Goal: Task Accomplishment & Management: Manage account settings

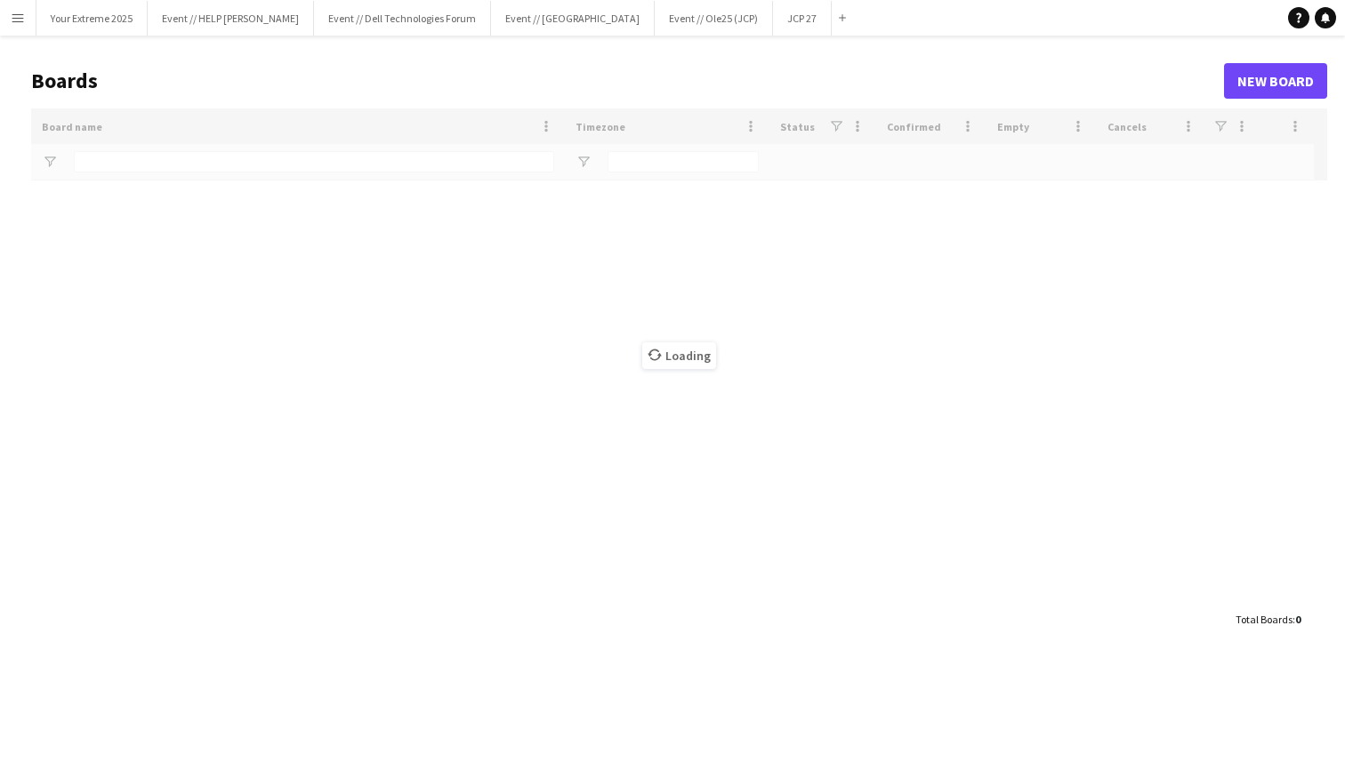
type input "******"
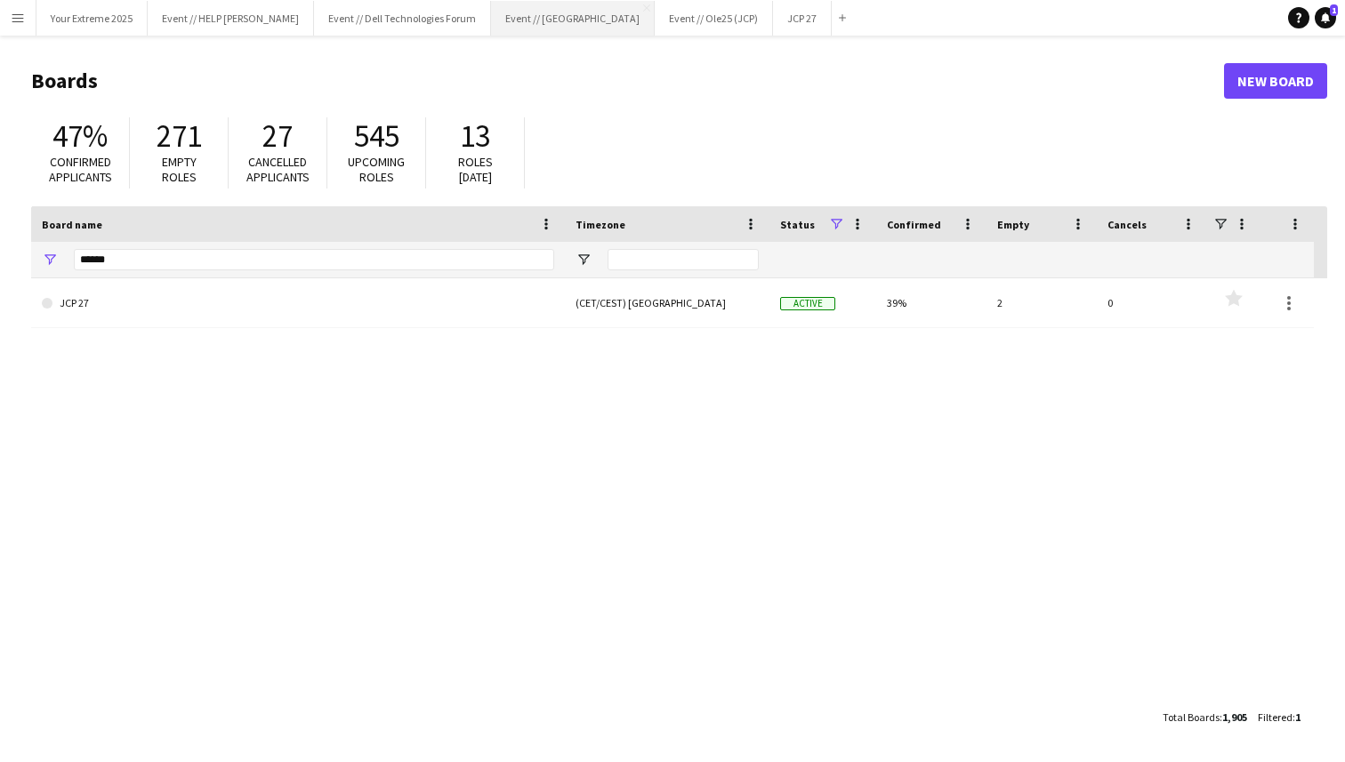
click at [535, 22] on button "Event // [GEOGRAPHIC_DATA]" at bounding box center [573, 18] width 164 height 35
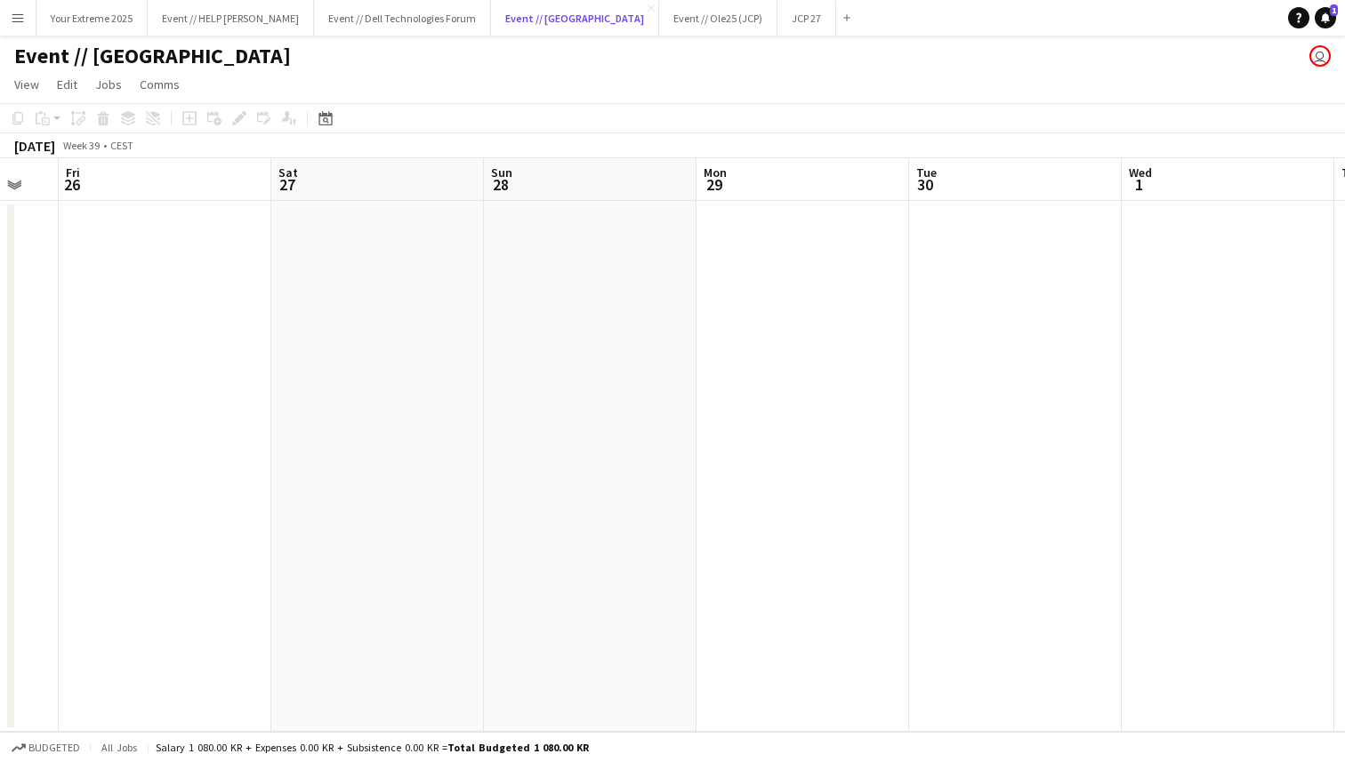
scroll to position [0, 804]
click at [594, 431] on app-date-cell at bounding box center [577, 466] width 213 height 531
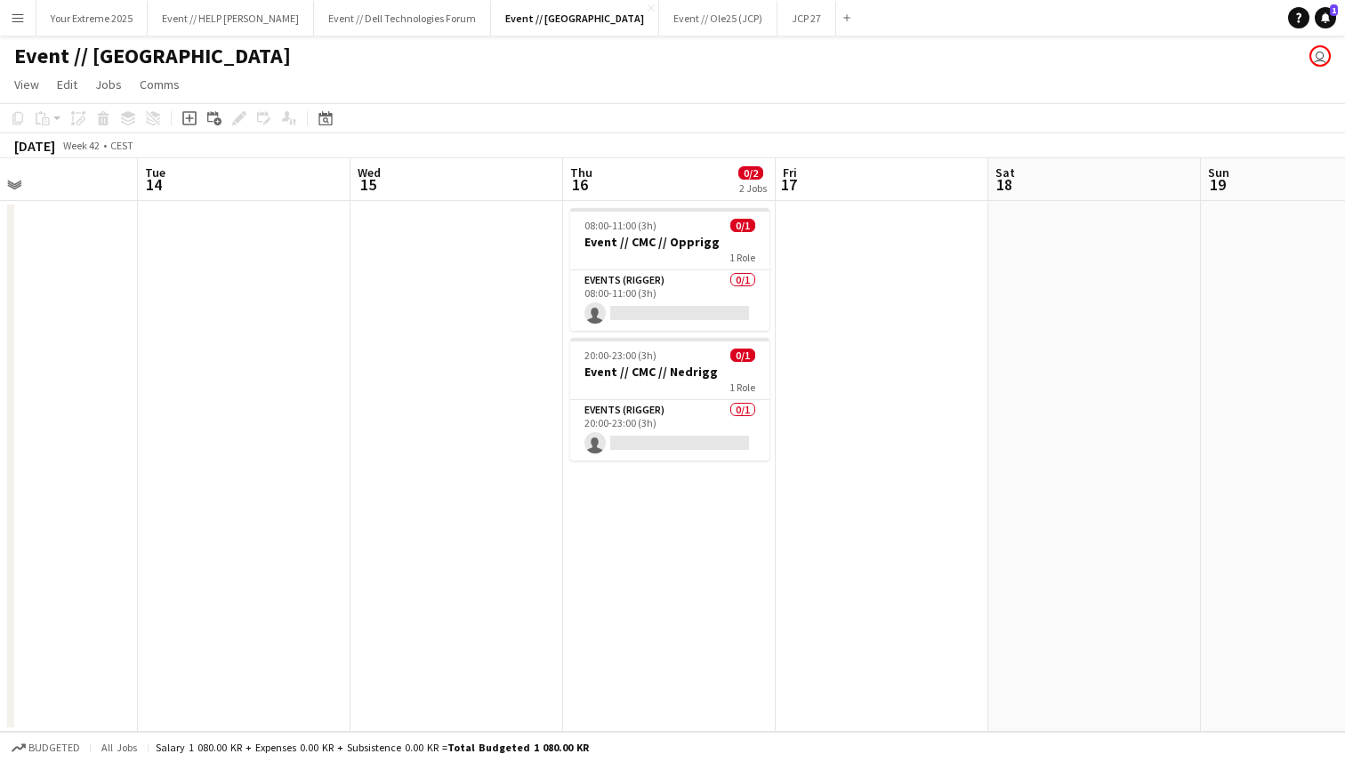
scroll to position [0, 507]
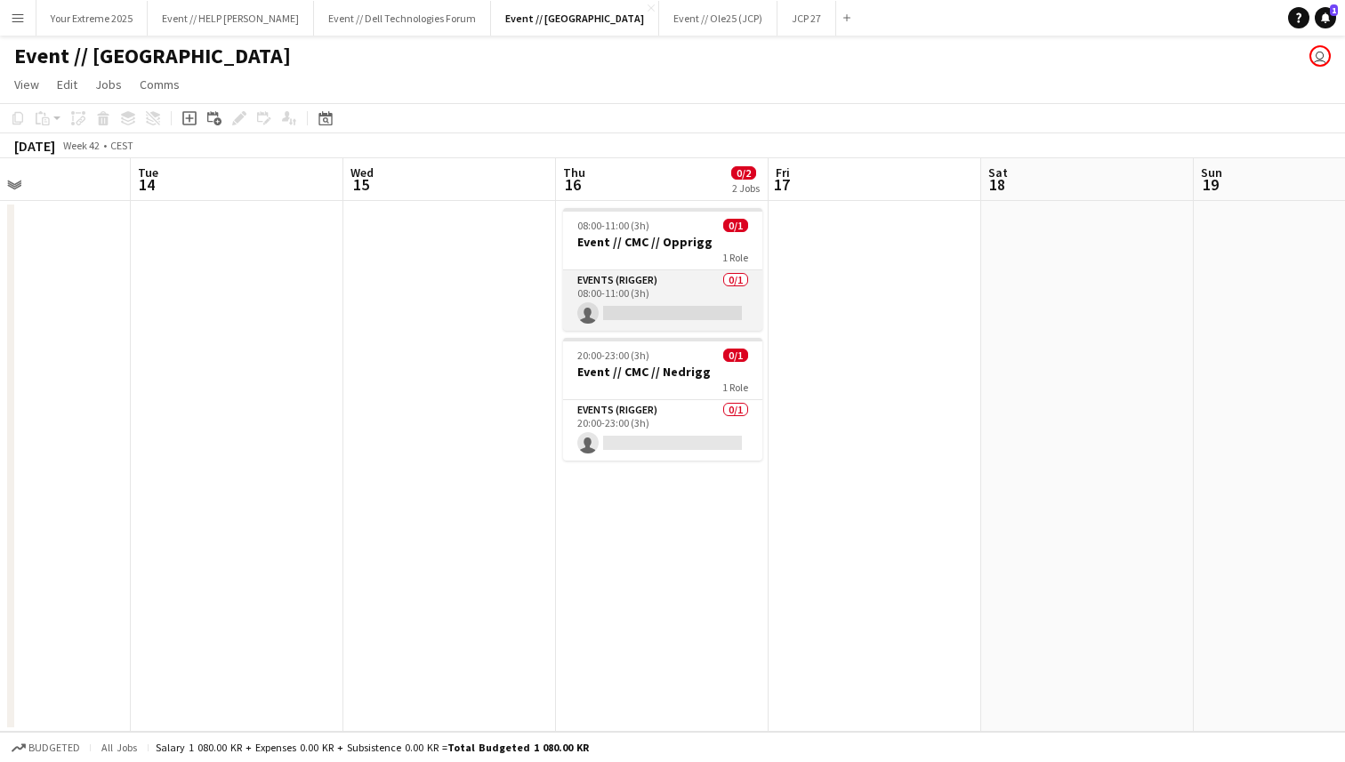
click at [643, 320] on app-card-role "Events (Rigger) 0/1 08:00-11:00 (3h) single-neutral-actions" at bounding box center [662, 300] width 199 height 60
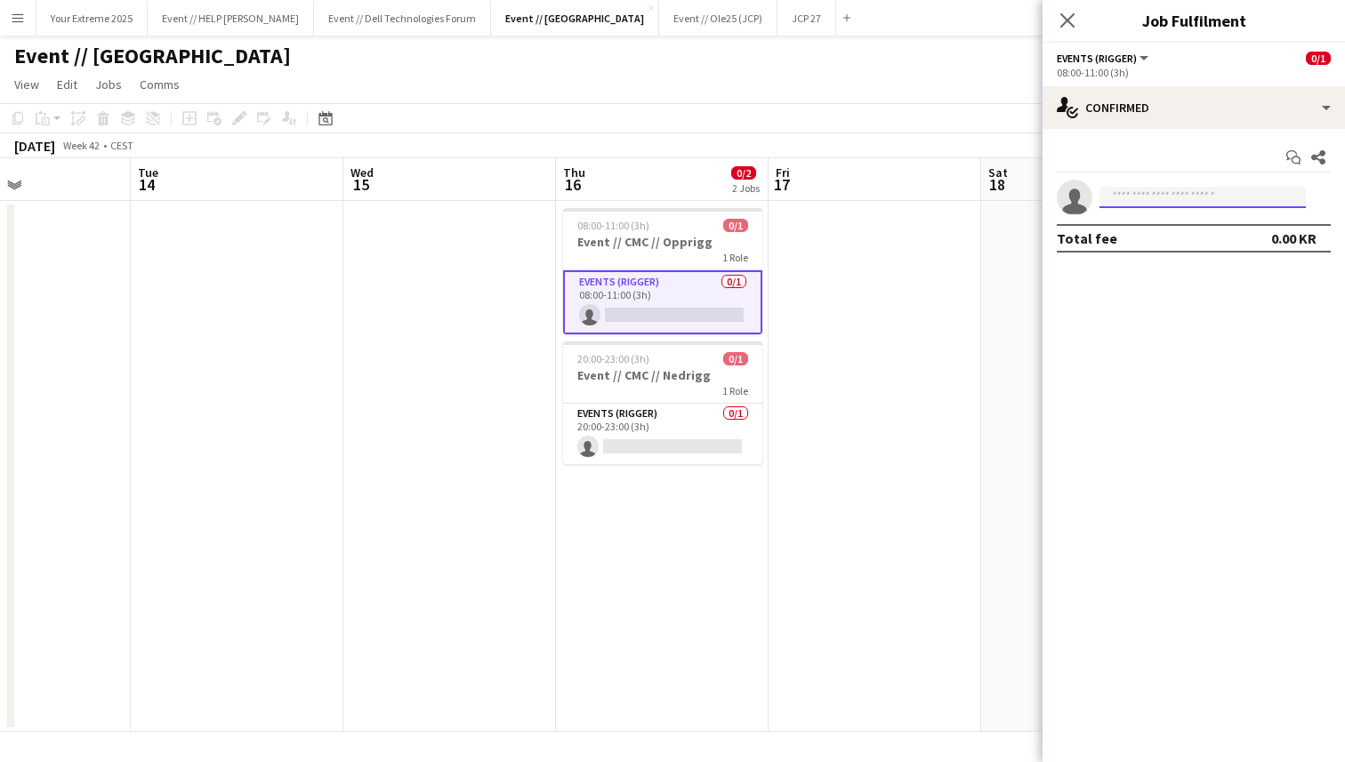
click at [1192, 200] on input at bounding box center [1202, 197] width 206 height 21
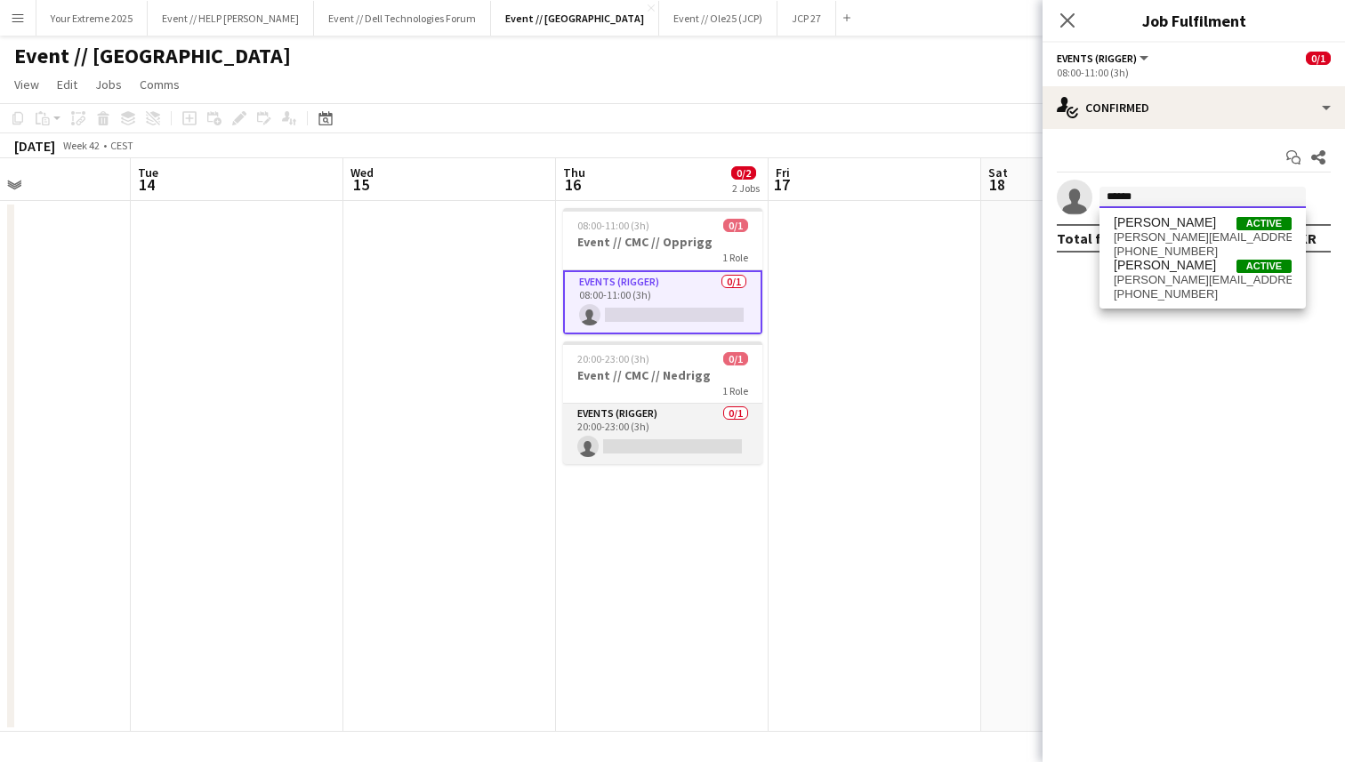
type input "******"
click at [667, 433] on app-card-role "Events (Rigger) 0/1 20:00-23:00 (3h) single-neutral-actions" at bounding box center [662, 434] width 199 height 60
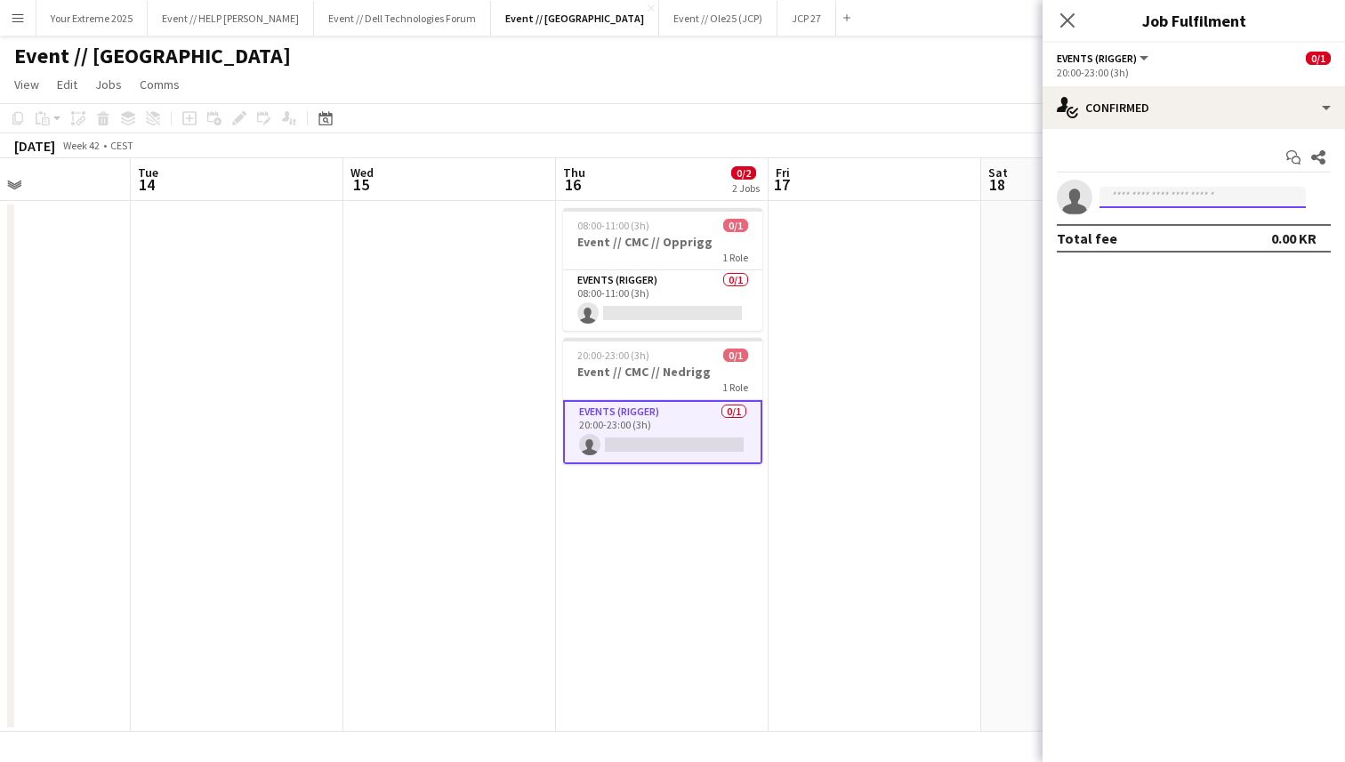
click at [1174, 198] on input at bounding box center [1202, 197] width 206 height 21
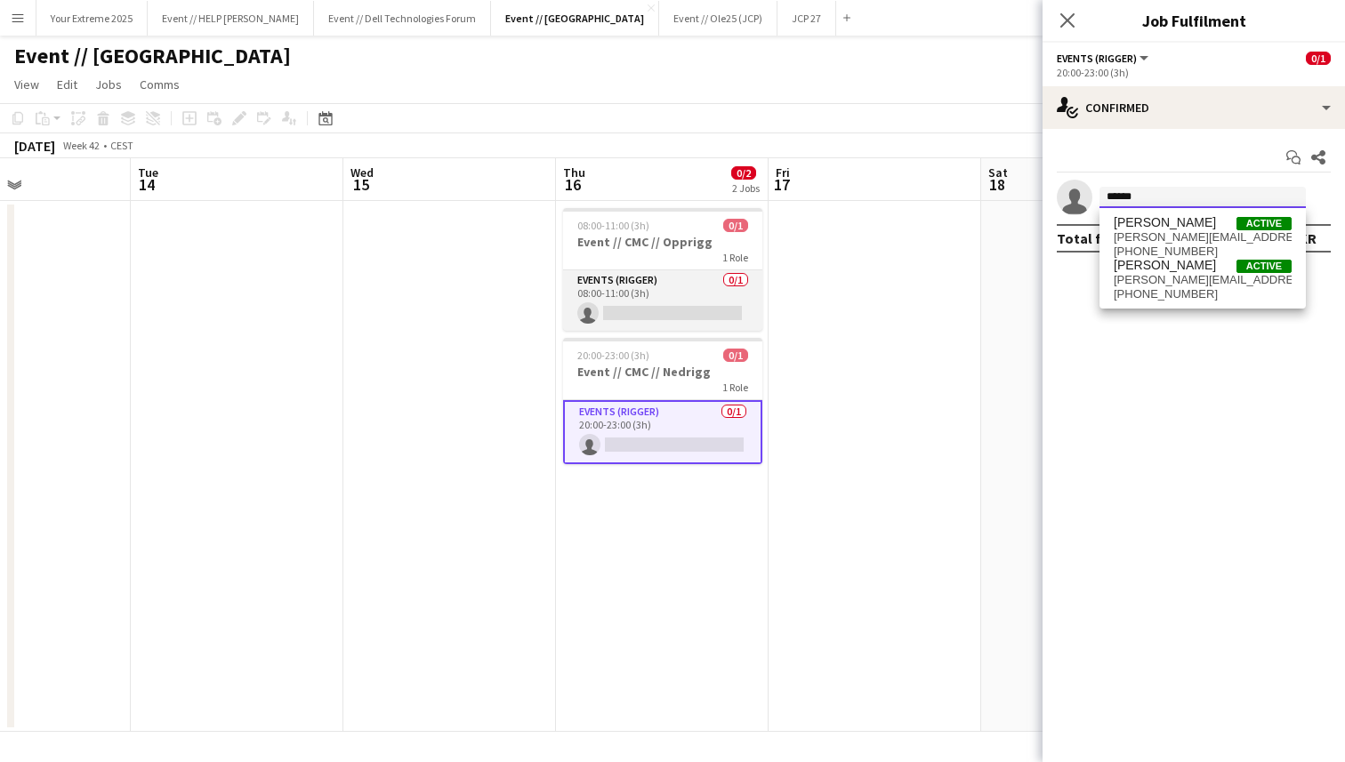
type input "******"
click at [672, 309] on app-card-role "Events (Rigger) 0/1 08:00-11:00 (3h) single-neutral-actions" at bounding box center [662, 300] width 199 height 60
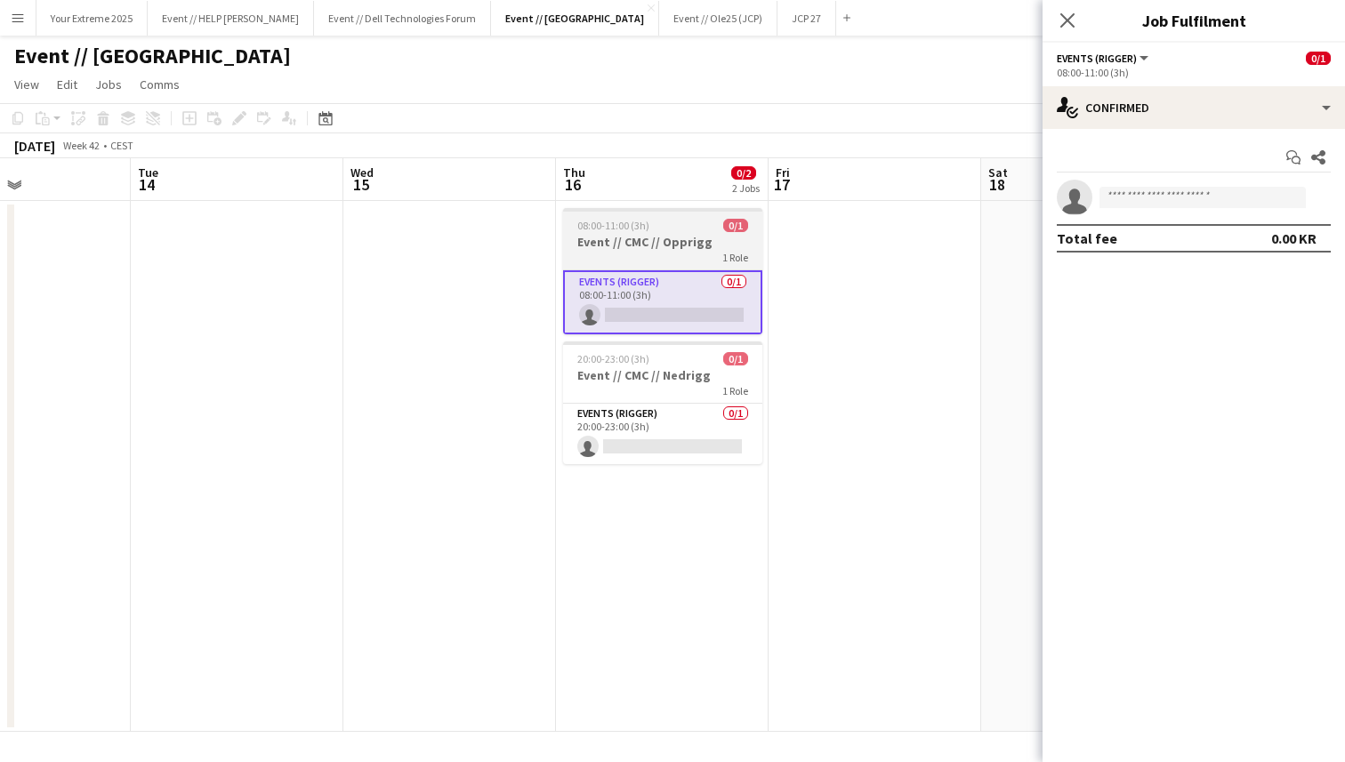
click at [651, 234] on h3 "Event // CMC // Opprigg" at bounding box center [662, 242] width 199 height 16
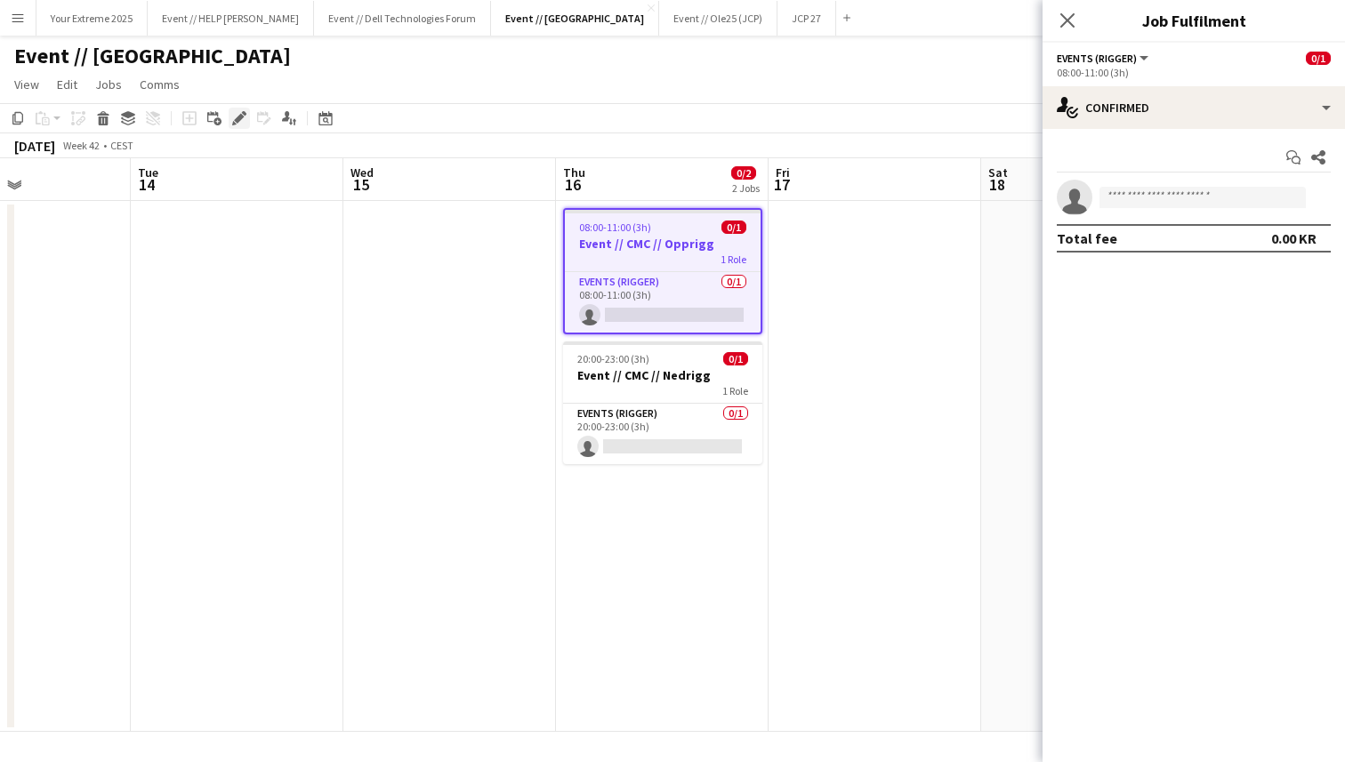
click at [237, 115] on icon "Edit" at bounding box center [239, 118] width 14 height 14
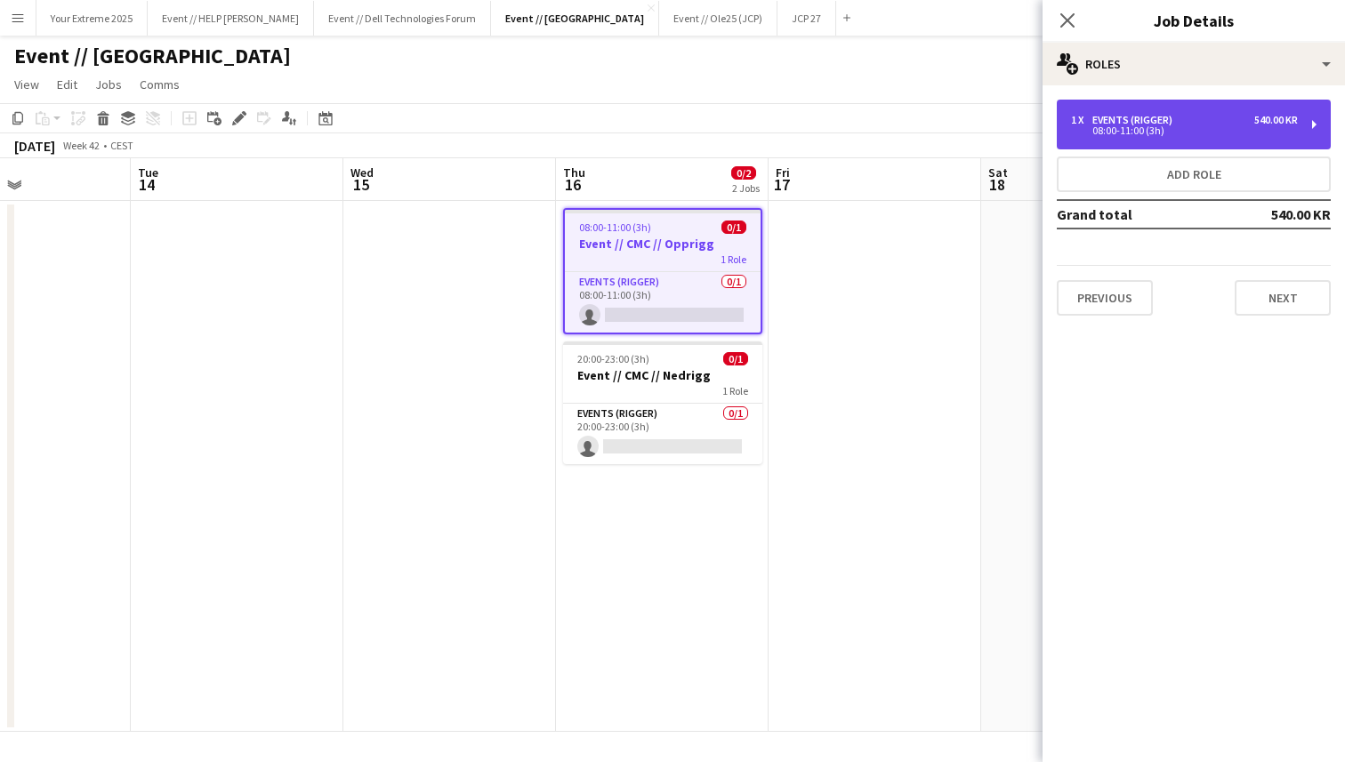
click at [1230, 116] on div "1 x Events (Rigger) 540.00 KR" at bounding box center [1184, 120] width 227 height 12
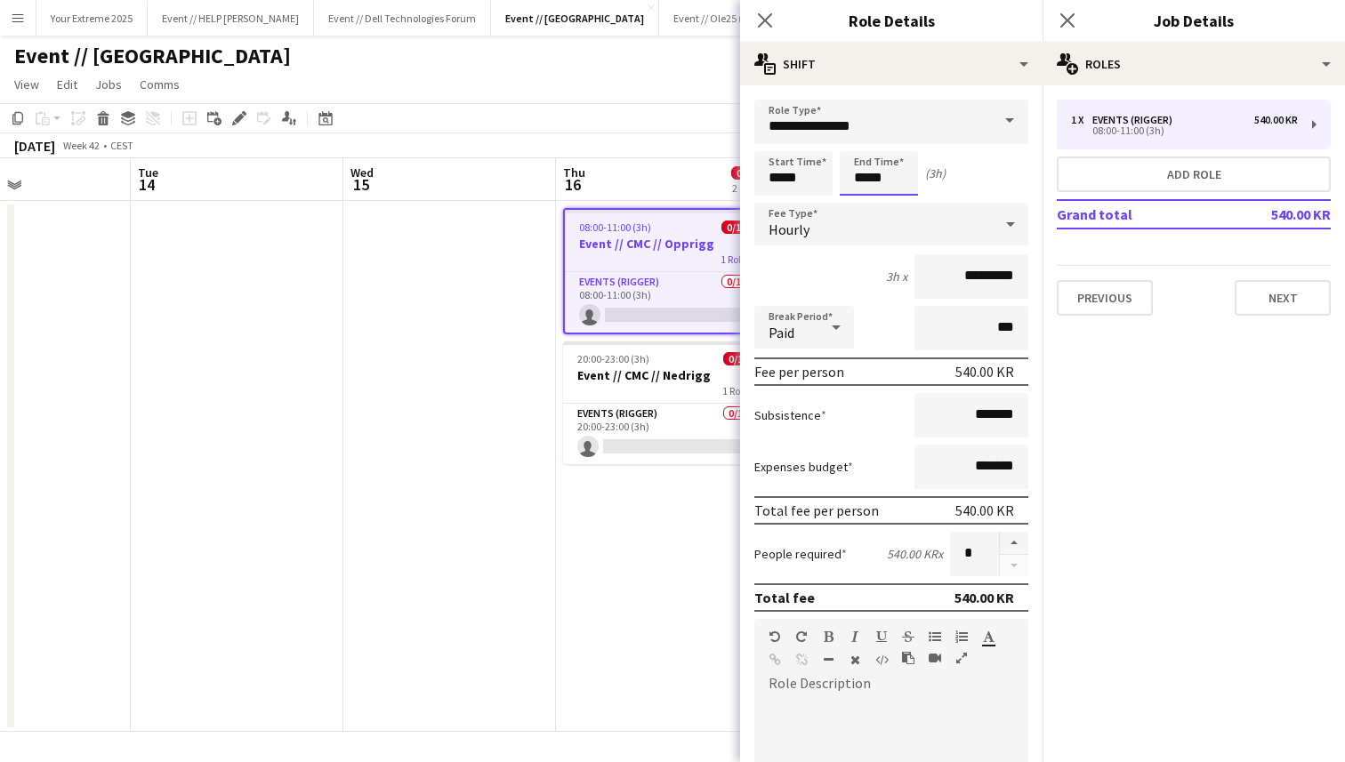
click at [860, 180] on input "*****" at bounding box center [878, 173] width 78 height 44
click at [859, 140] on div at bounding box center [861, 142] width 36 height 18
type input "*****"
click at [859, 140] on div at bounding box center [861, 142] width 36 height 18
click at [868, 299] on form "**********" at bounding box center [891, 607] width 302 height 1014
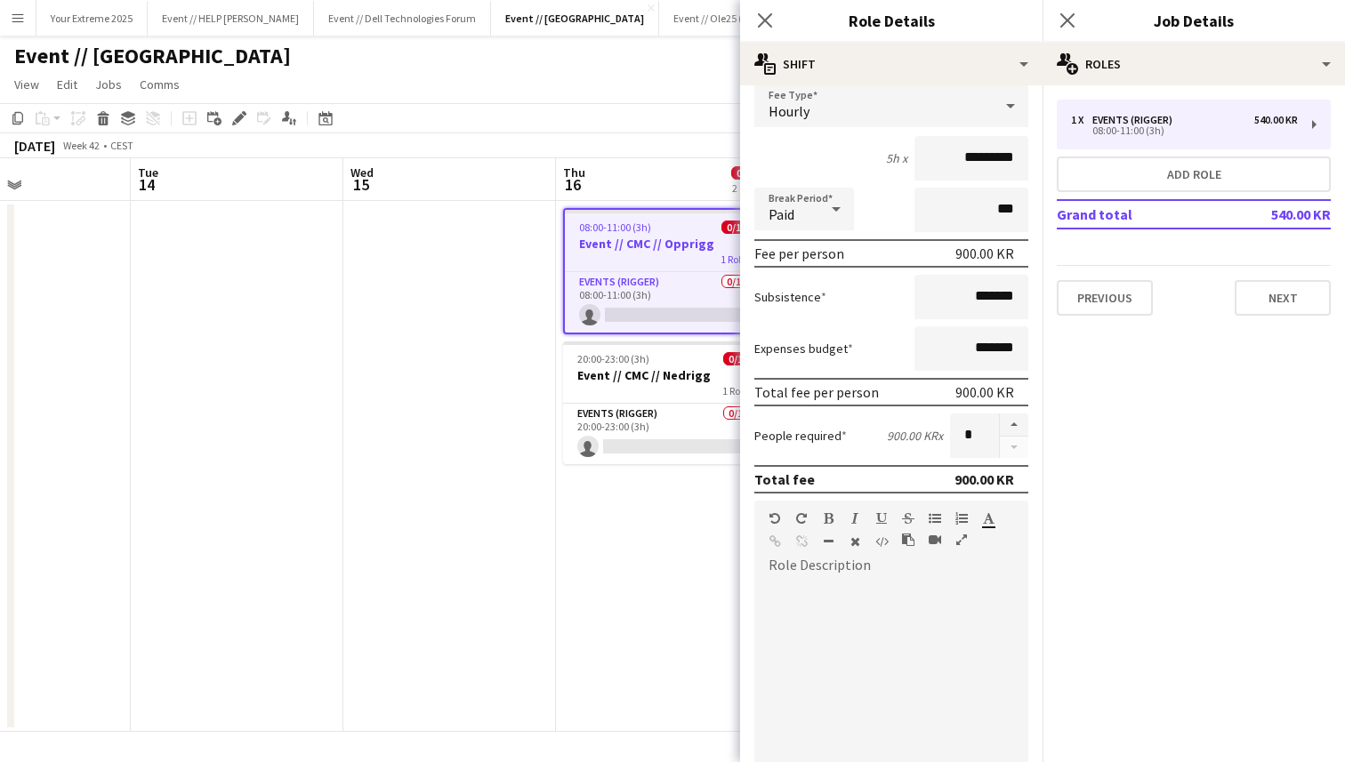
scroll to position [351, 0]
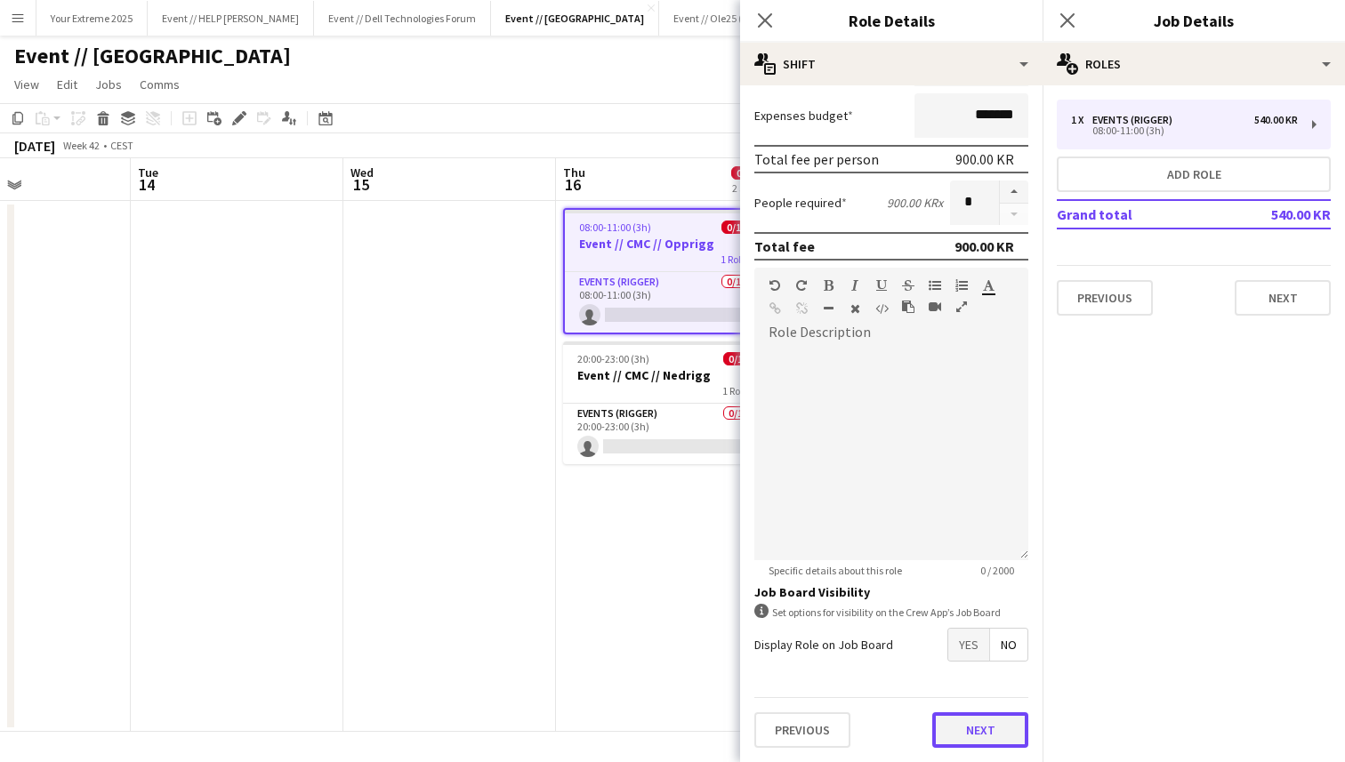
click at [983, 724] on button "Next" at bounding box center [980, 730] width 96 height 36
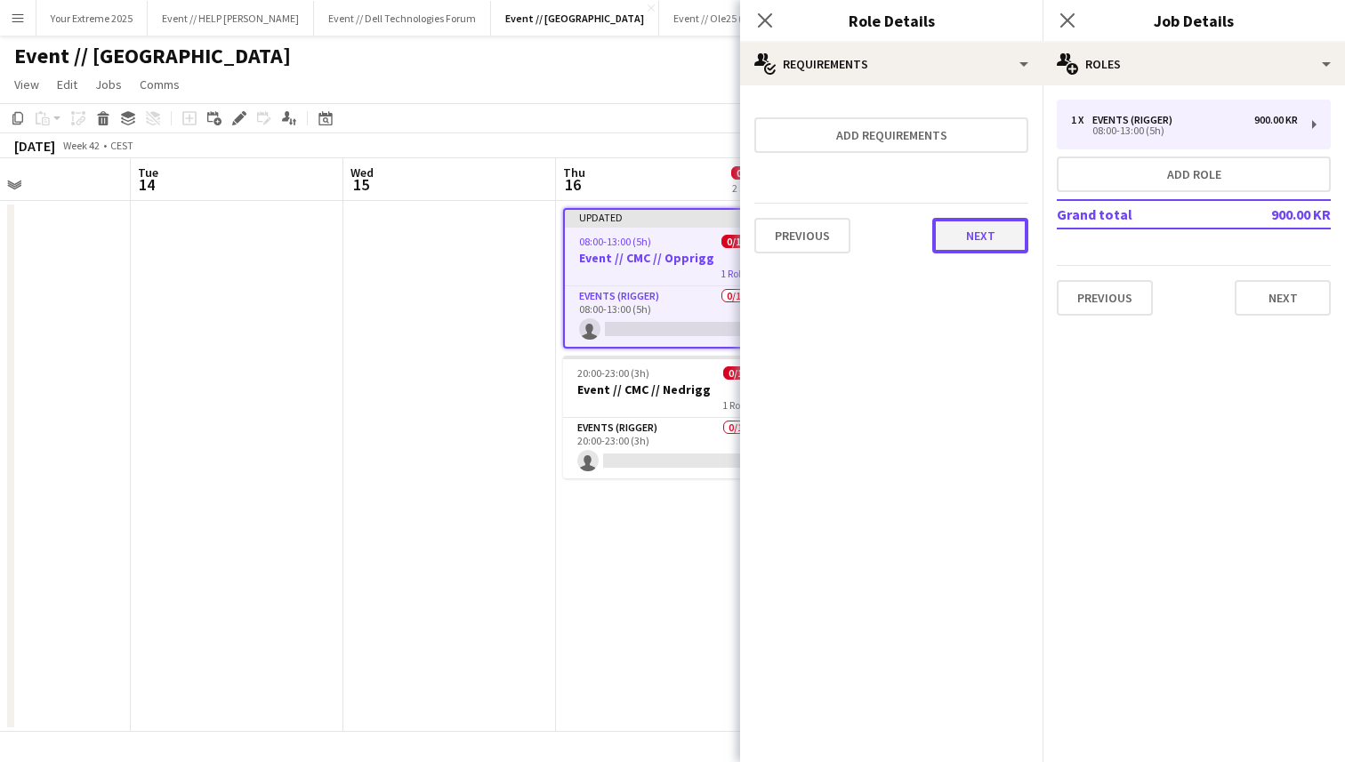
click at [968, 240] on button "Next" at bounding box center [980, 236] width 96 height 36
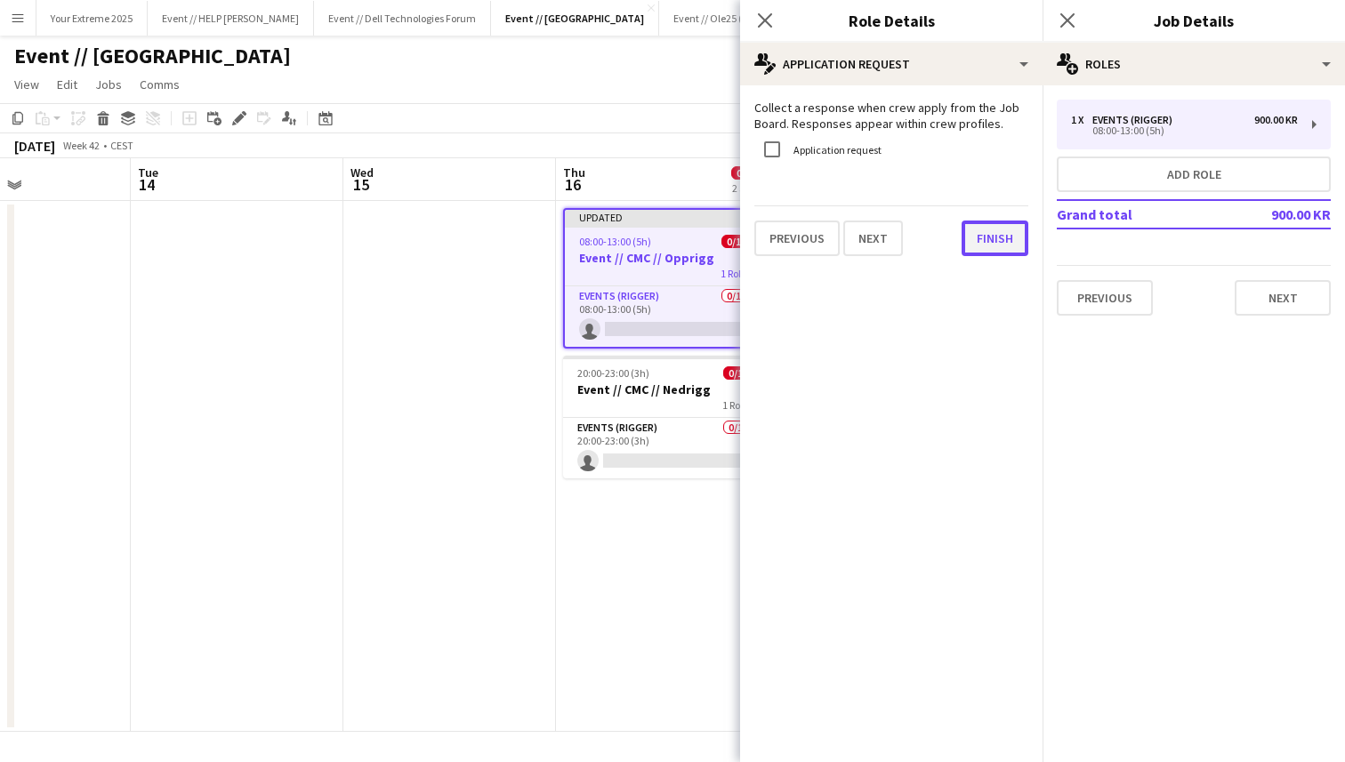
click at [986, 237] on button "Finish" at bounding box center [994, 239] width 67 height 36
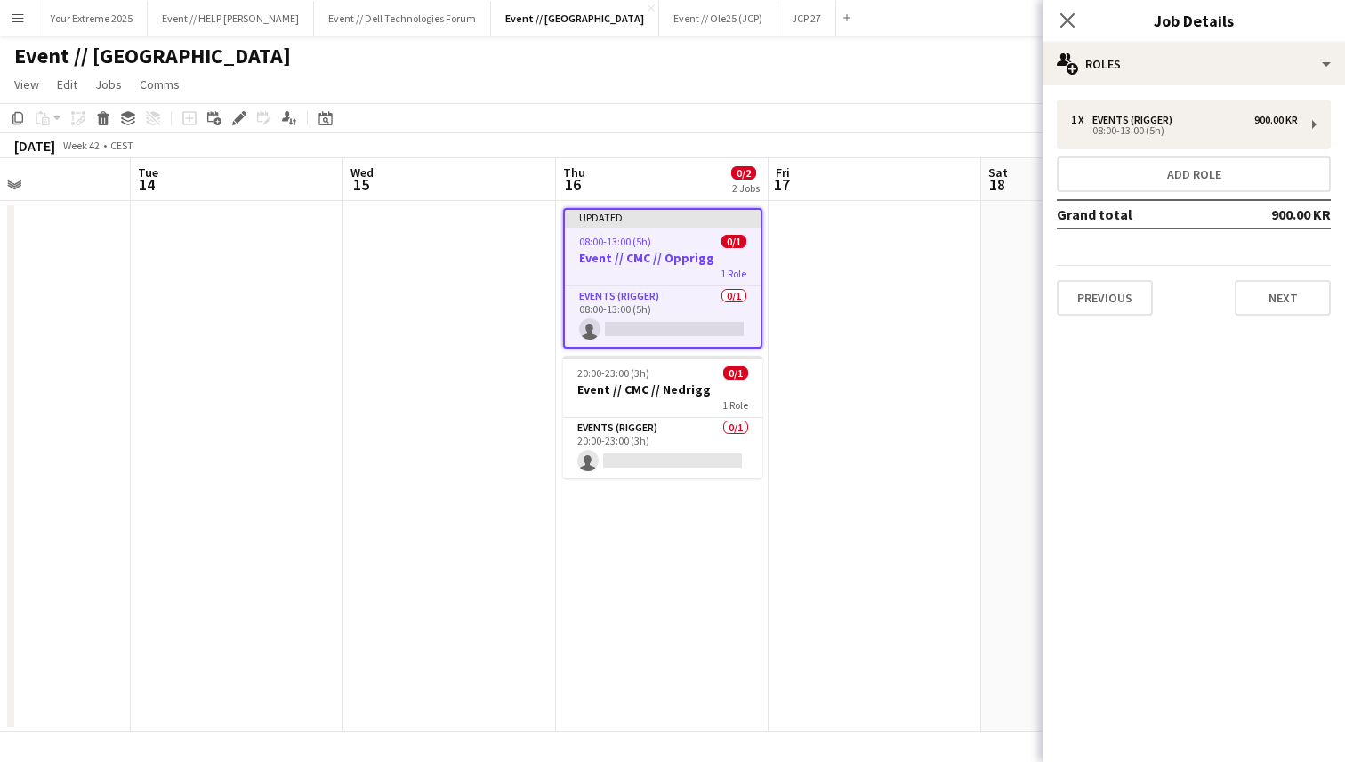
click at [910, 357] on app-date-cell at bounding box center [874, 466] width 213 height 531
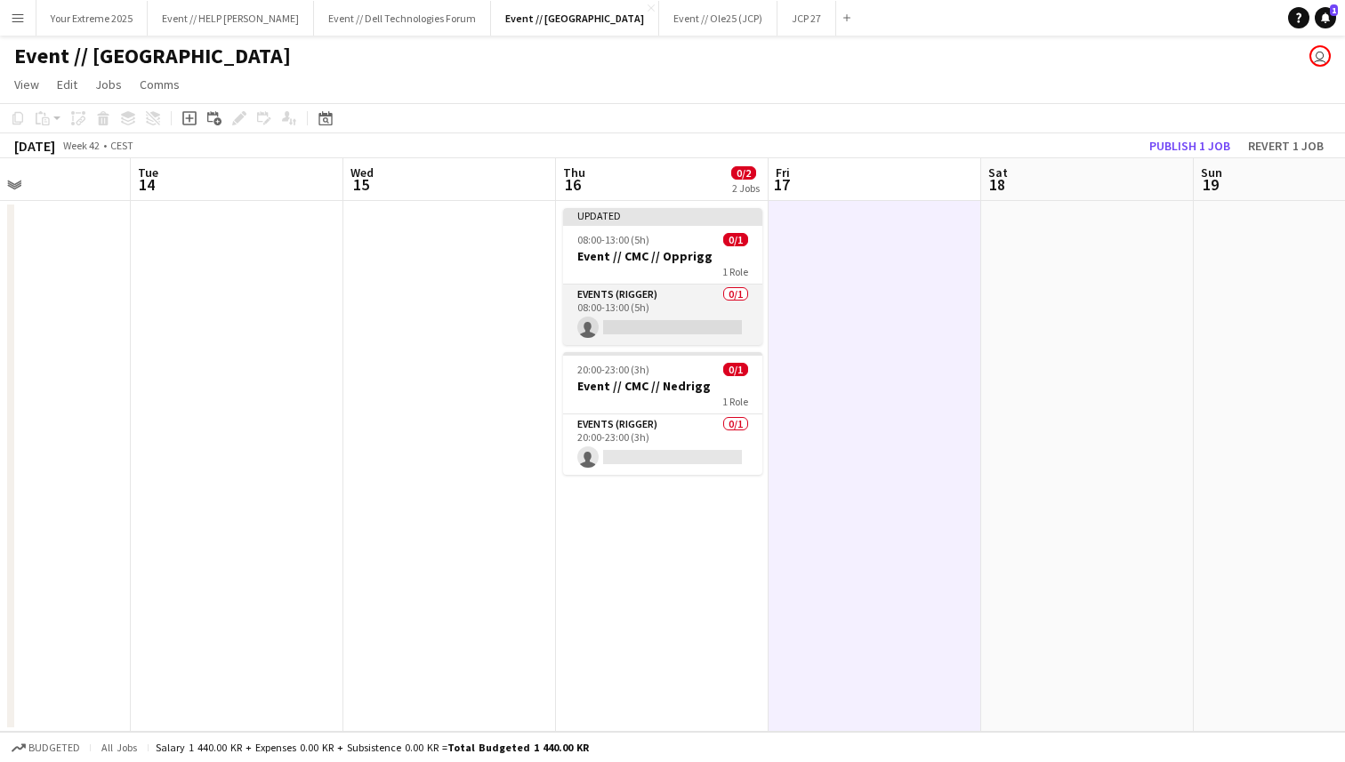
click at [623, 325] on app-card-role "Events (Rigger) 0/1 08:00-13:00 (5h) single-neutral-actions" at bounding box center [662, 315] width 199 height 60
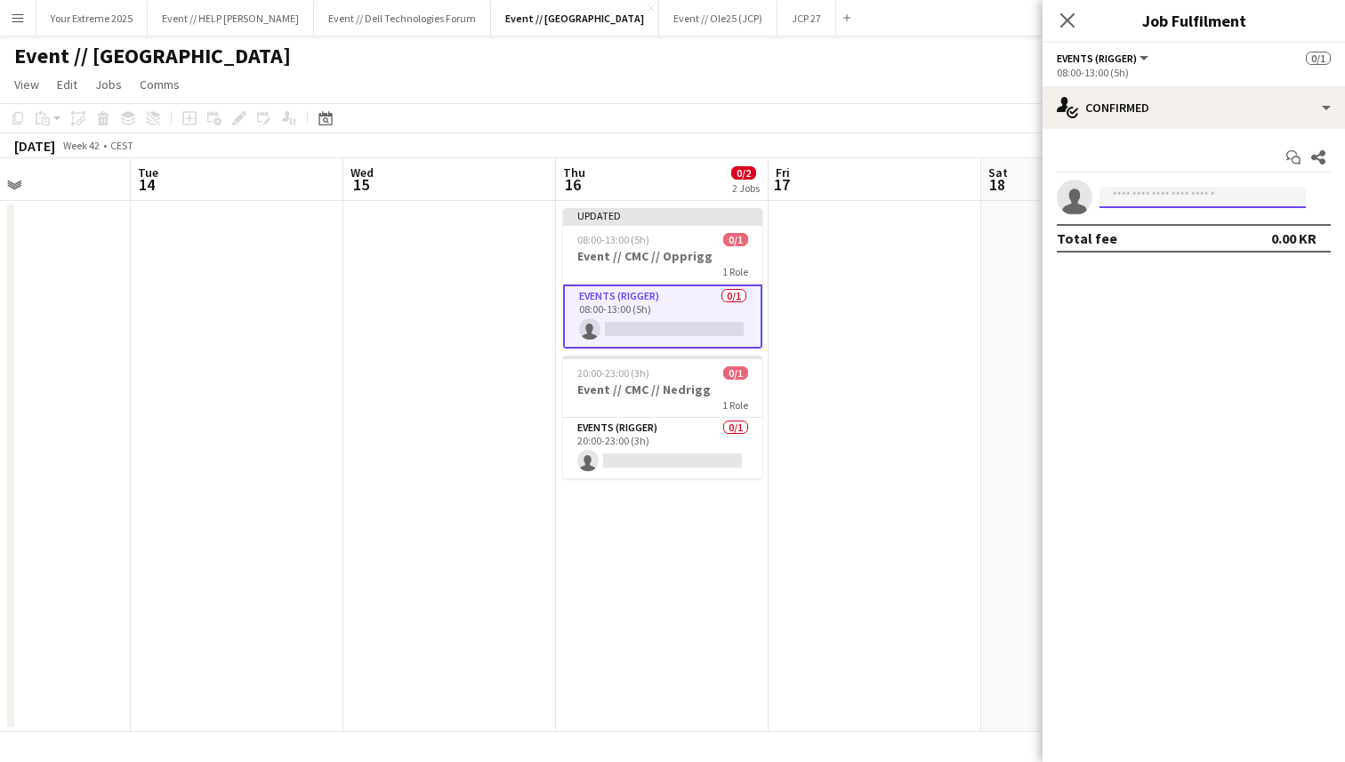
click at [1133, 197] on input at bounding box center [1202, 197] width 206 height 21
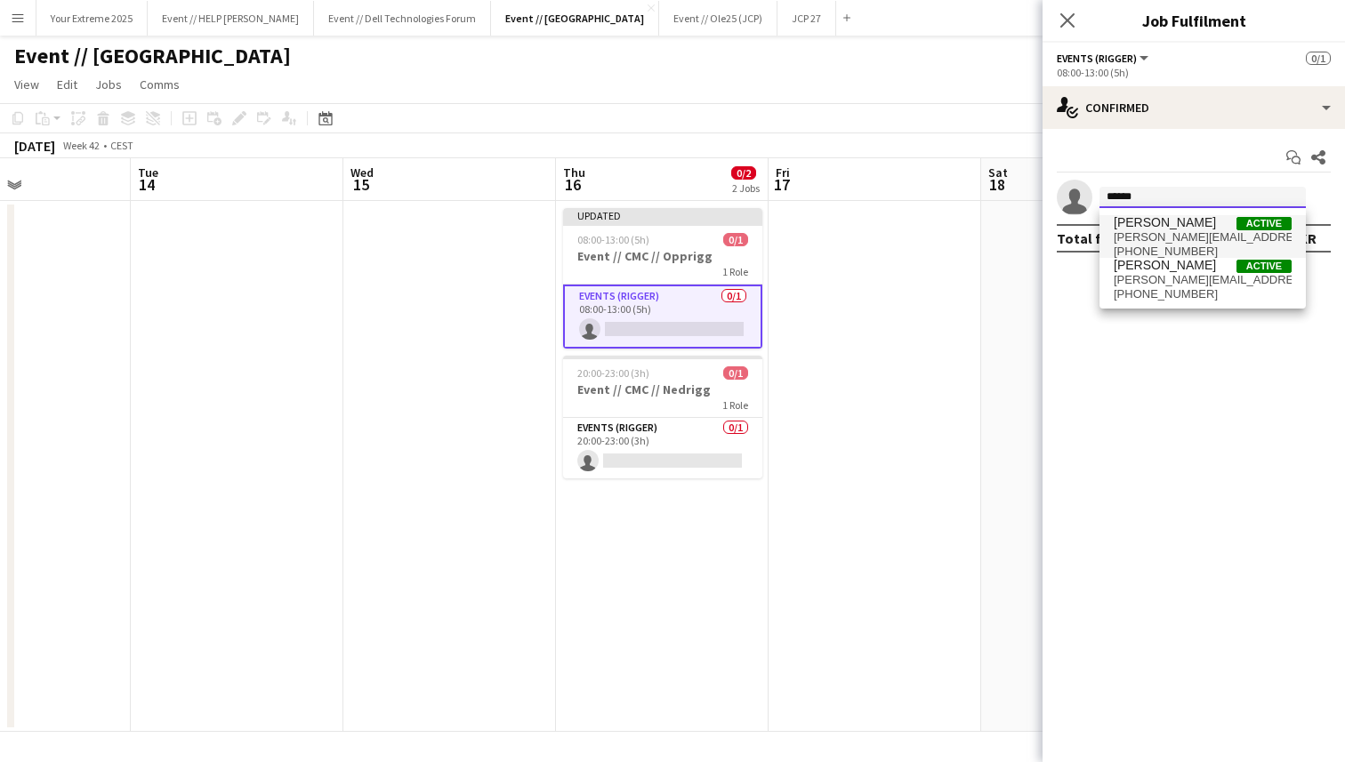
type input "******"
click at [1160, 245] on span "[PHONE_NUMBER]" at bounding box center [1202, 252] width 178 height 14
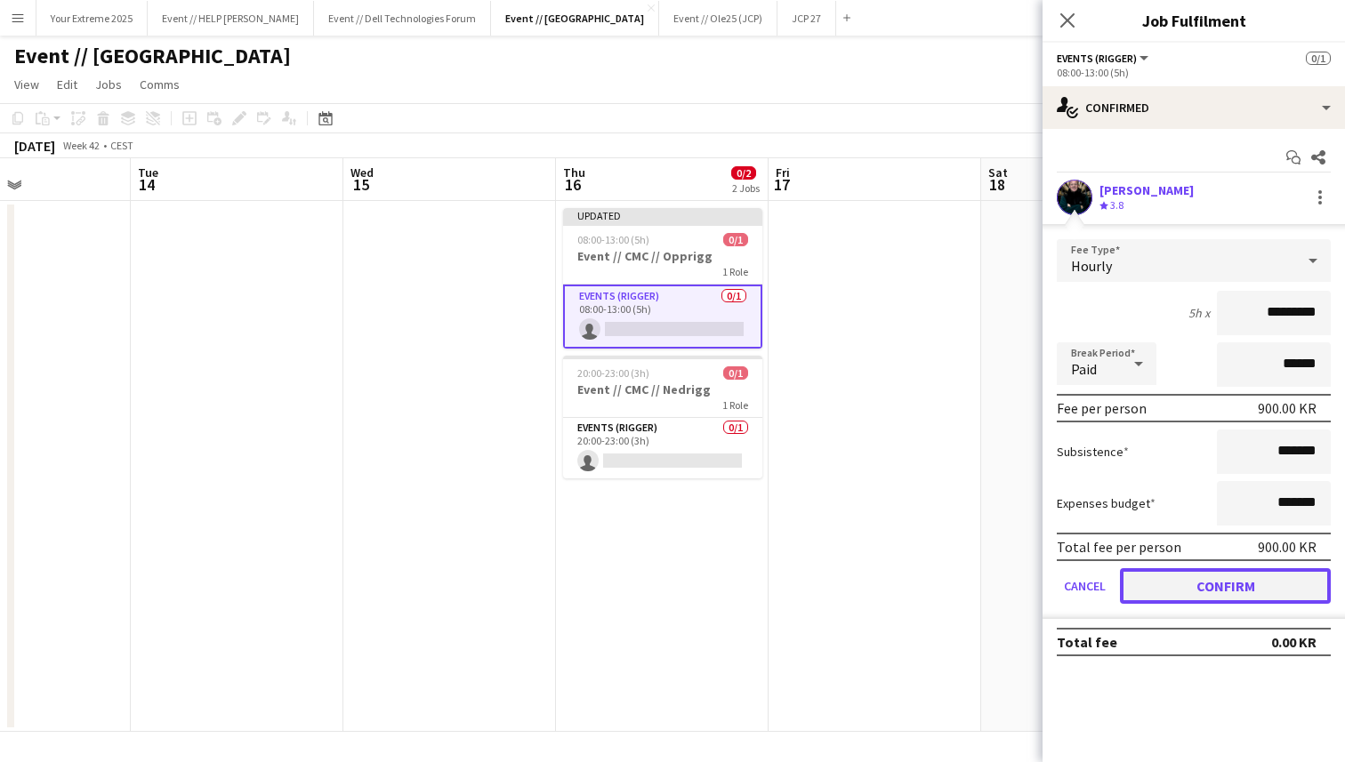
click at [1189, 591] on button "Confirm" at bounding box center [1225, 586] width 211 height 36
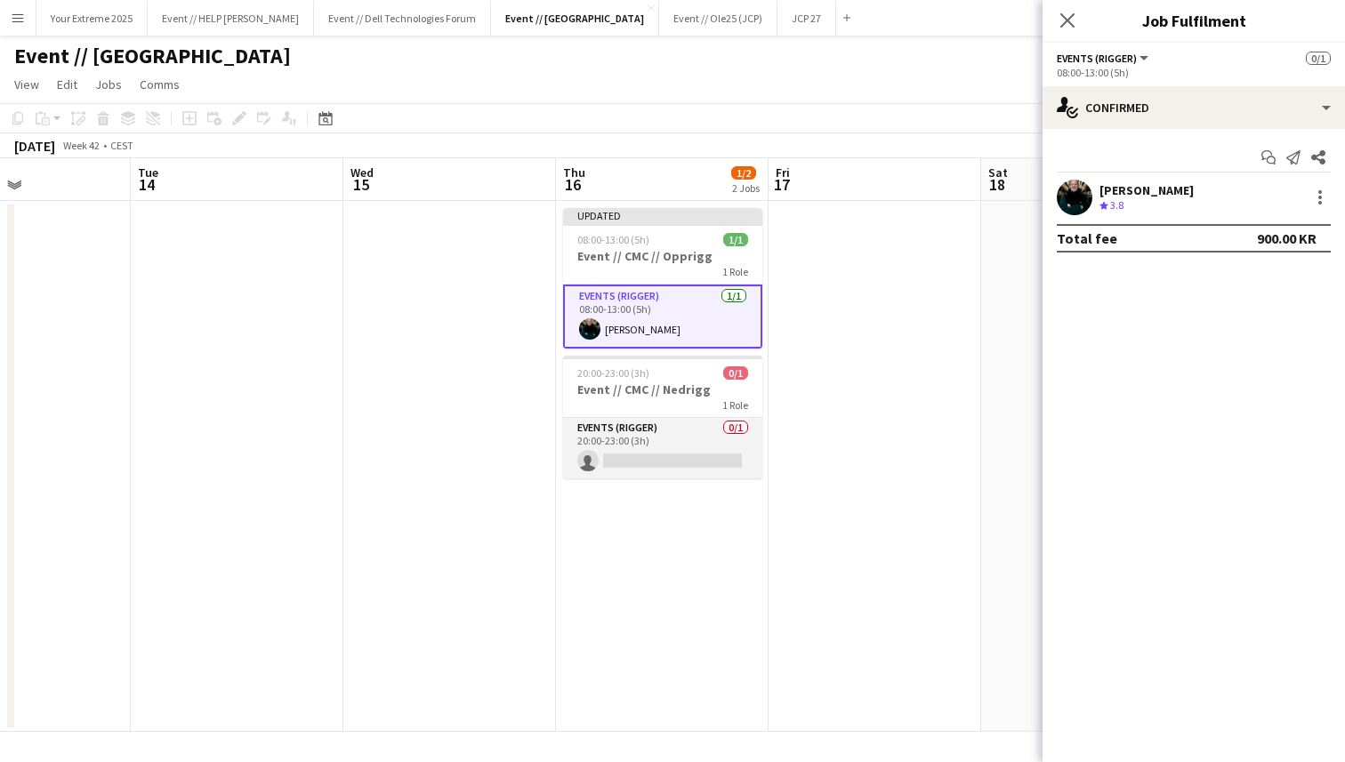
click at [673, 452] on app-card-role "Events (Rigger) 0/1 20:00-23:00 (3h) single-neutral-actions" at bounding box center [662, 448] width 199 height 60
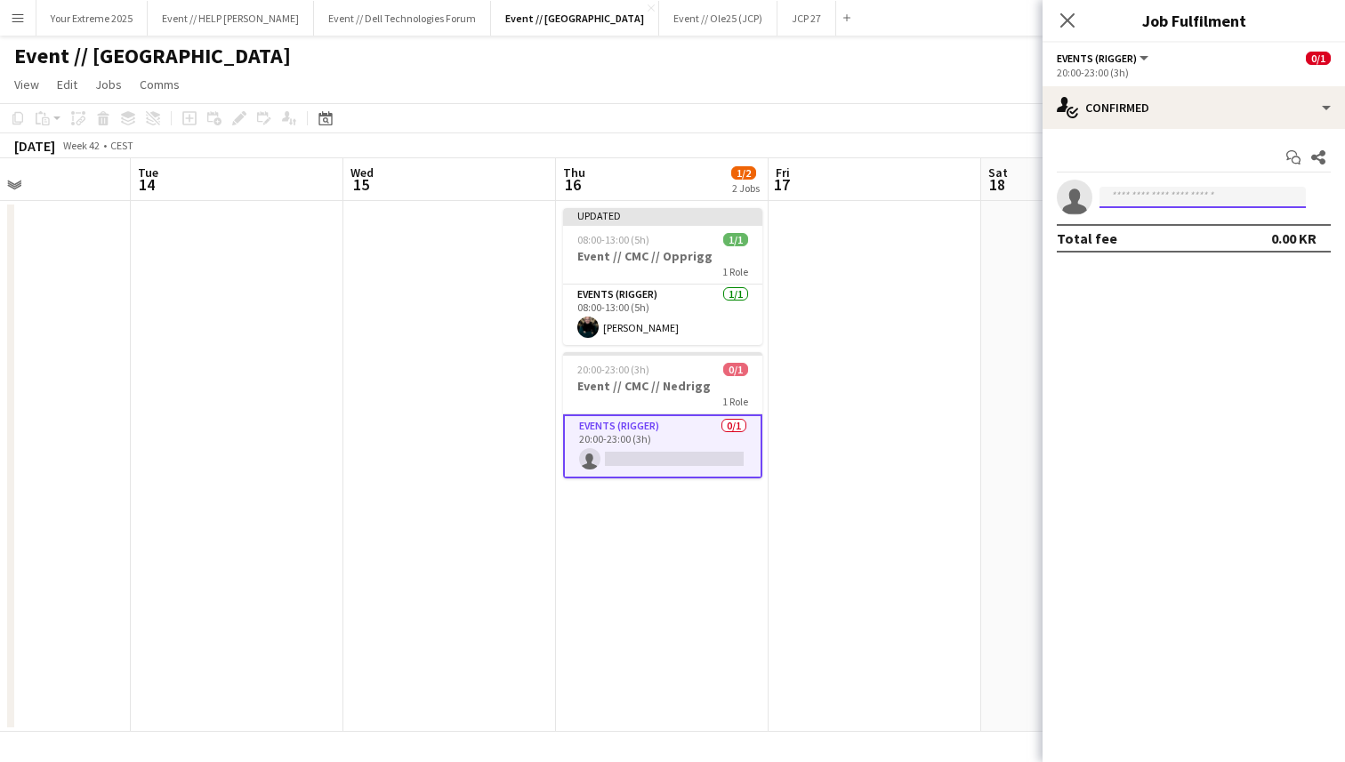
click at [1147, 190] on input at bounding box center [1202, 197] width 206 height 21
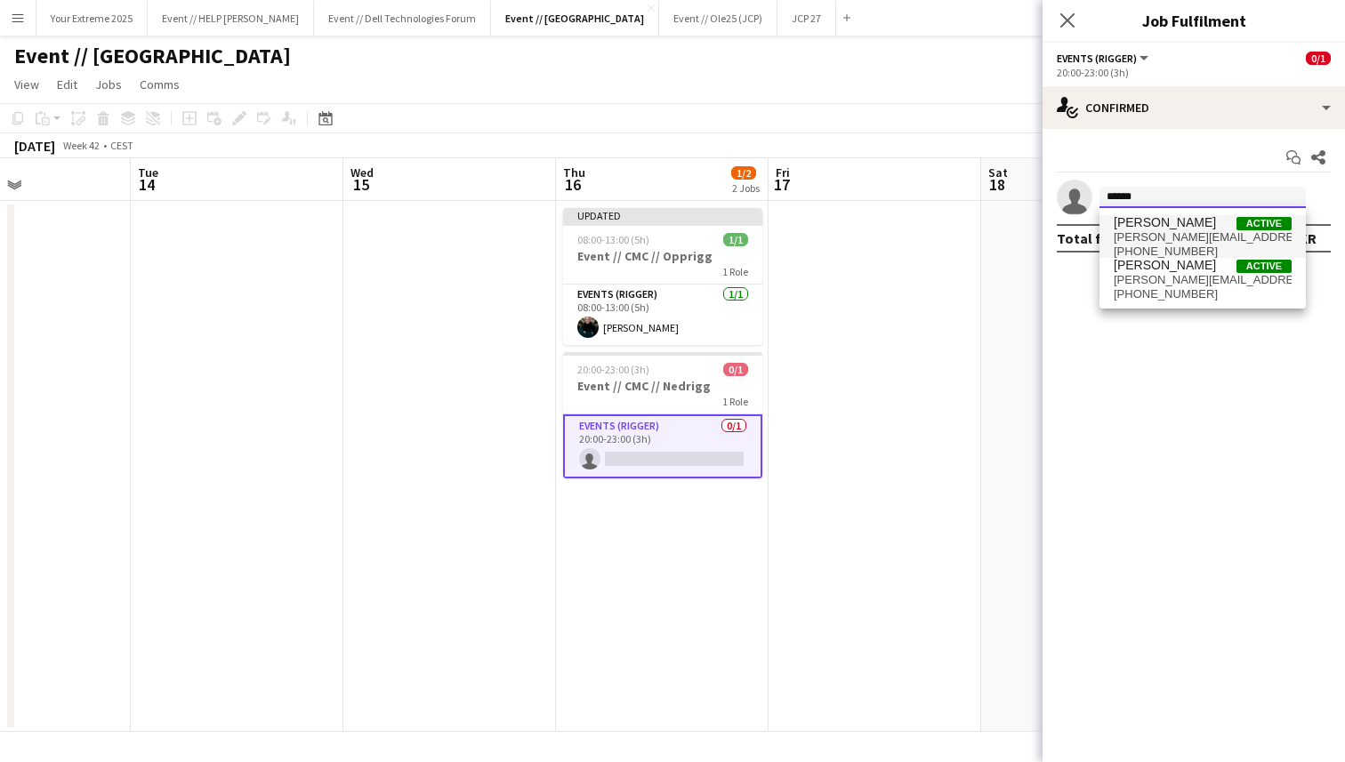
type input "******"
click at [1165, 242] on span "[PERSON_NAME][EMAIL_ADDRESS][PERSON_NAME][DOMAIN_NAME]" at bounding box center [1202, 237] width 178 height 14
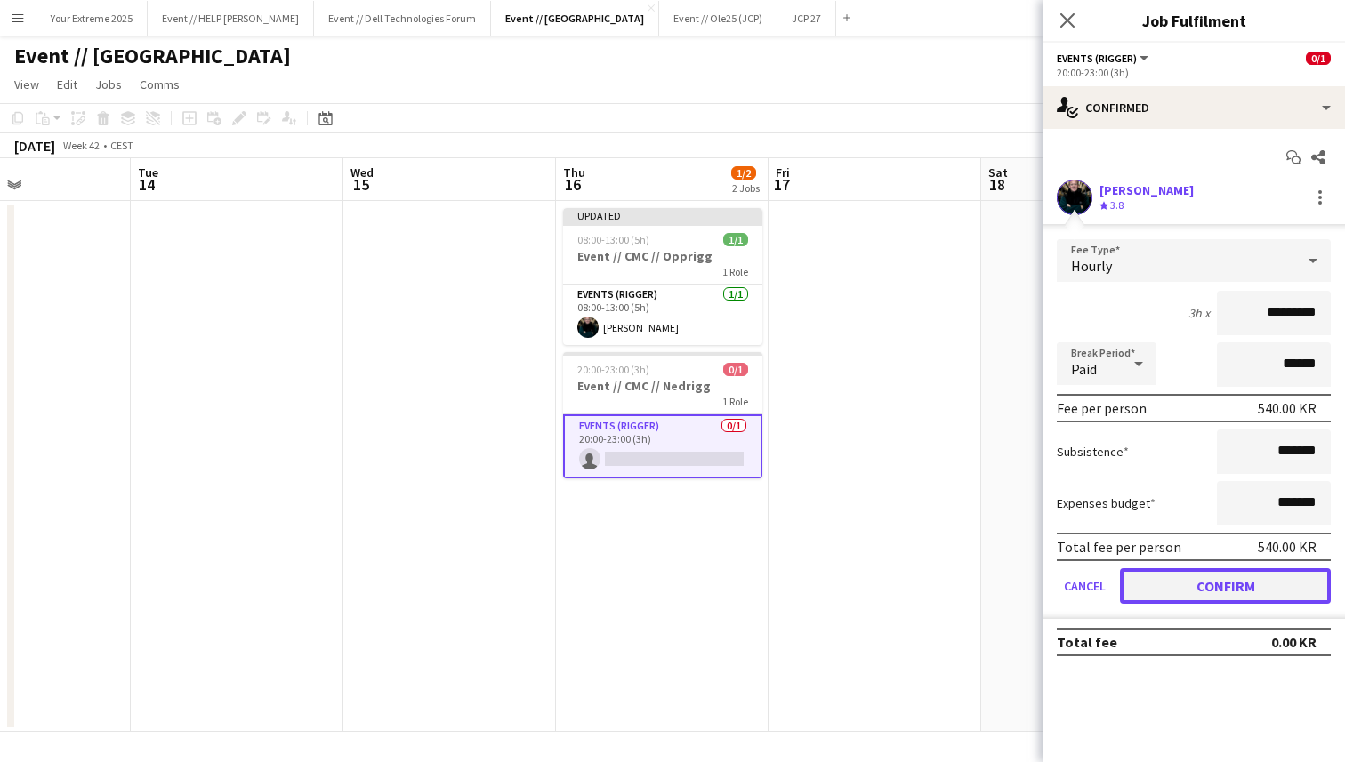
click at [1194, 583] on button "Confirm" at bounding box center [1225, 586] width 211 height 36
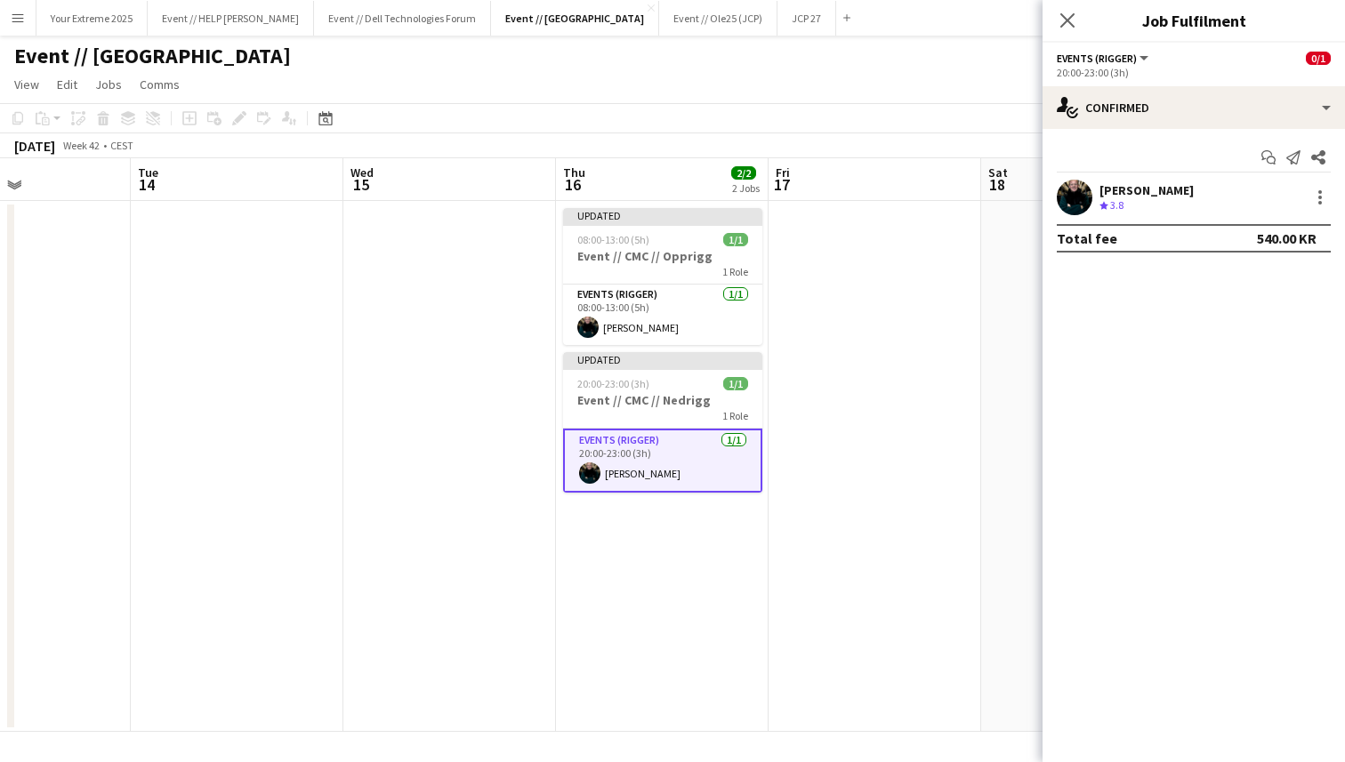
click at [937, 493] on app-date-cell at bounding box center [874, 466] width 213 height 531
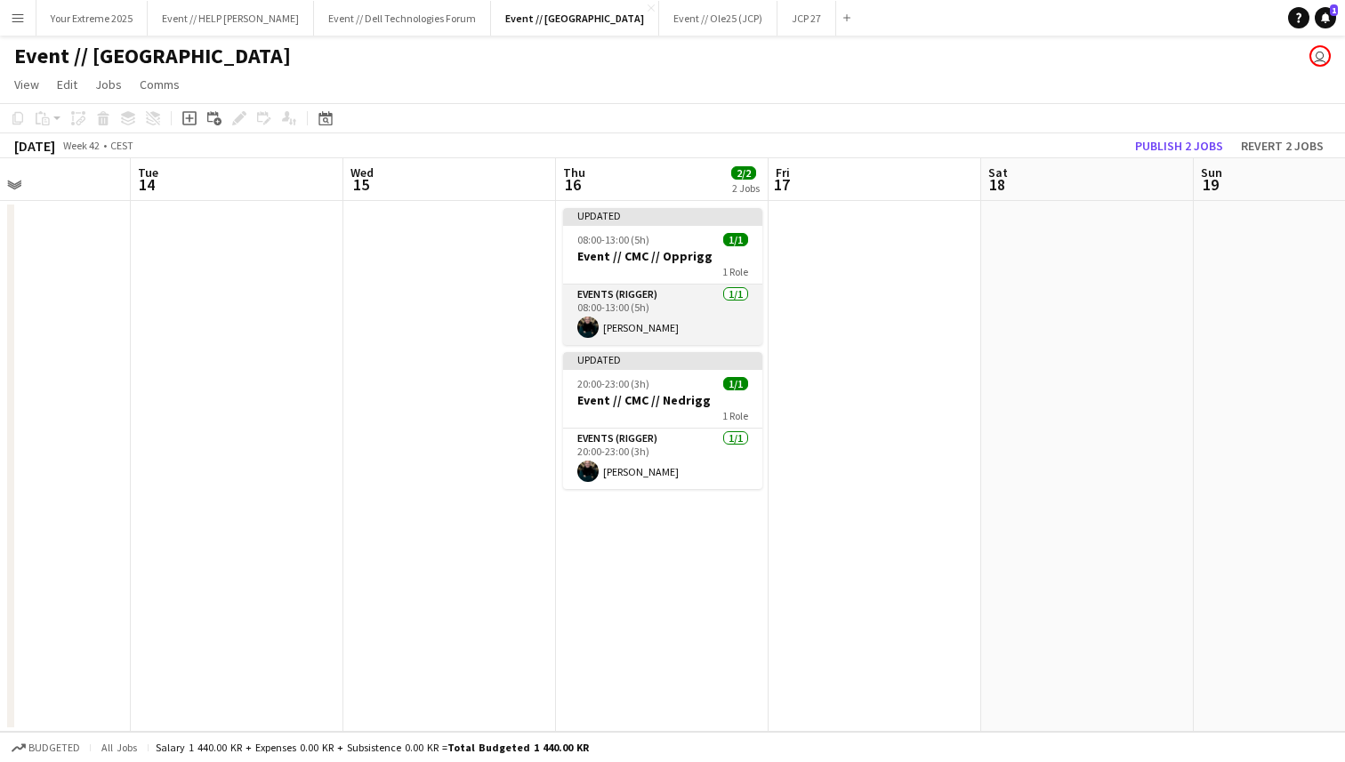
click at [650, 333] on app-card-role "Events (Rigger) [DATE] 08:00-13:00 (5h) [PERSON_NAME]" at bounding box center [662, 315] width 199 height 60
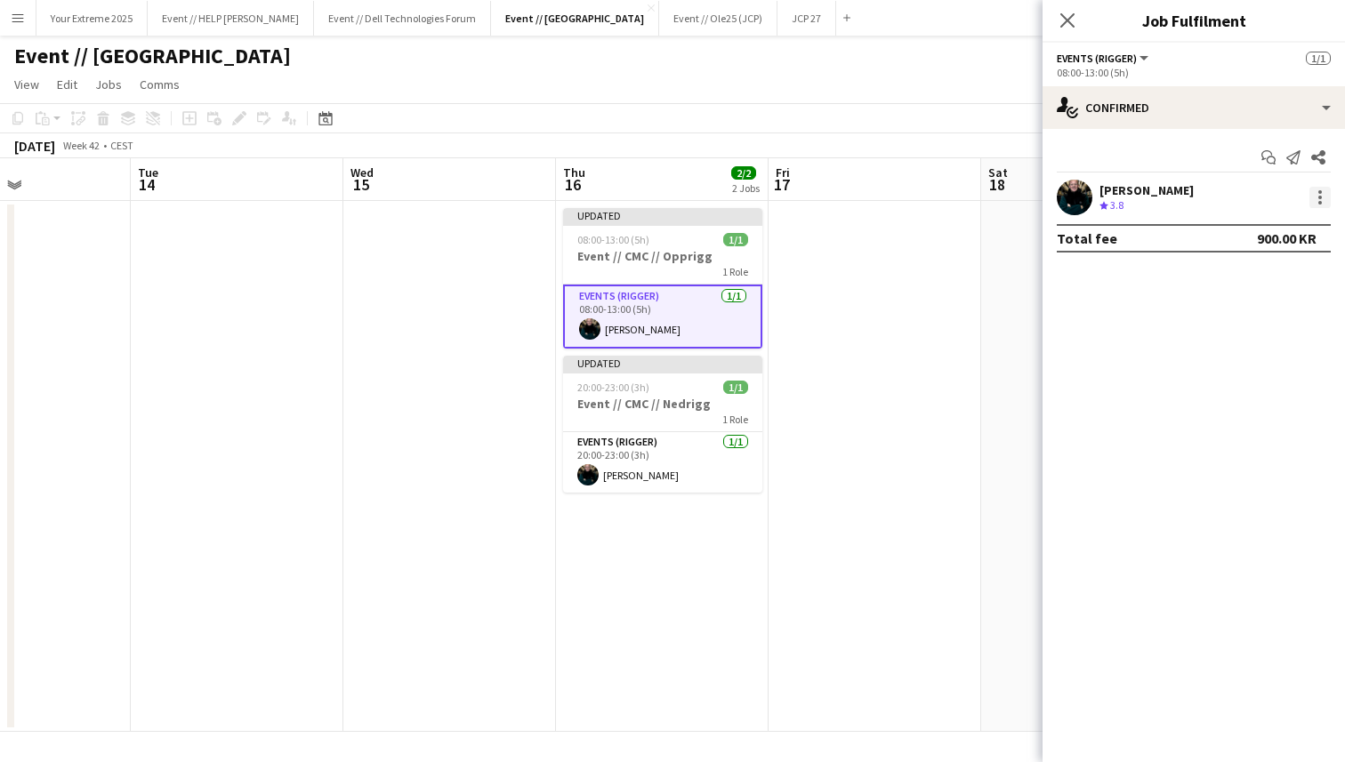
click at [1313, 197] on div at bounding box center [1319, 197] width 21 height 21
click at [1232, 391] on button "Remove" at bounding box center [1261, 401] width 139 height 43
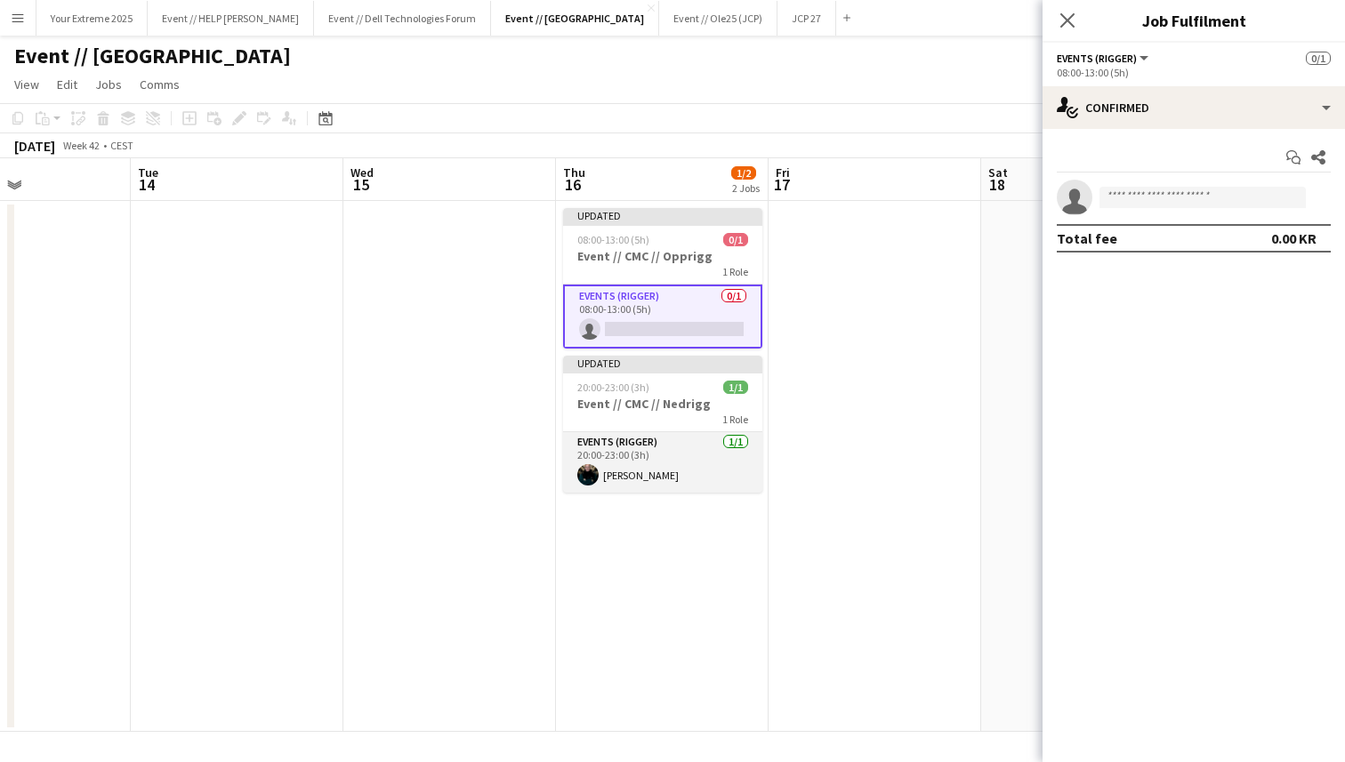
click at [678, 454] on app-card-role "Events (Rigger) [DATE] 20:00-23:00 (3h) [PERSON_NAME]" at bounding box center [662, 462] width 199 height 60
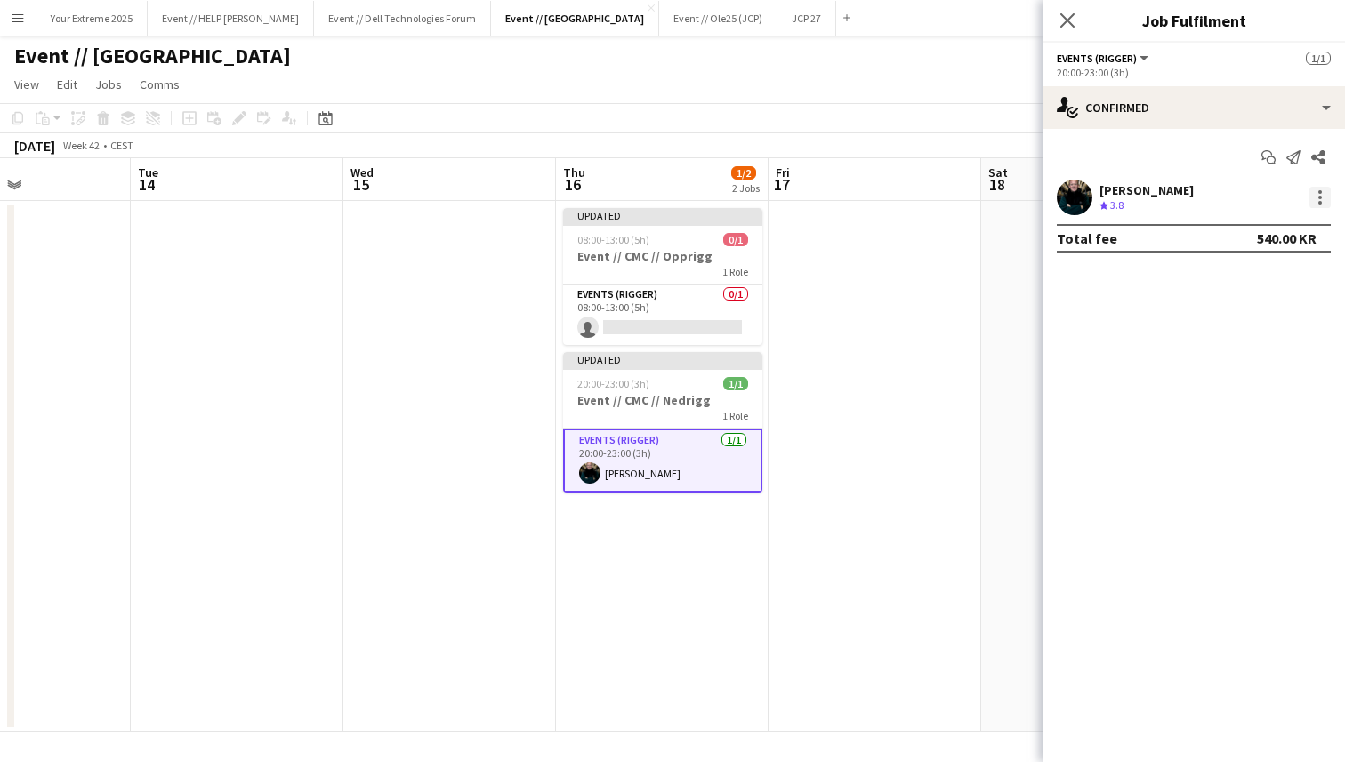
click at [1318, 192] on div at bounding box center [1320, 192] width 4 height 4
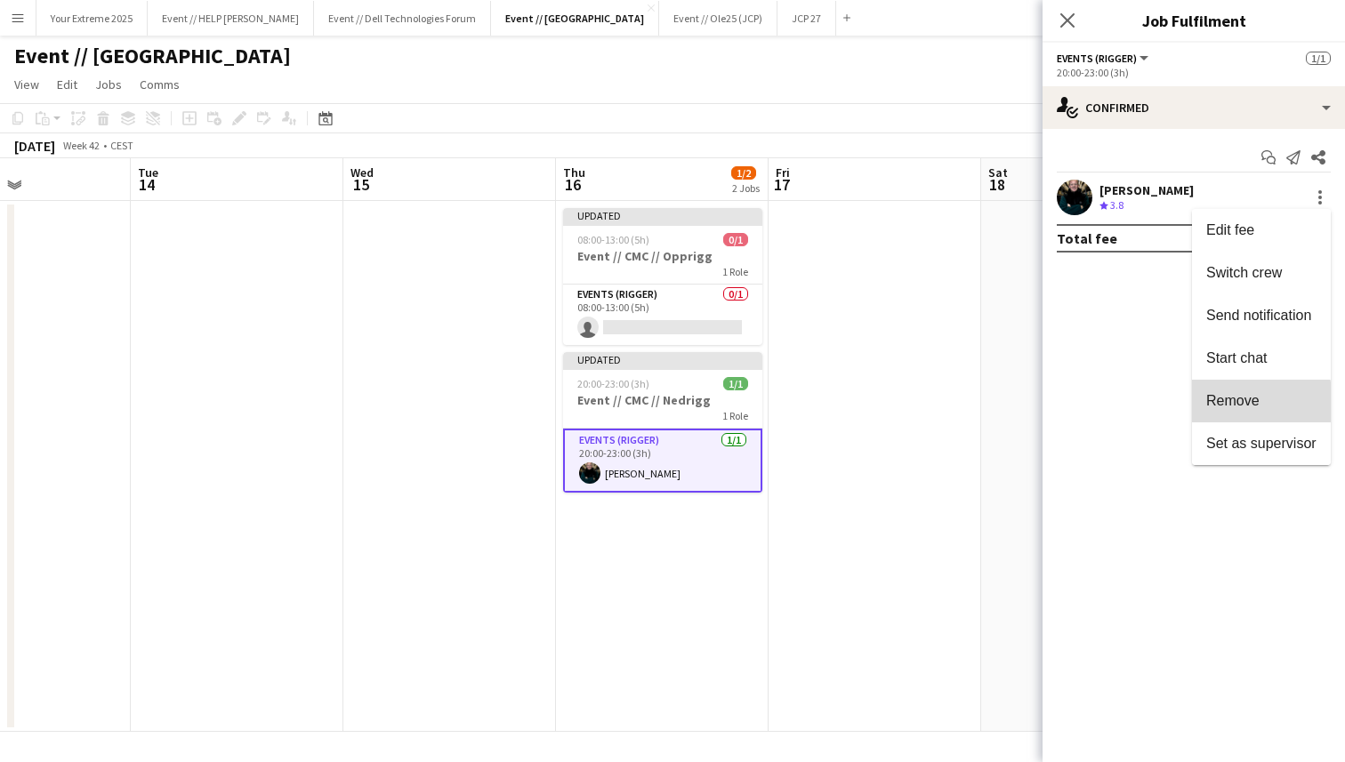
click at [1230, 405] on span "Remove" at bounding box center [1232, 400] width 53 height 15
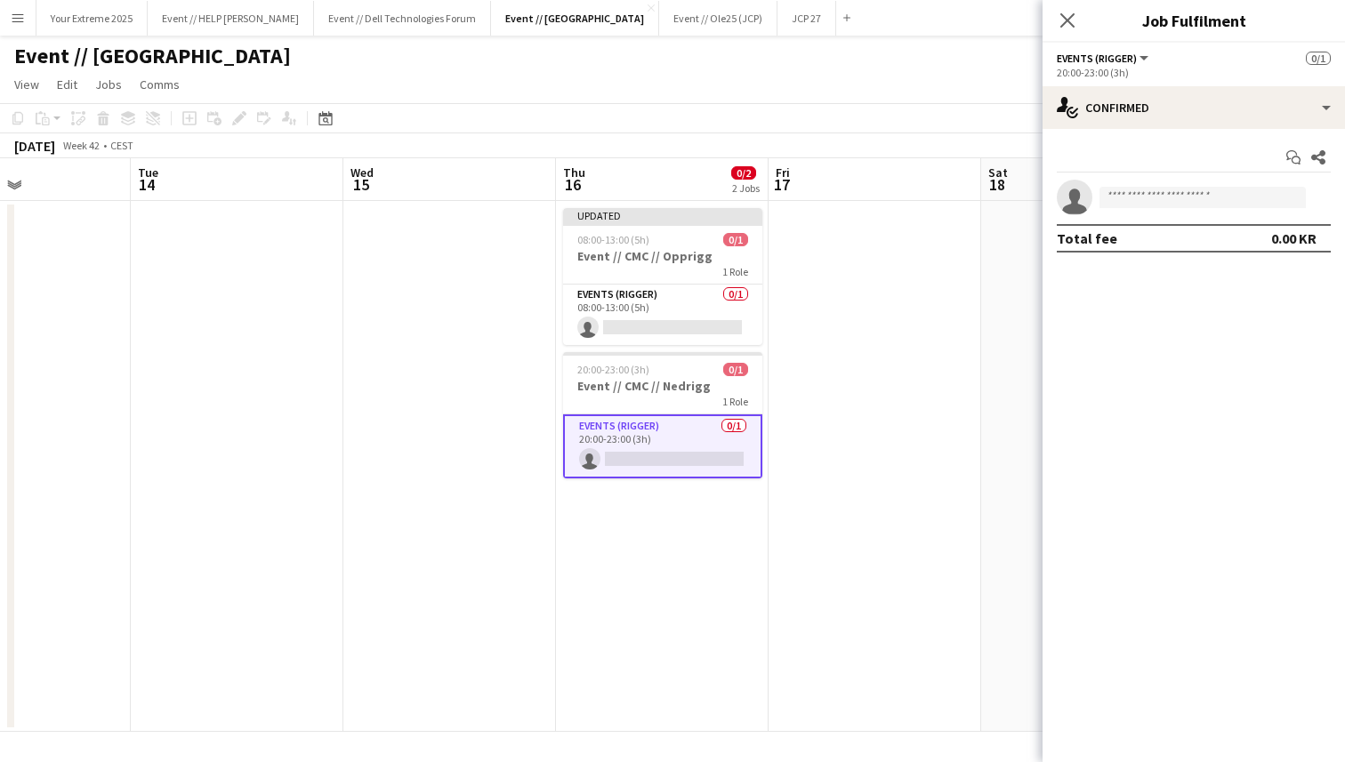
click at [951, 395] on app-date-cell at bounding box center [874, 466] width 213 height 531
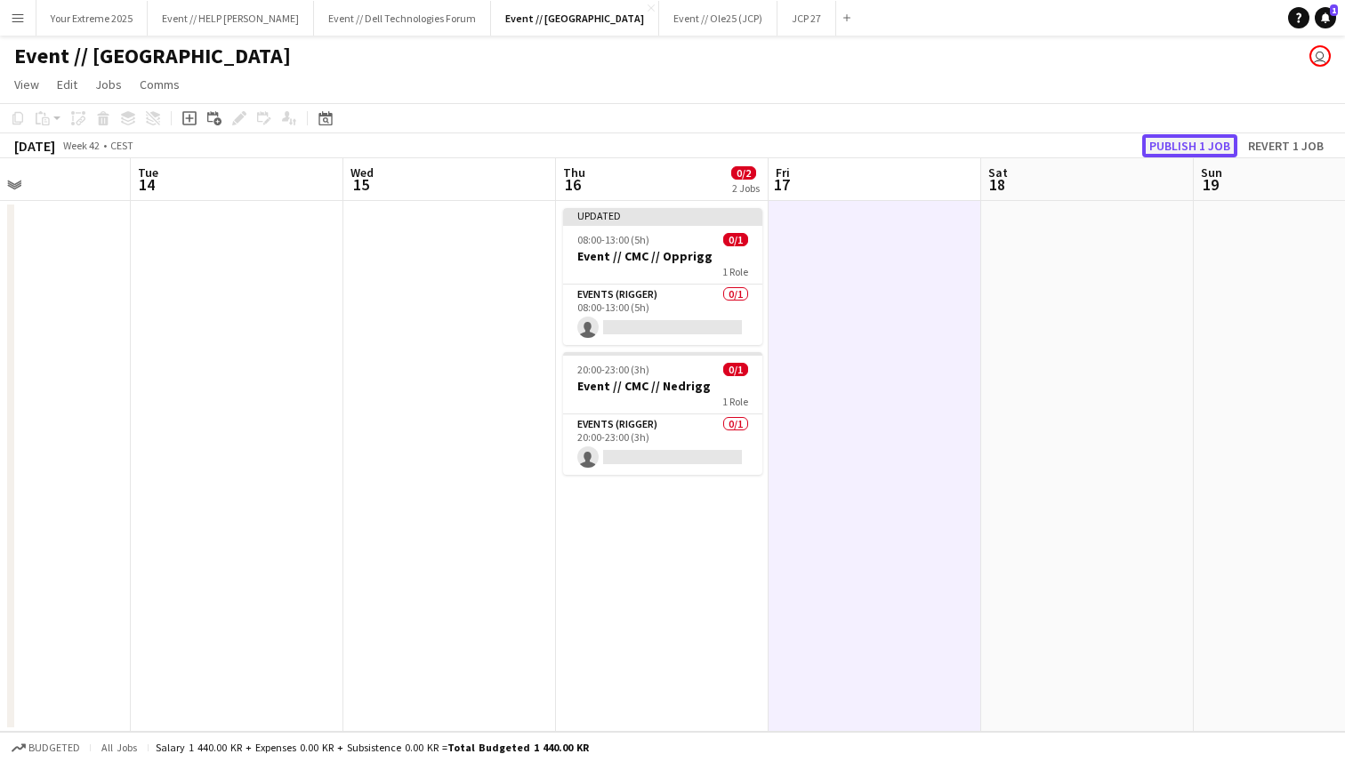
click at [1195, 149] on button "Publish 1 job" at bounding box center [1189, 145] width 95 height 23
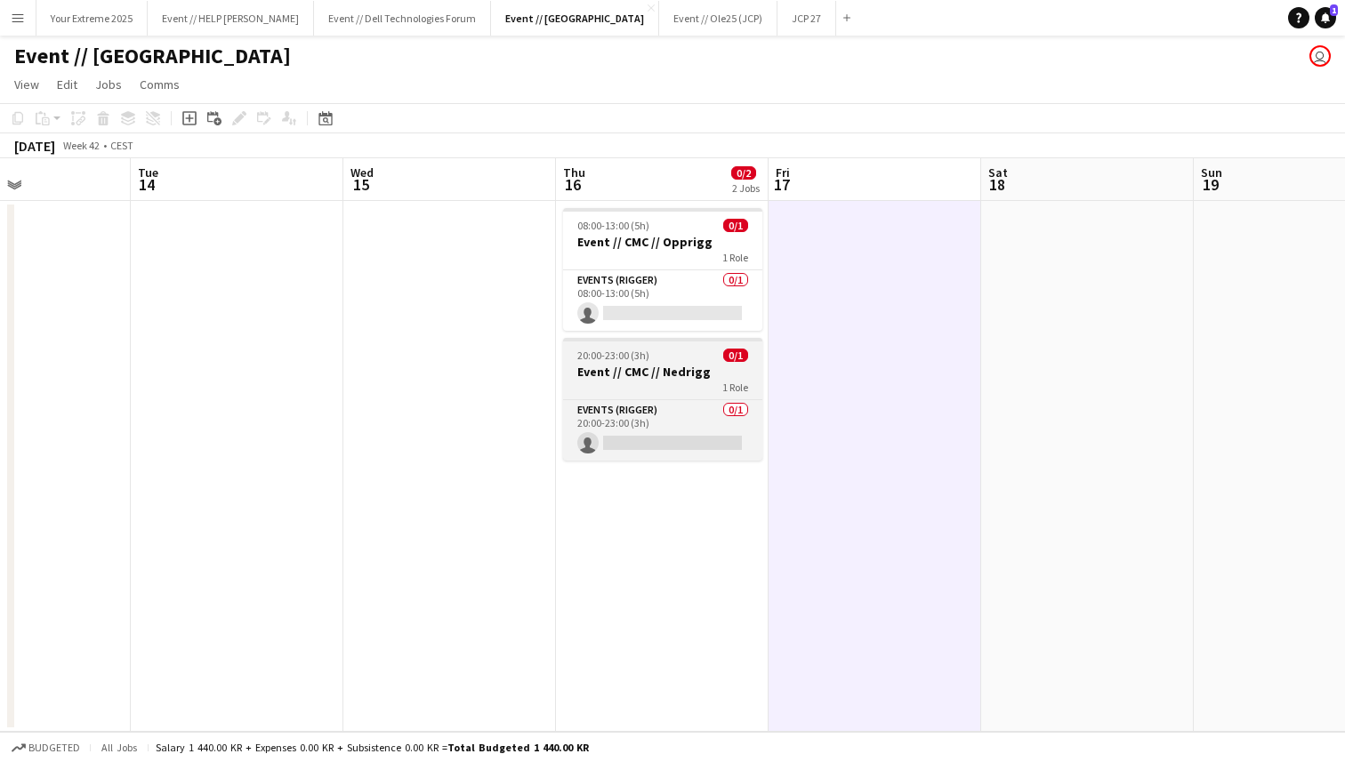
click at [630, 371] on h3 "Event // CMC // Nedrigg" at bounding box center [662, 372] width 199 height 16
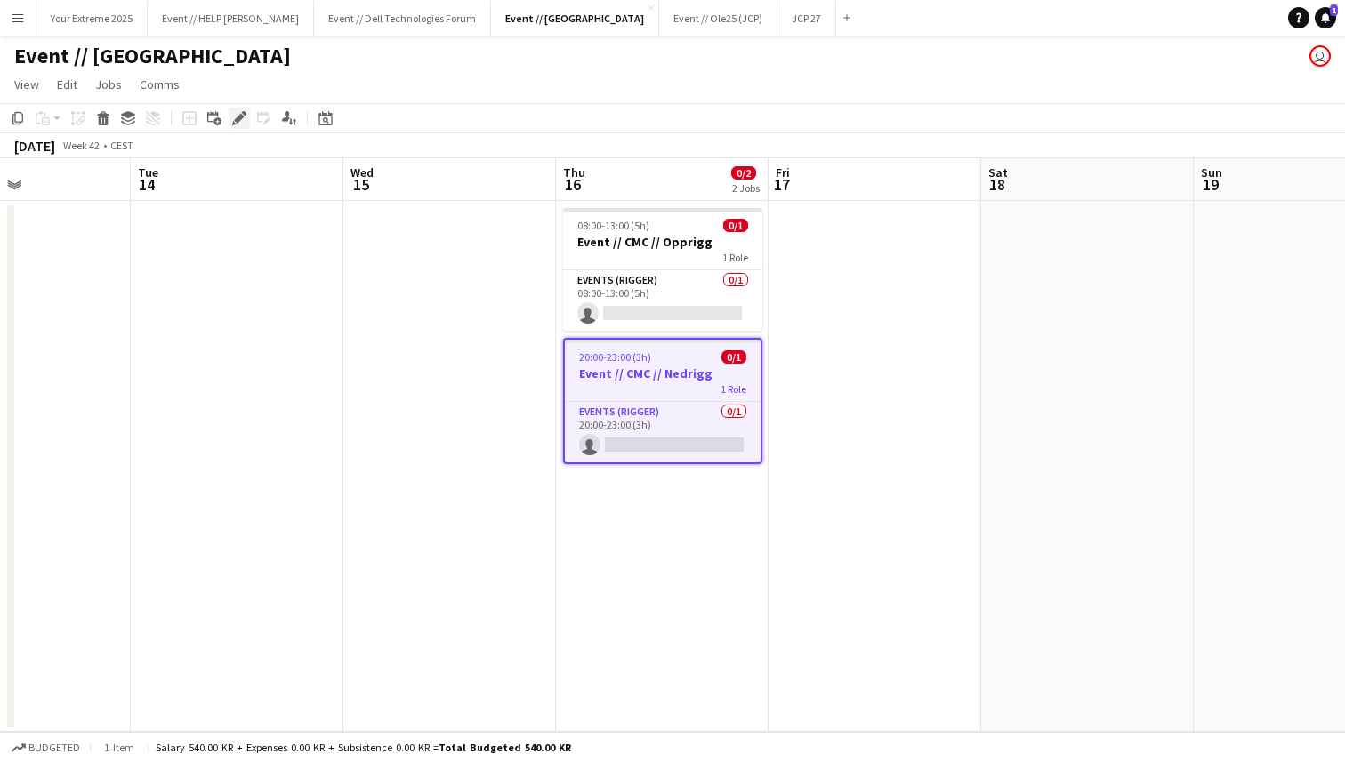
click at [237, 116] on icon "Edit" at bounding box center [239, 118] width 14 height 14
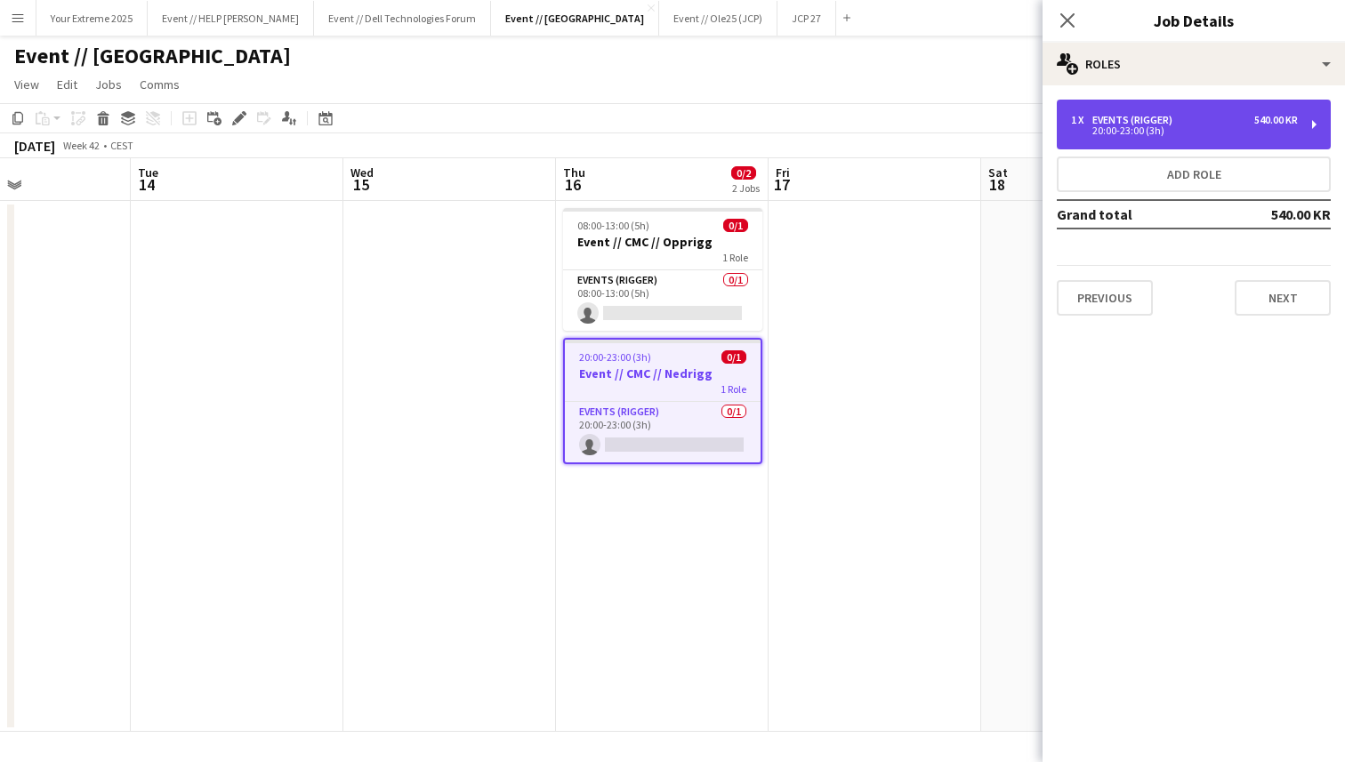
click at [1175, 122] on div "Events (Rigger)" at bounding box center [1135, 120] width 87 height 12
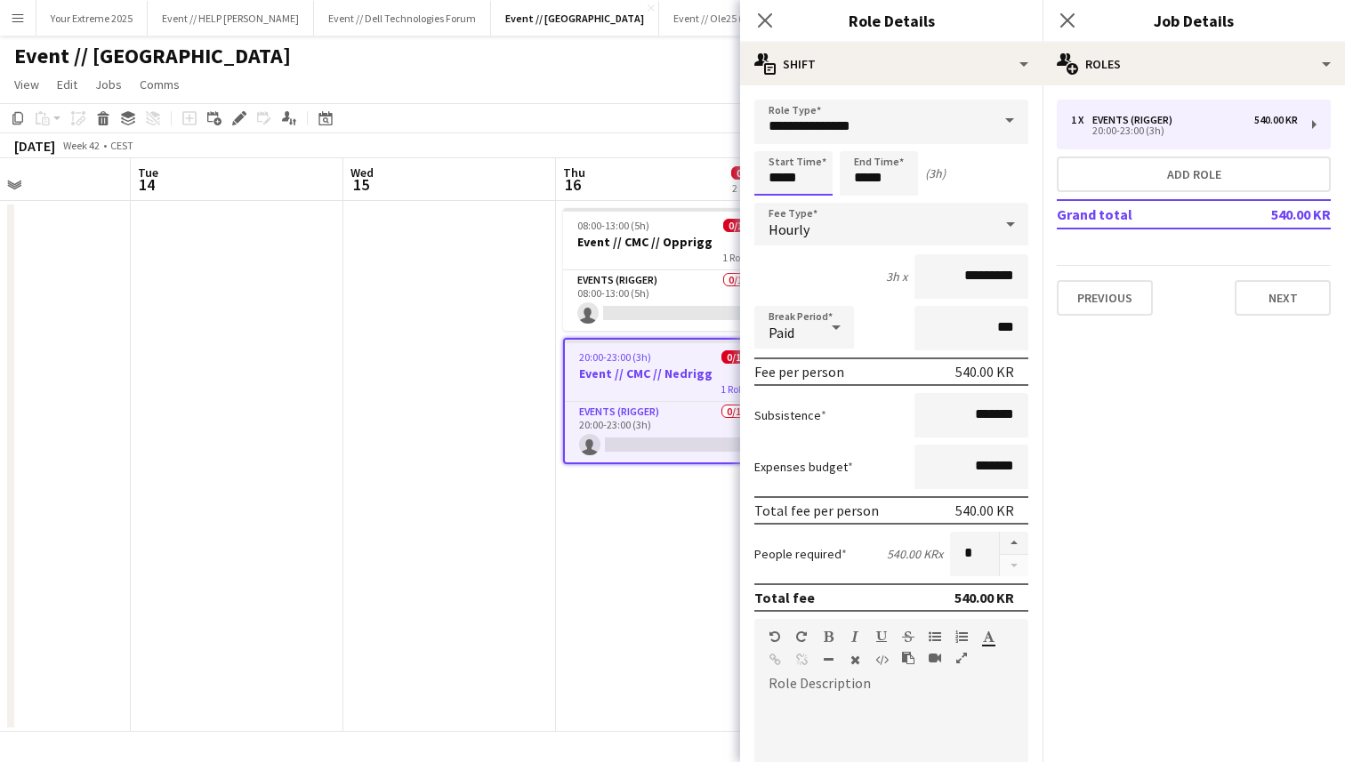
click at [775, 178] on input "*****" at bounding box center [793, 173] width 78 height 44
click at [775, 203] on div at bounding box center [776, 205] width 36 height 18
type input "*****"
click at [775, 203] on div at bounding box center [776, 205] width 36 height 18
click at [861, 182] on input "*****" at bounding box center [878, 173] width 78 height 44
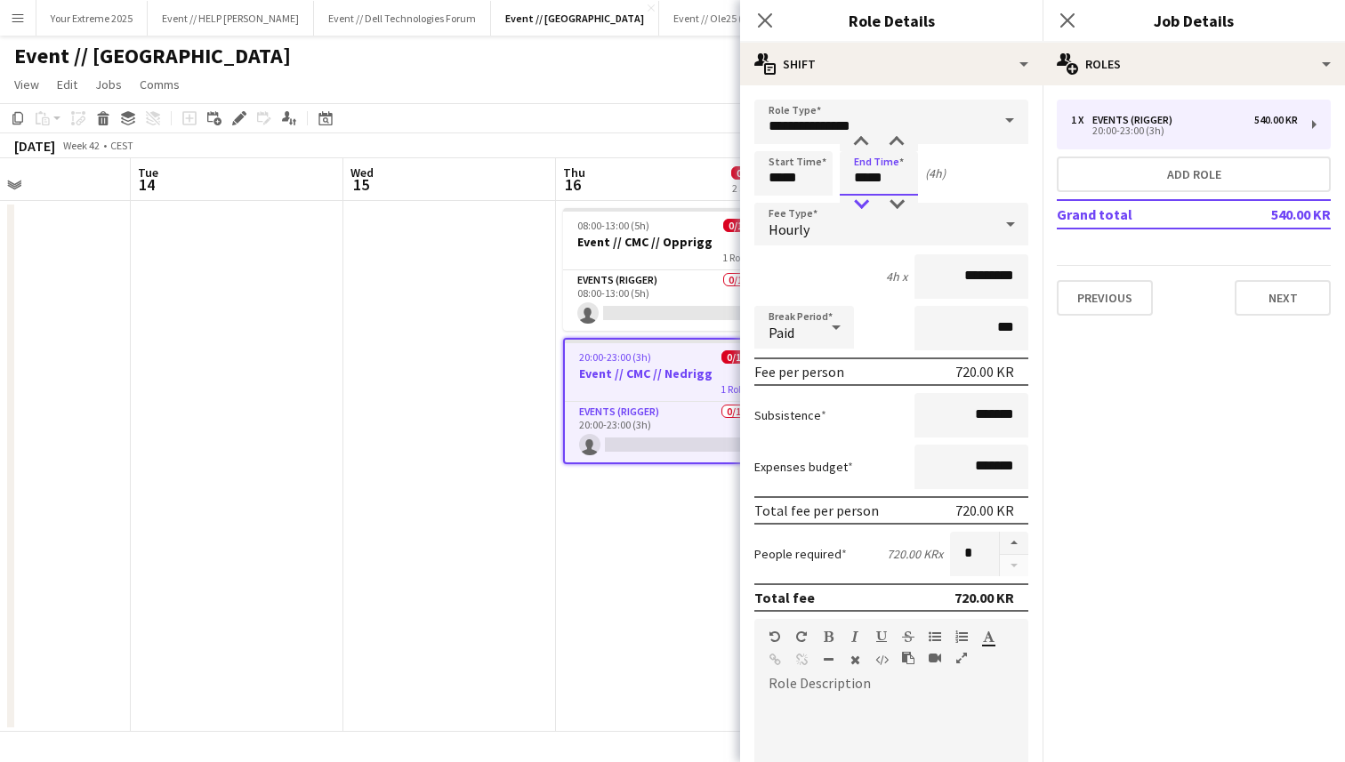
click at [863, 202] on div at bounding box center [861, 205] width 36 height 18
type input "*****"
click at [863, 202] on div at bounding box center [861, 205] width 36 height 18
click at [865, 265] on div "3h x *********" at bounding box center [891, 276] width 274 height 44
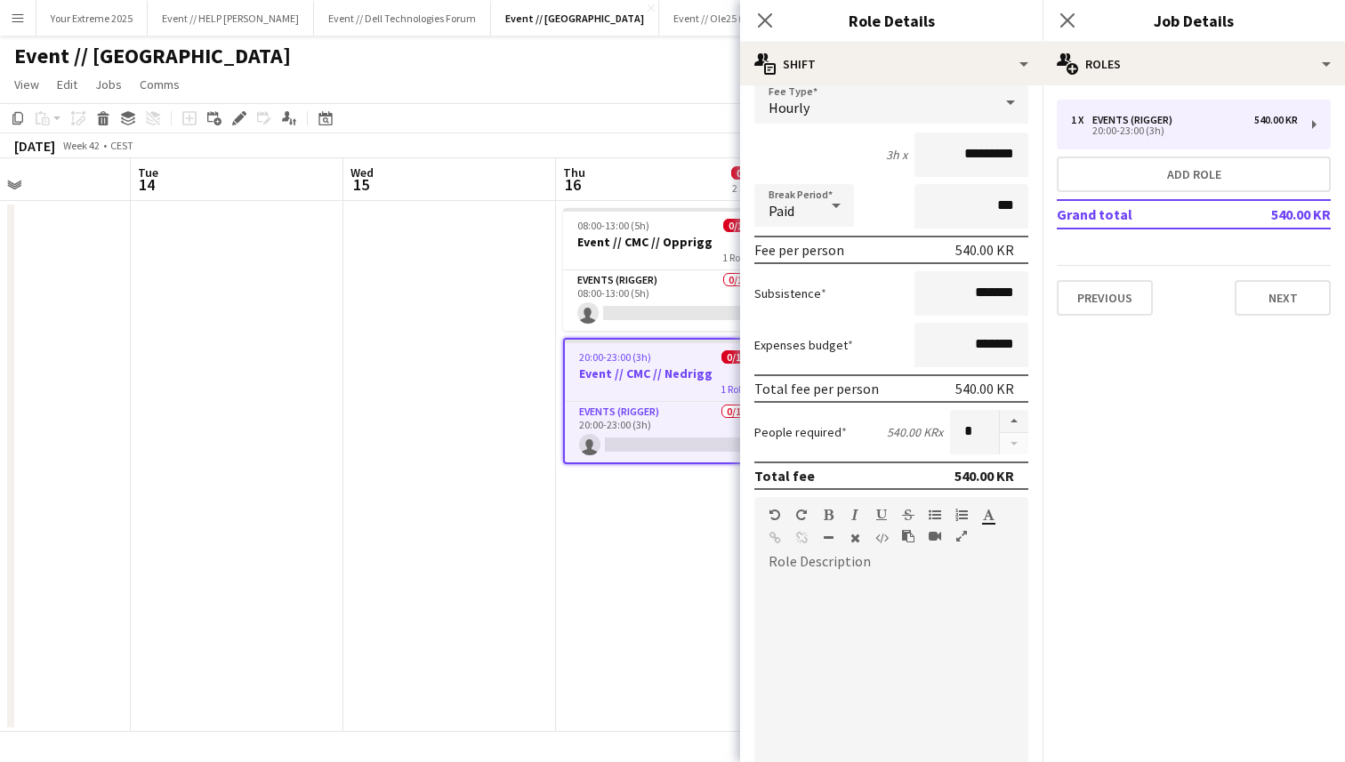
scroll to position [351, 0]
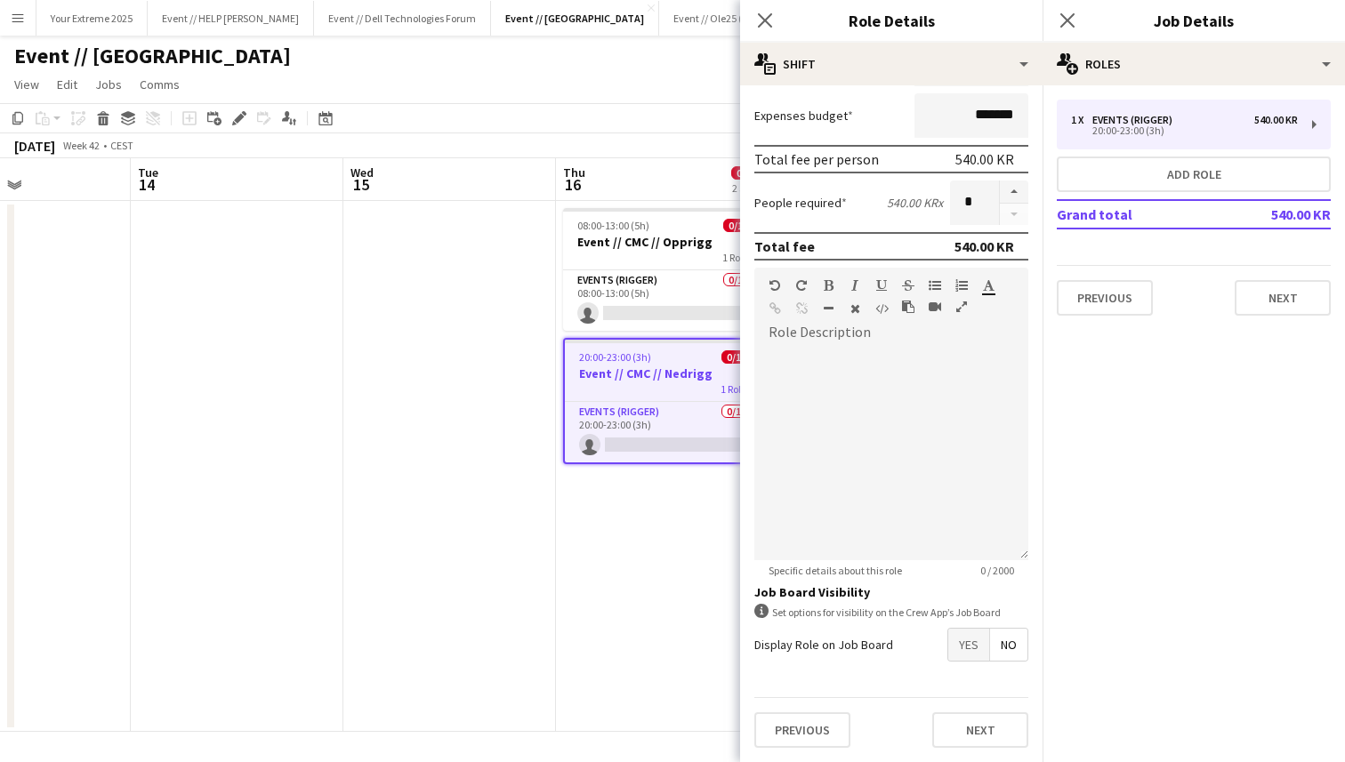
click at [682, 592] on app-date-cell "08:00-13:00 (5h) 0/1 Event // CMC // Opprigg 1 Role Events (Rigger) 0/1 08:00-1…" at bounding box center [662, 466] width 213 height 531
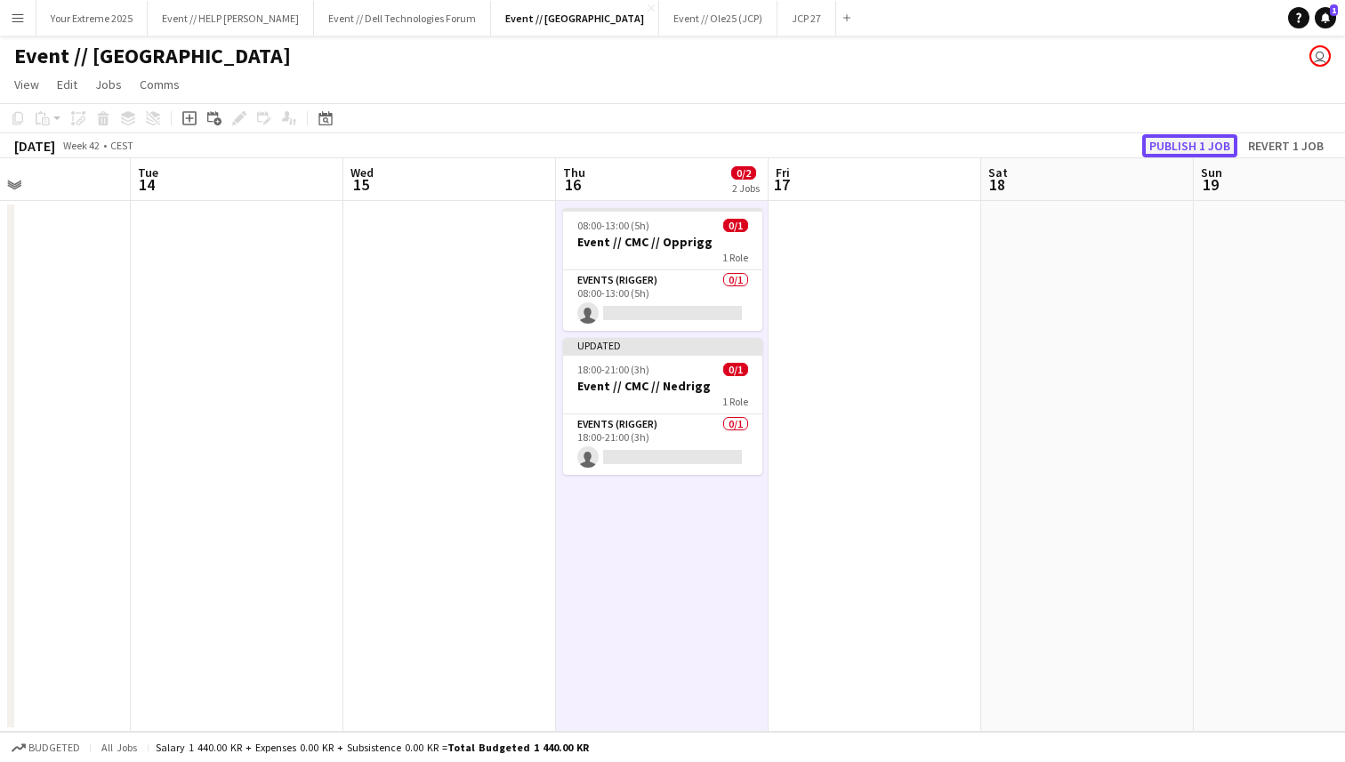
click at [1205, 142] on button "Publish 1 job" at bounding box center [1189, 145] width 95 height 23
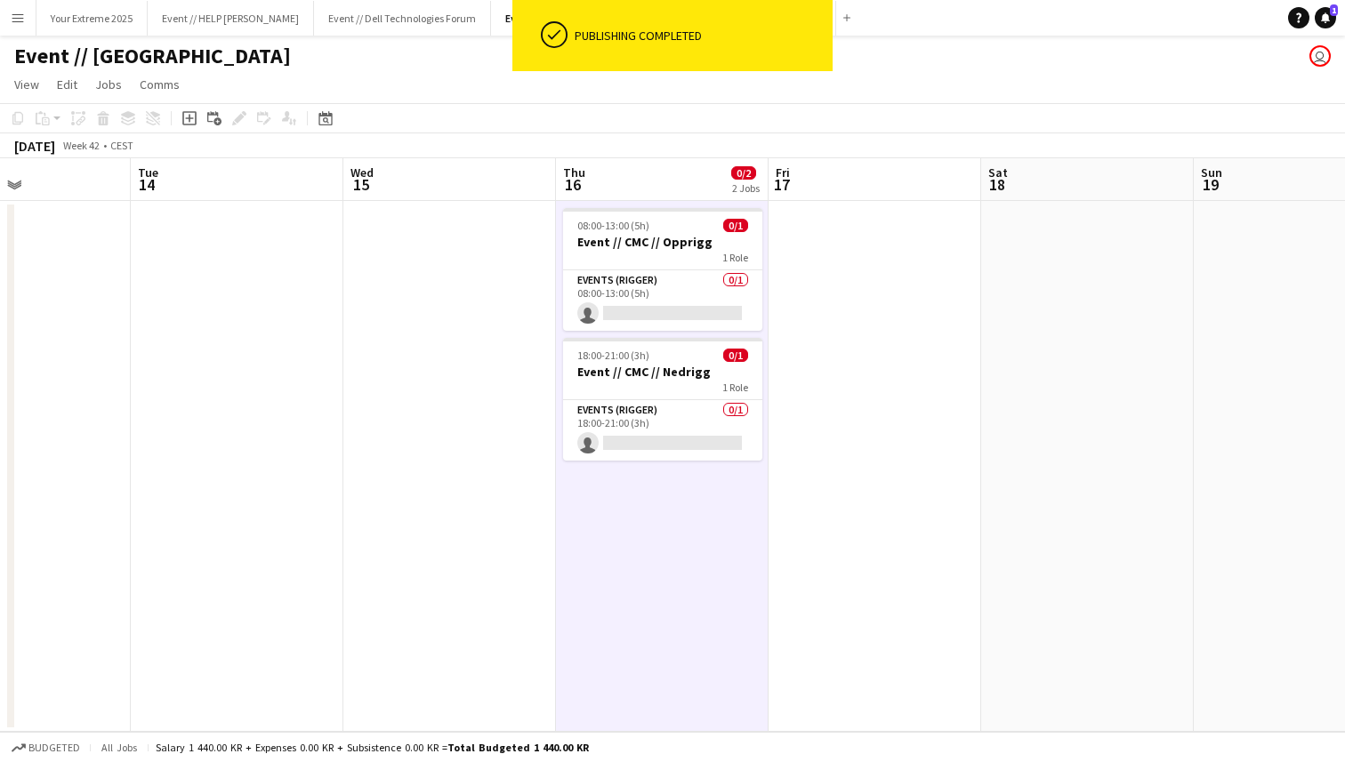
click at [908, 420] on app-date-cell at bounding box center [874, 466] width 213 height 531
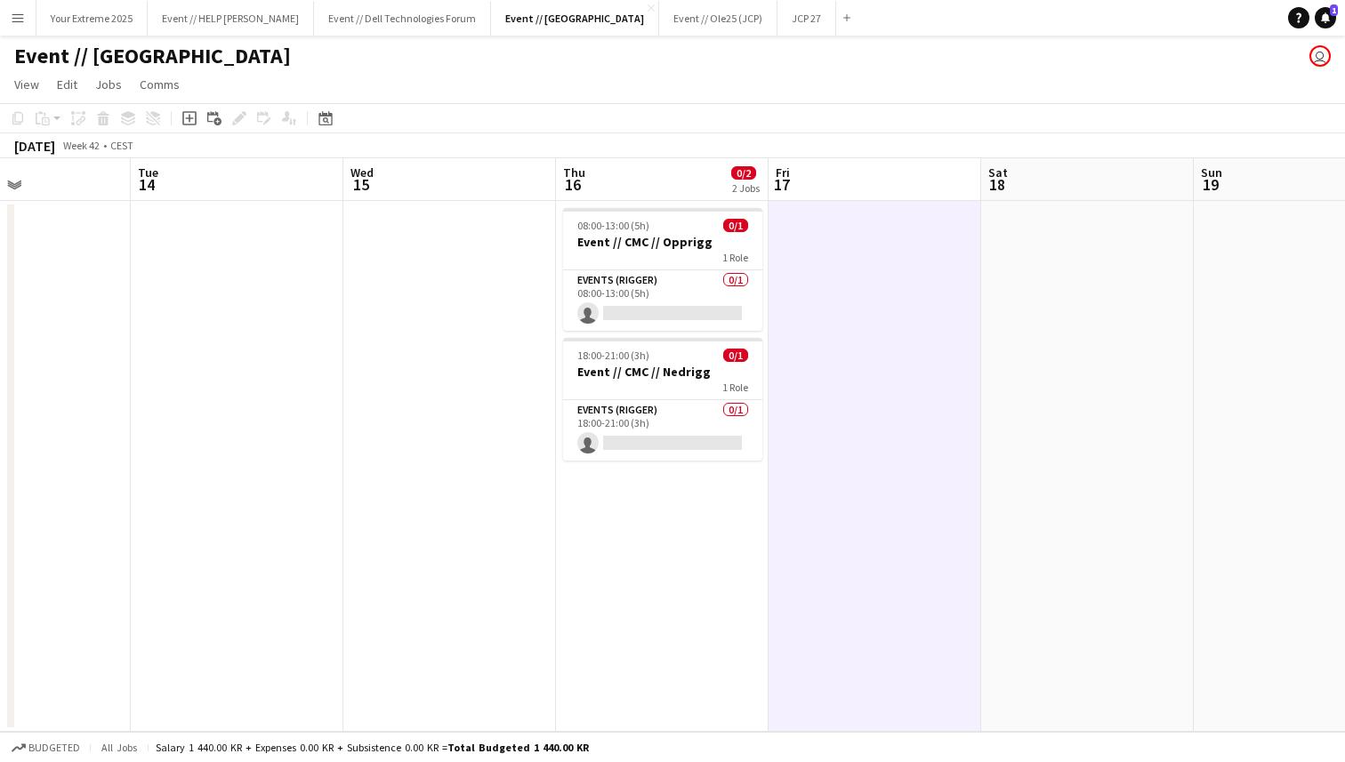
click at [503, 413] on app-date-cell at bounding box center [449, 466] width 213 height 531
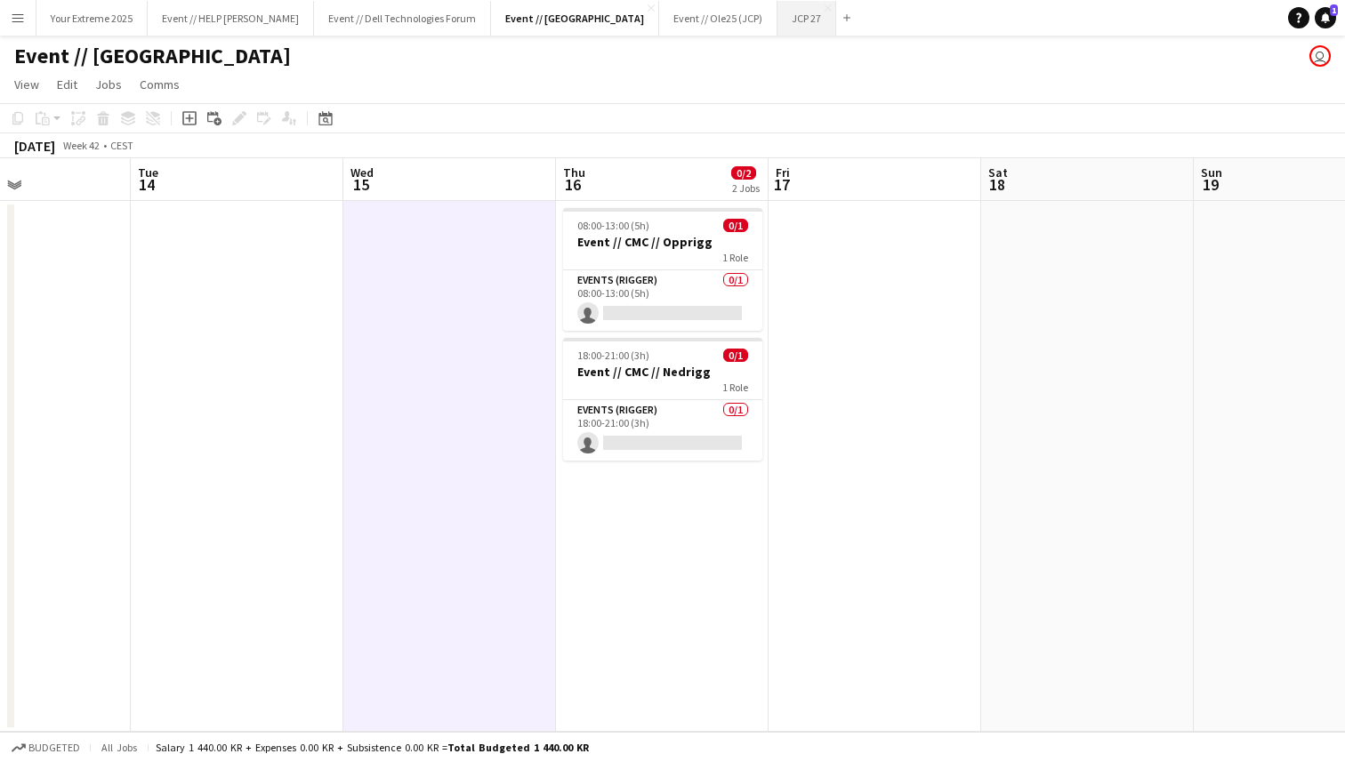
click at [777, 26] on button "JCP 27 Close" at bounding box center [806, 18] width 59 height 35
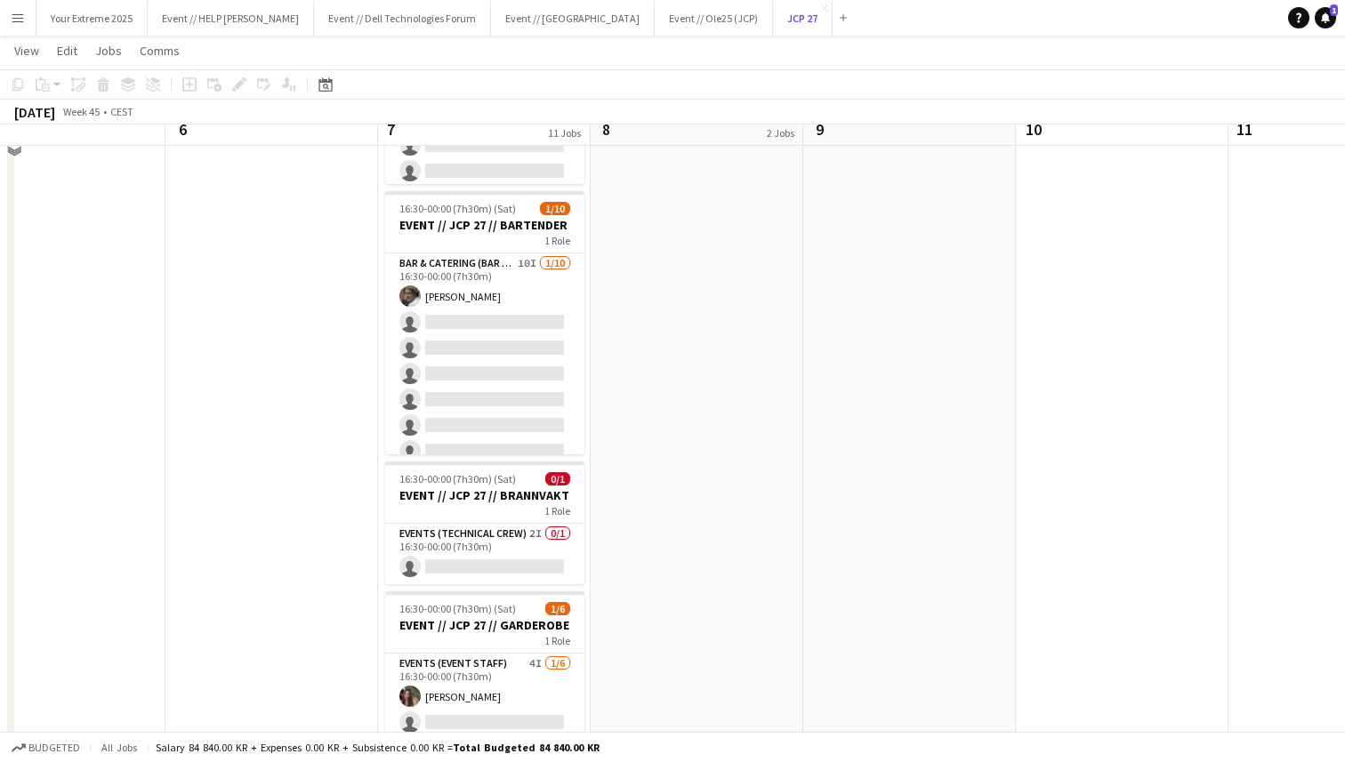
scroll to position [1272, 0]
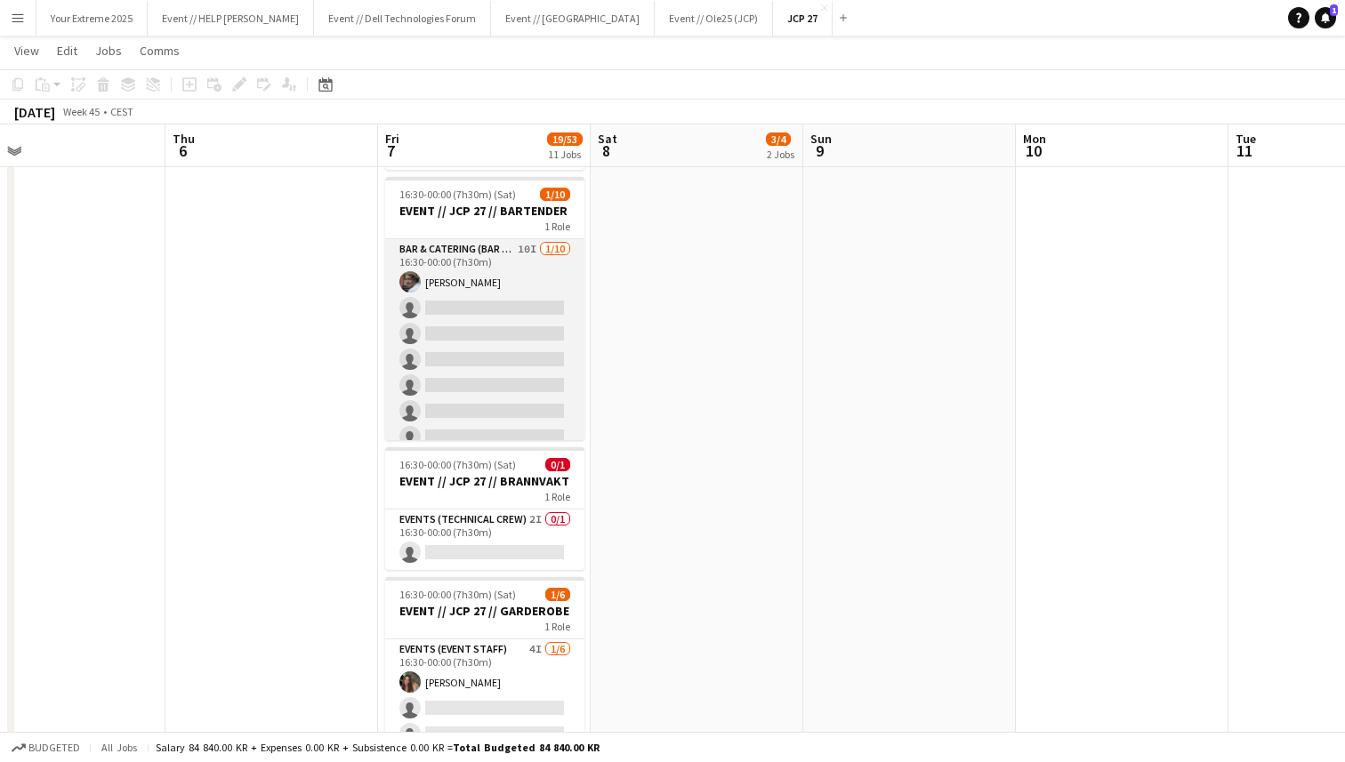
click at [495, 373] on app-card-role "Bar & Catering (Bar Tender) 10I [DATE] 16:30-00:00 (7h30m) [PERSON_NAME] single…" at bounding box center [484, 385] width 199 height 293
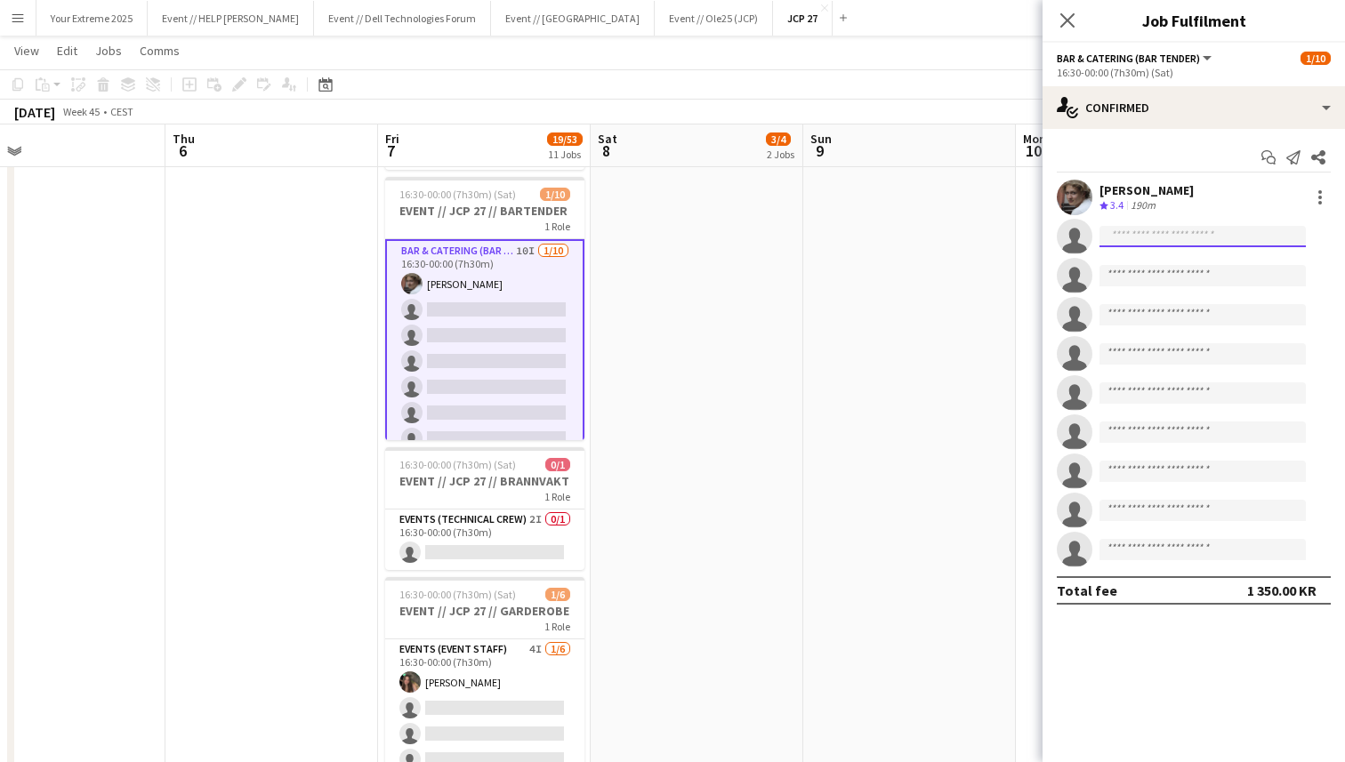
click at [1163, 232] on input at bounding box center [1202, 236] width 206 height 21
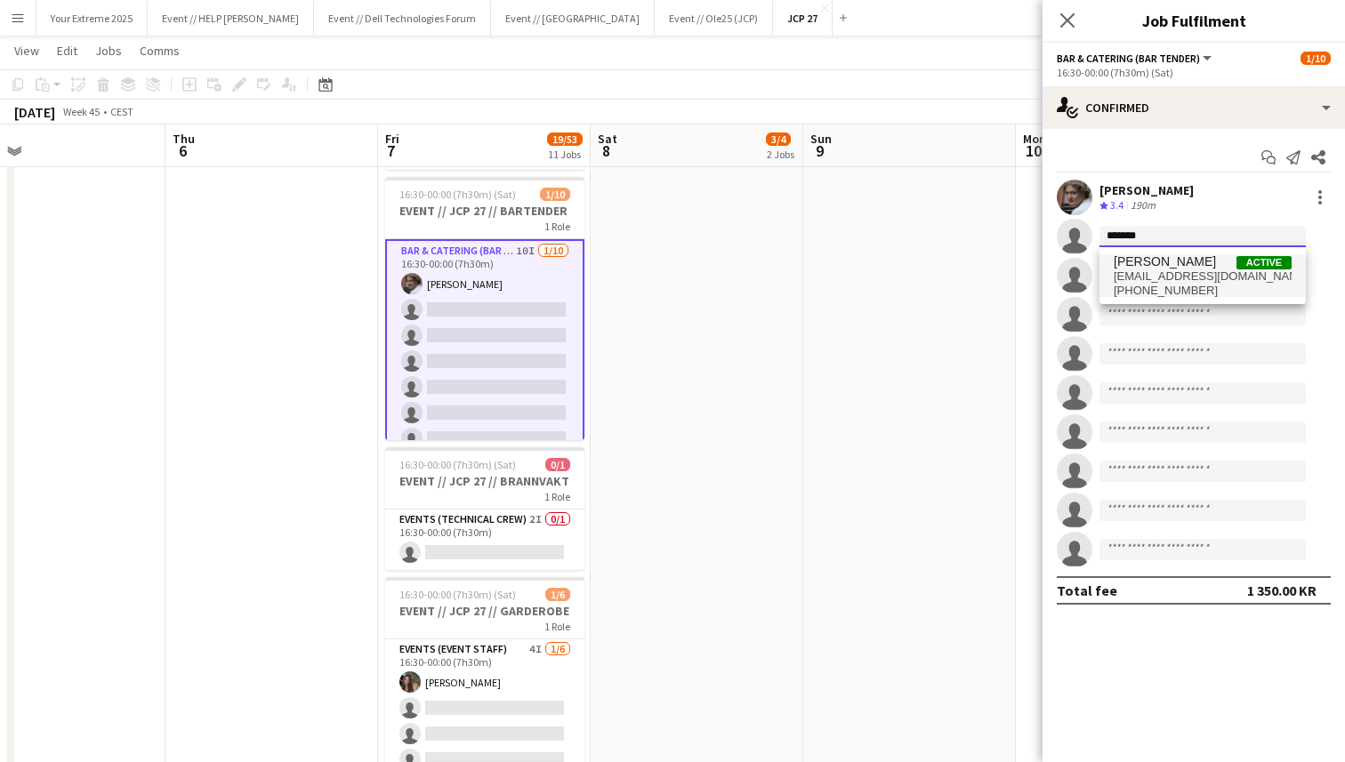
type input "*******"
click at [1174, 266] on span "[PERSON_NAME]" at bounding box center [1164, 261] width 102 height 15
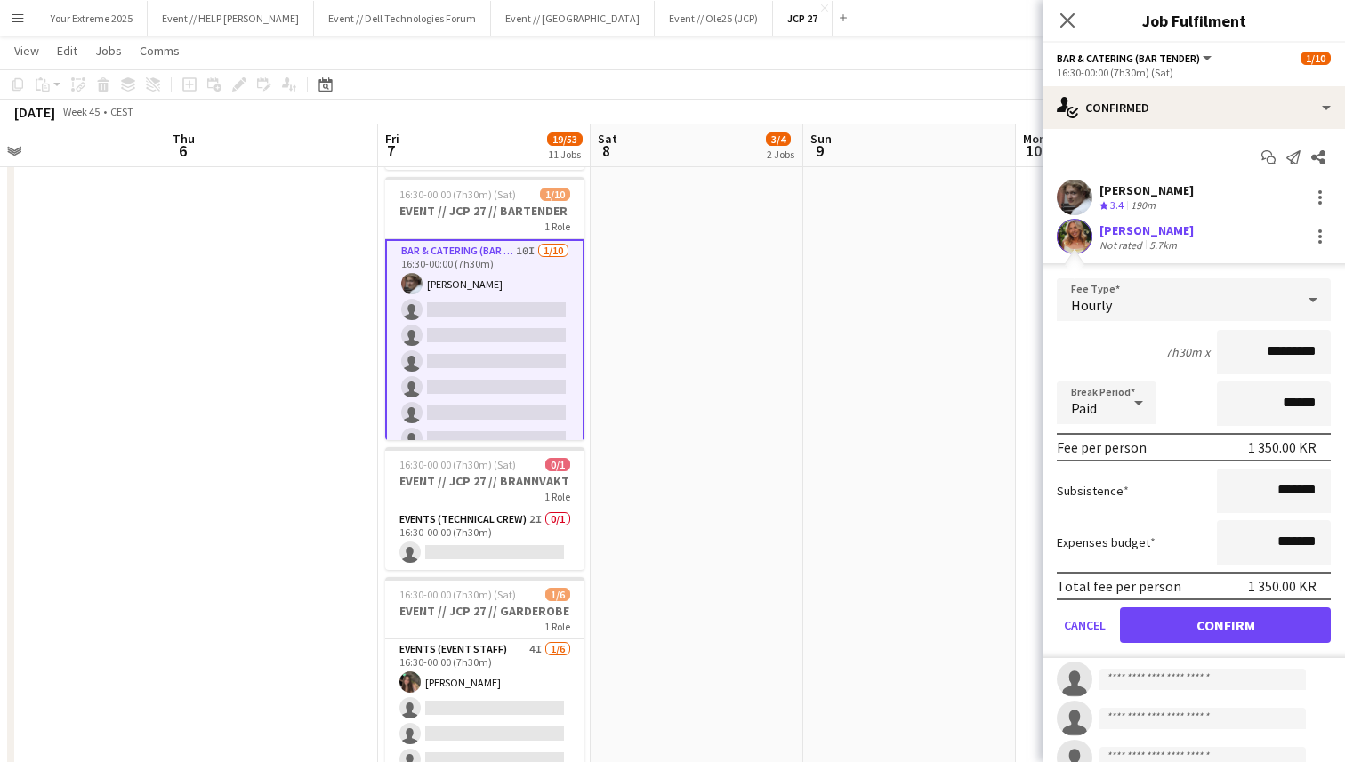
click at [1133, 223] on div "[PERSON_NAME]" at bounding box center [1146, 230] width 94 height 16
click at [1161, 626] on button "Confirm" at bounding box center [1225, 625] width 211 height 36
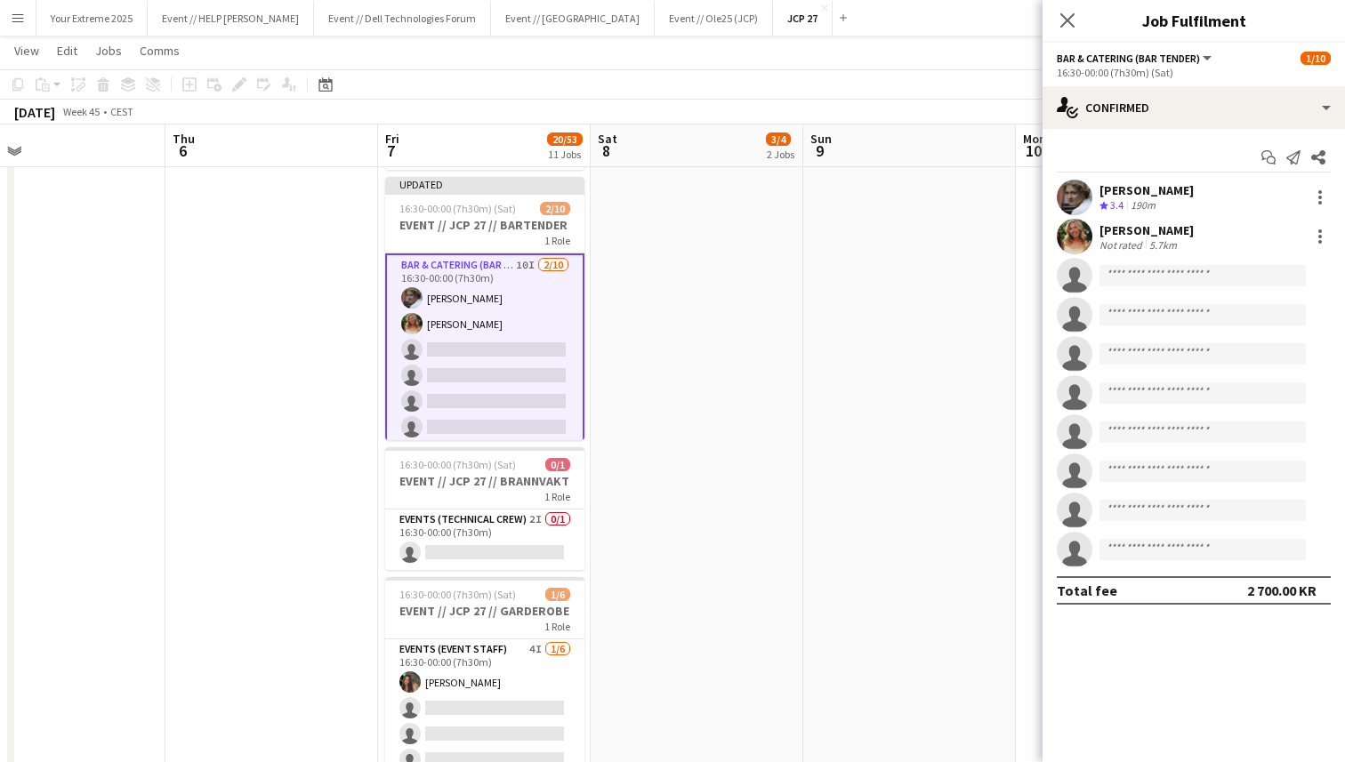
click at [1070, 235] on app-user-avatar at bounding box center [1074, 237] width 36 height 36
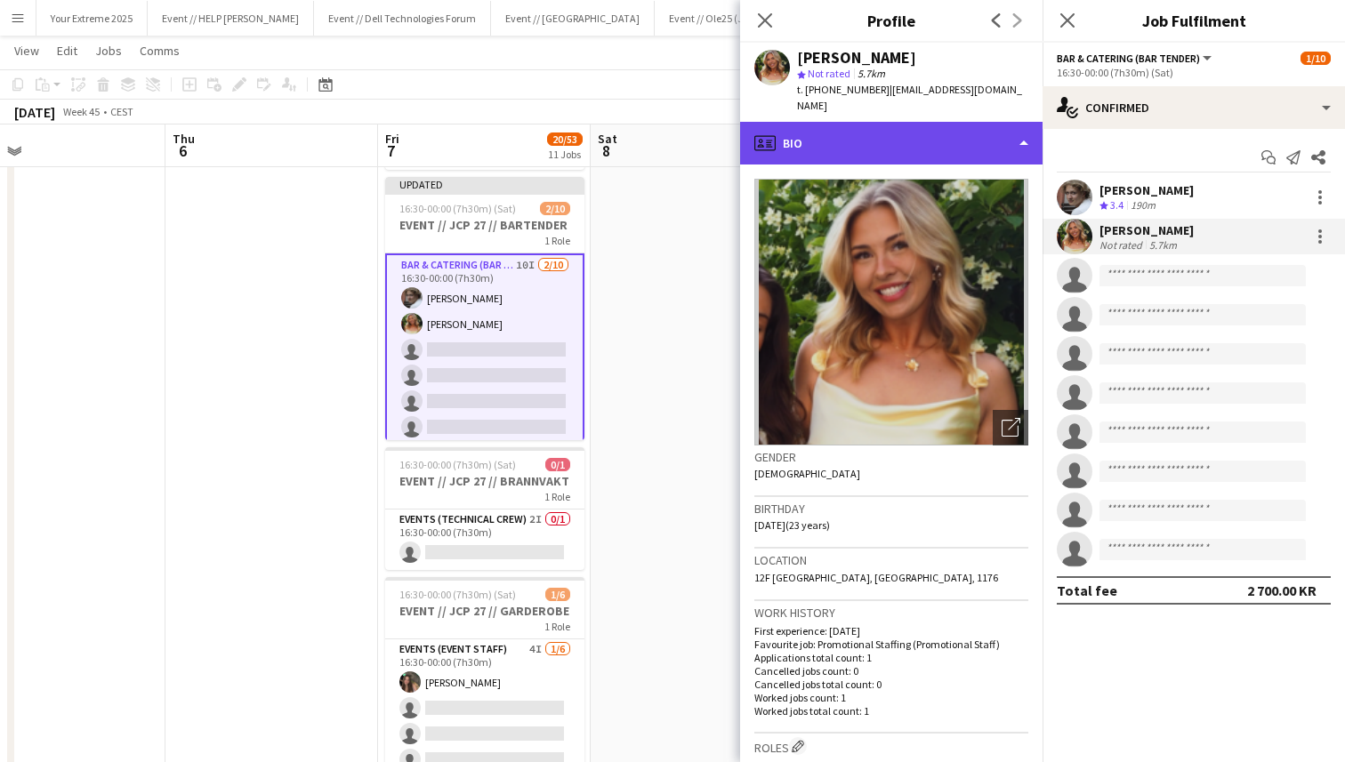
click at [997, 123] on div "profile Bio" at bounding box center [891, 143] width 302 height 43
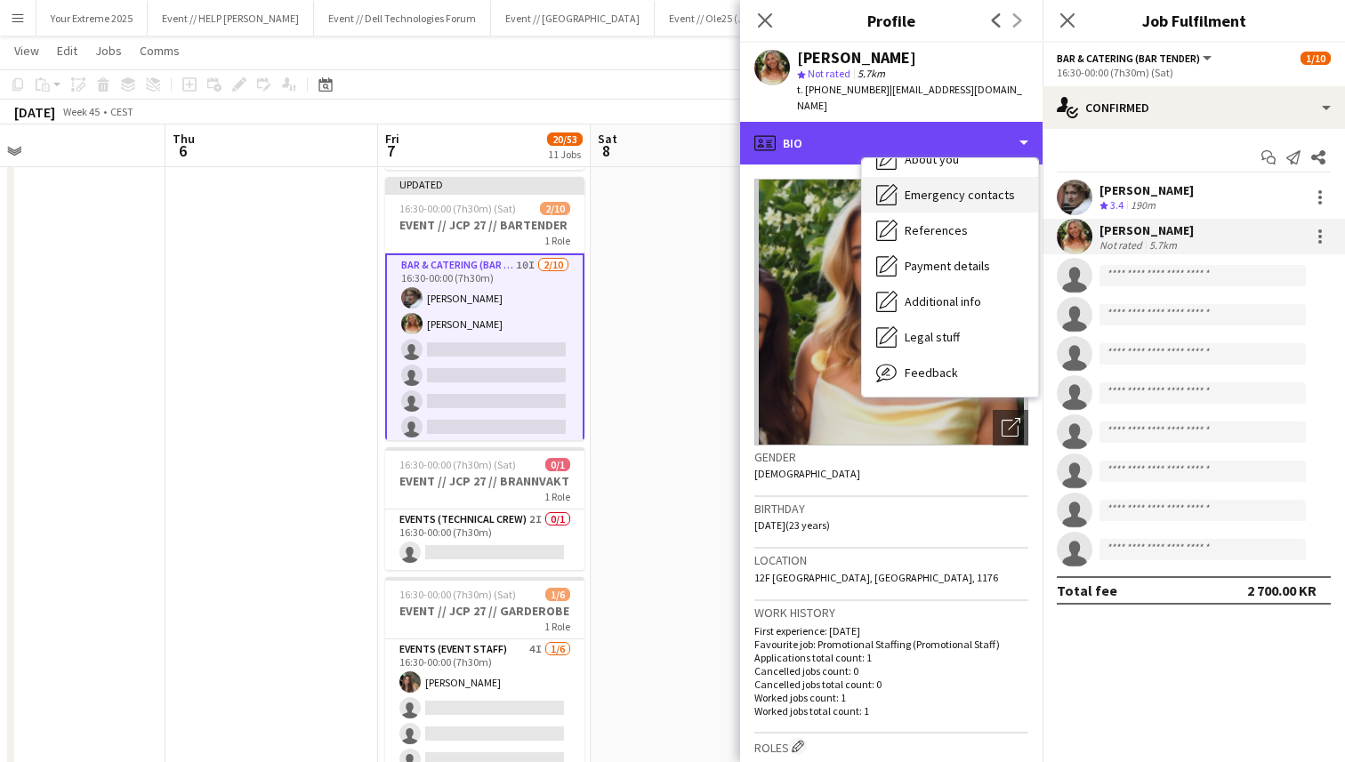
scroll to position [134, 0]
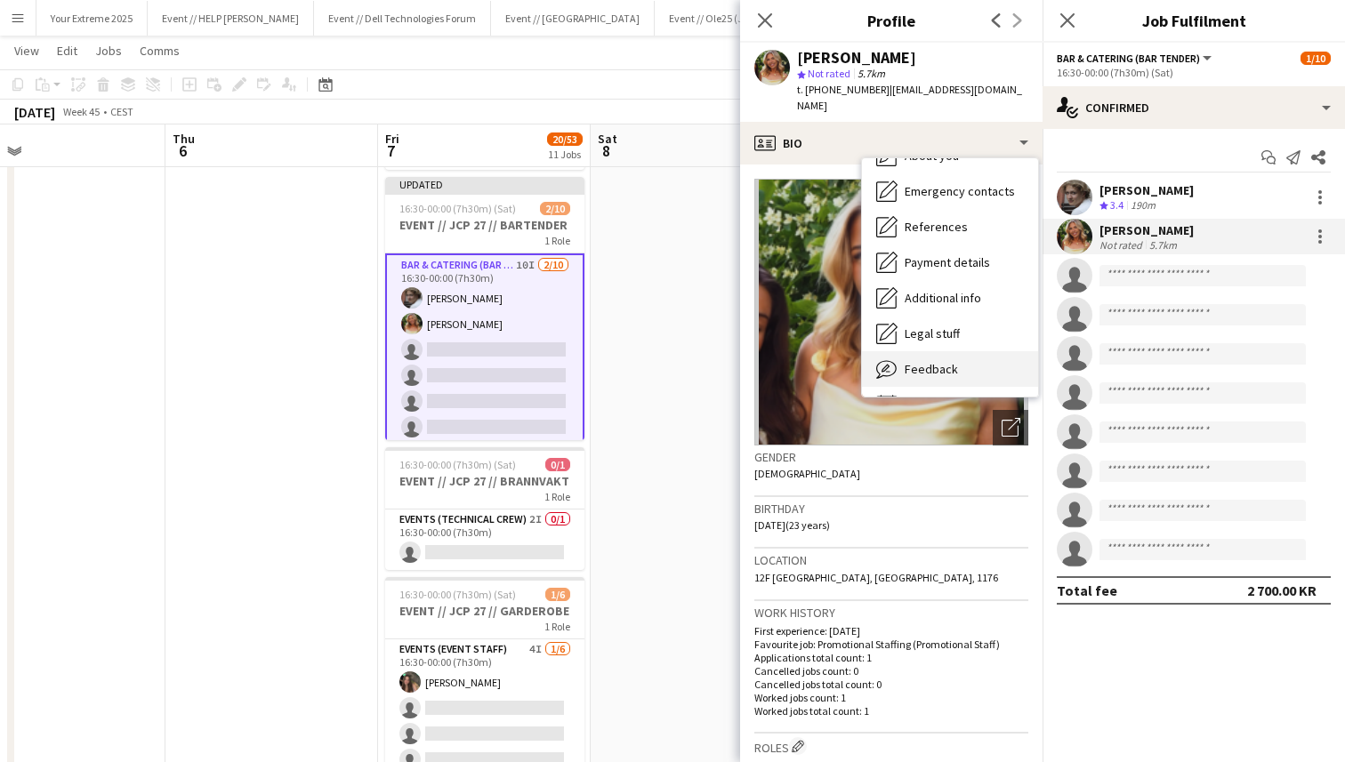
click at [959, 354] on div "Feedback Feedback" at bounding box center [950, 369] width 176 height 36
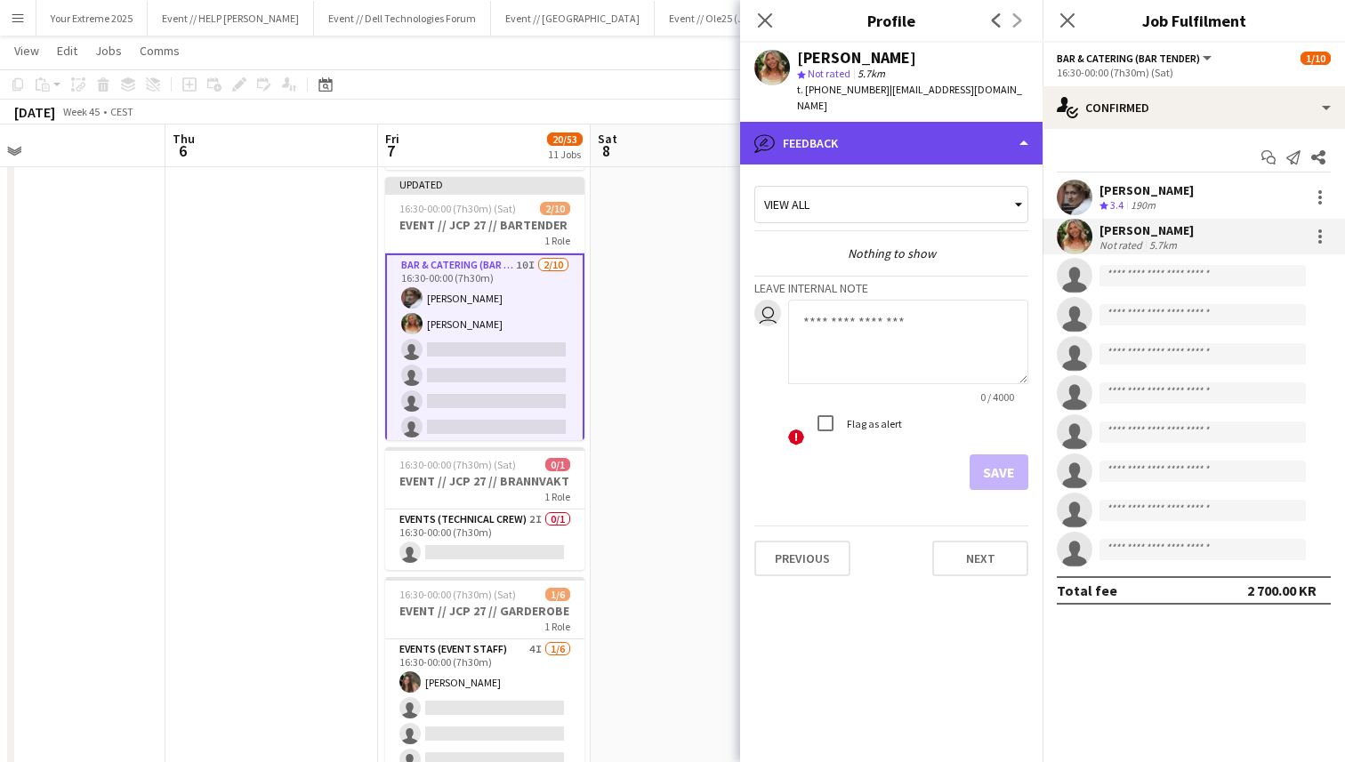
click at [986, 135] on div "bubble-pencil Feedback" at bounding box center [891, 143] width 302 height 43
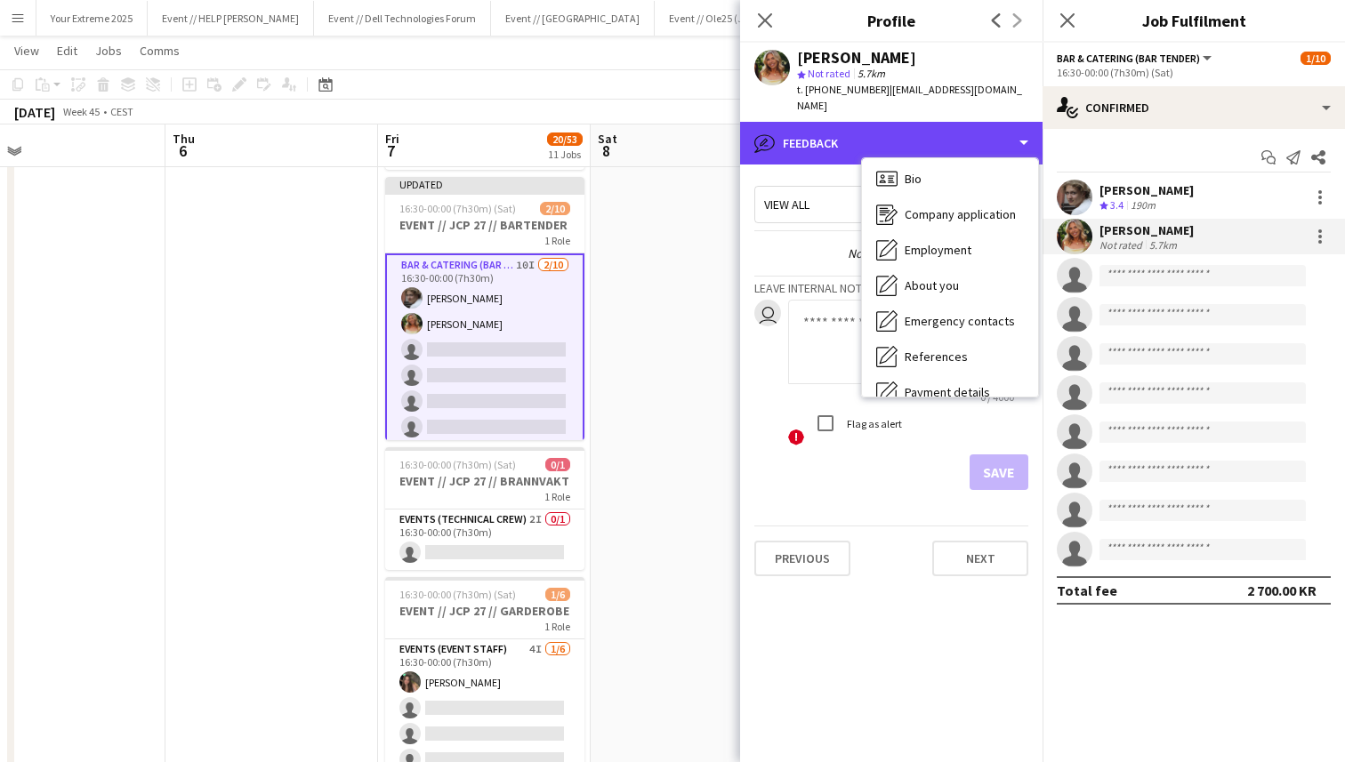
scroll to position [0, 0]
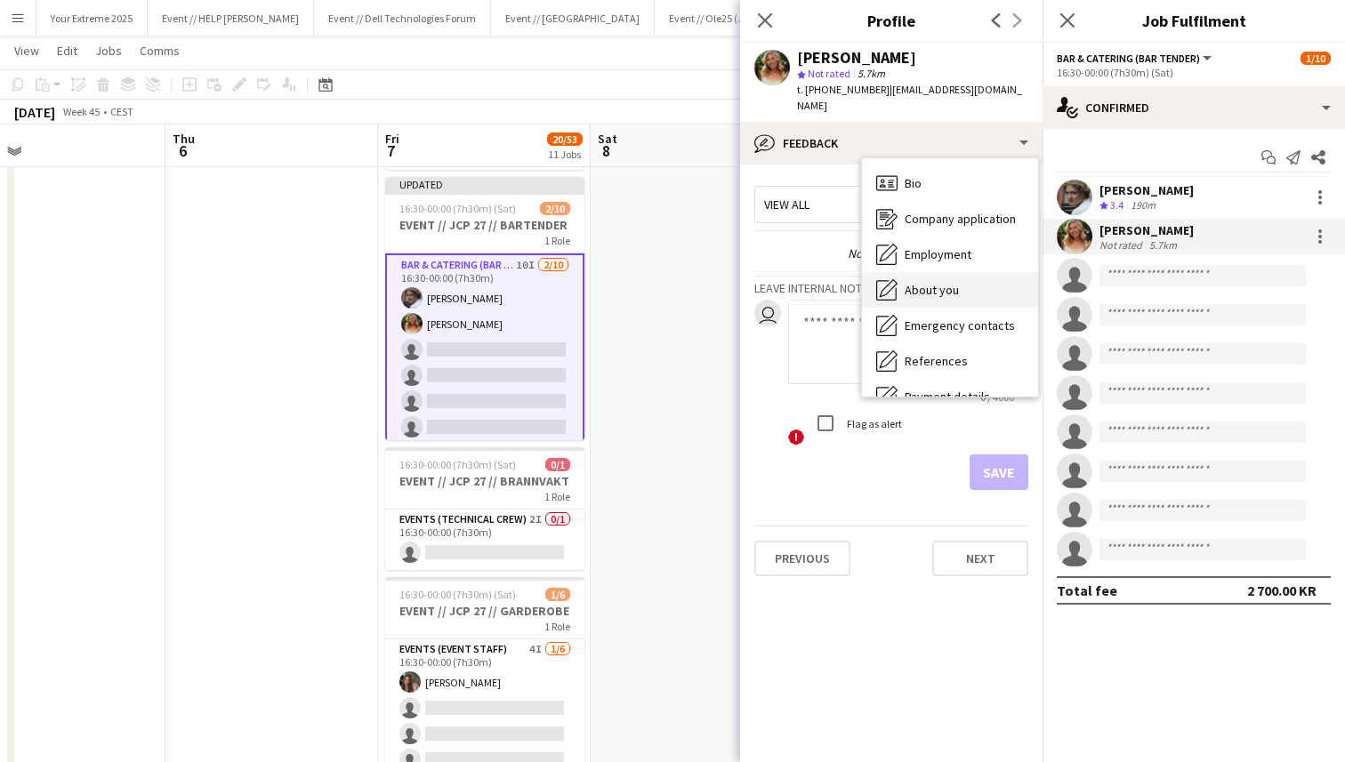
click at [961, 272] on div "About you About you" at bounding box center [950, 290] width 176 height 36
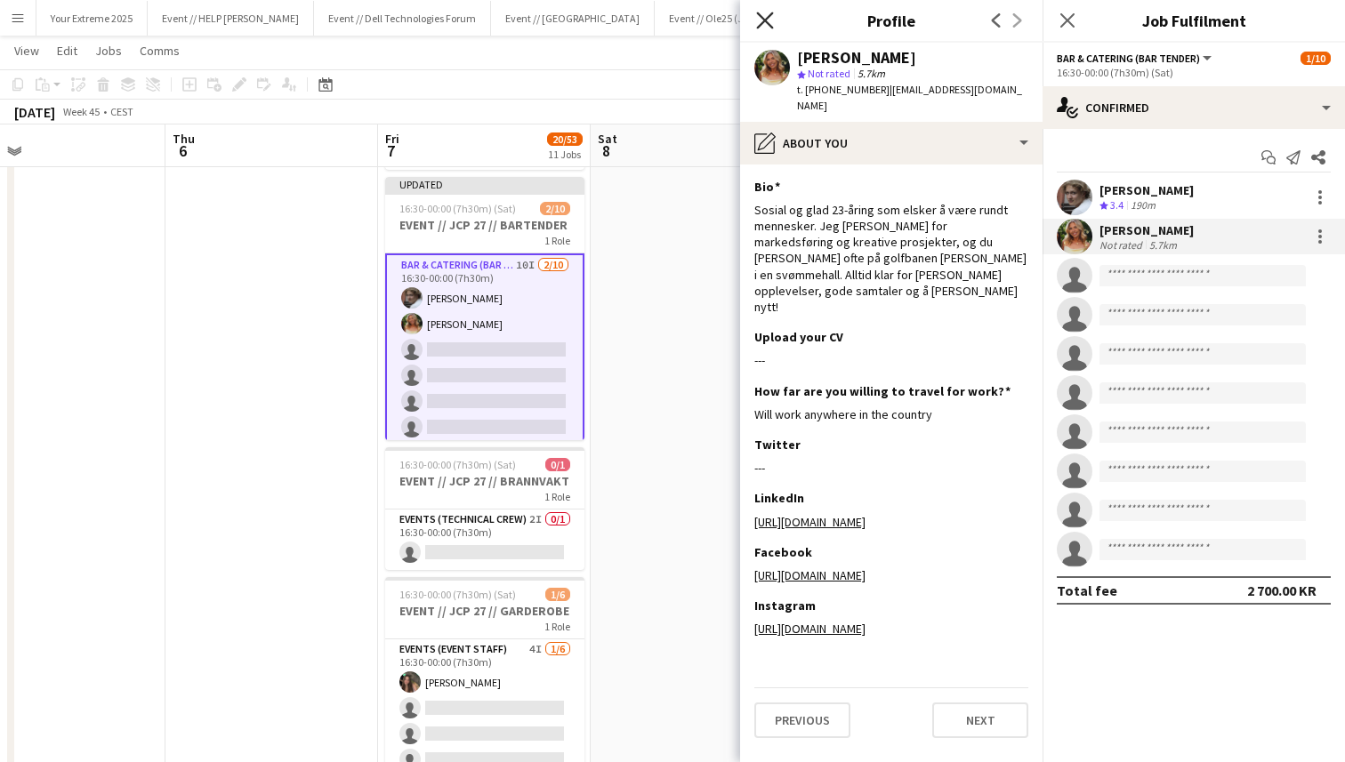
click at [763, 16] on icon "Close pop-in" at bounding box center [764, 20] width 17 height 17
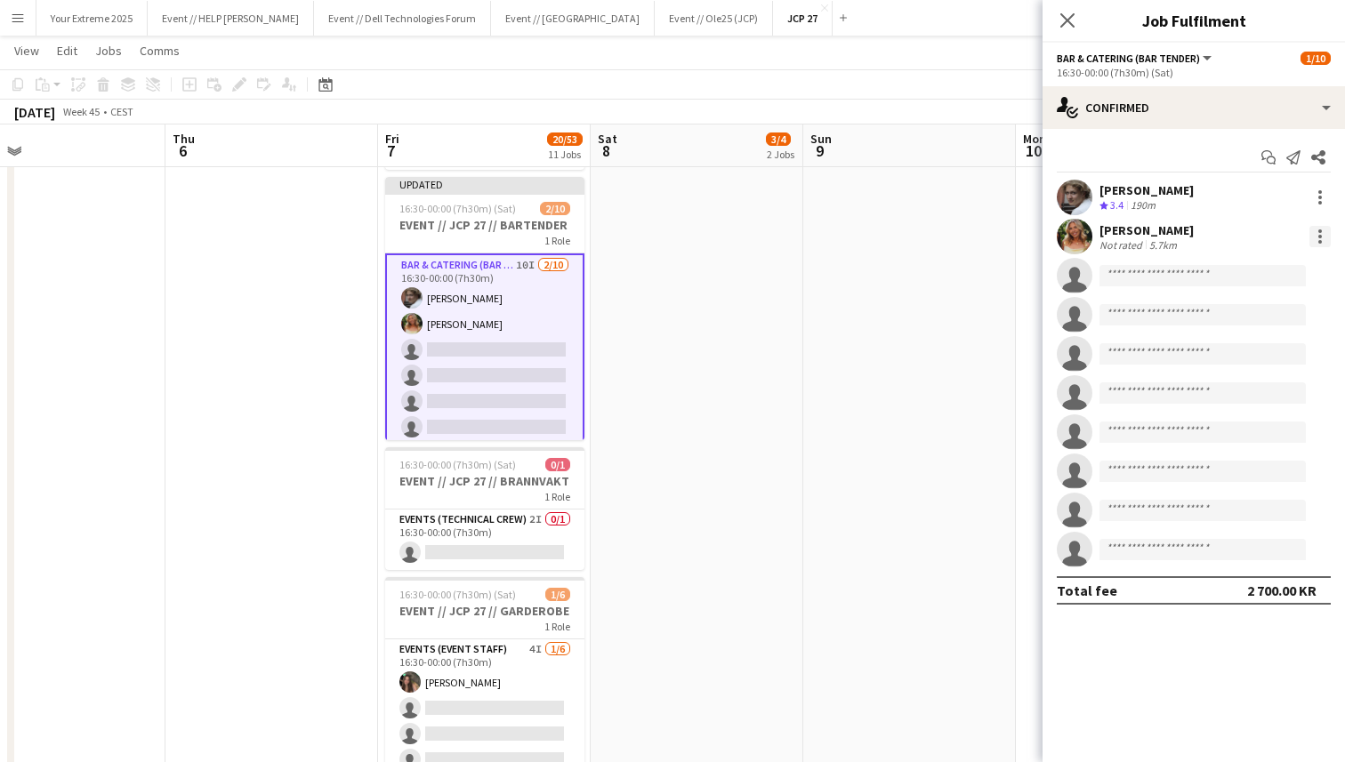
click at [1316, 235] on div at bounding box center [1319, 236] width 21 height 21
click at [1262, 433] on span "Remove" at bounding box center [1261, 440] width 110 height 16
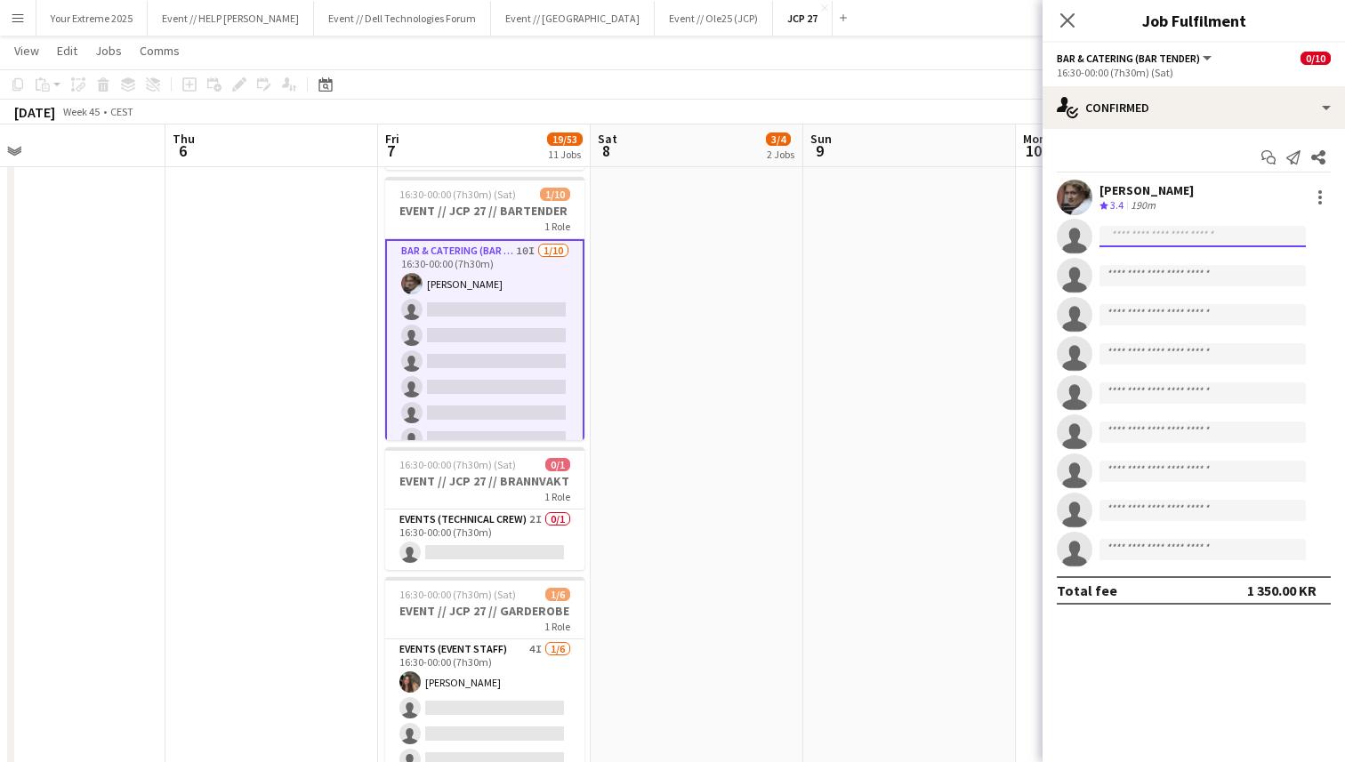
click at [1158, 231] on input at bounding box center [1202, 236] width 206 height 21
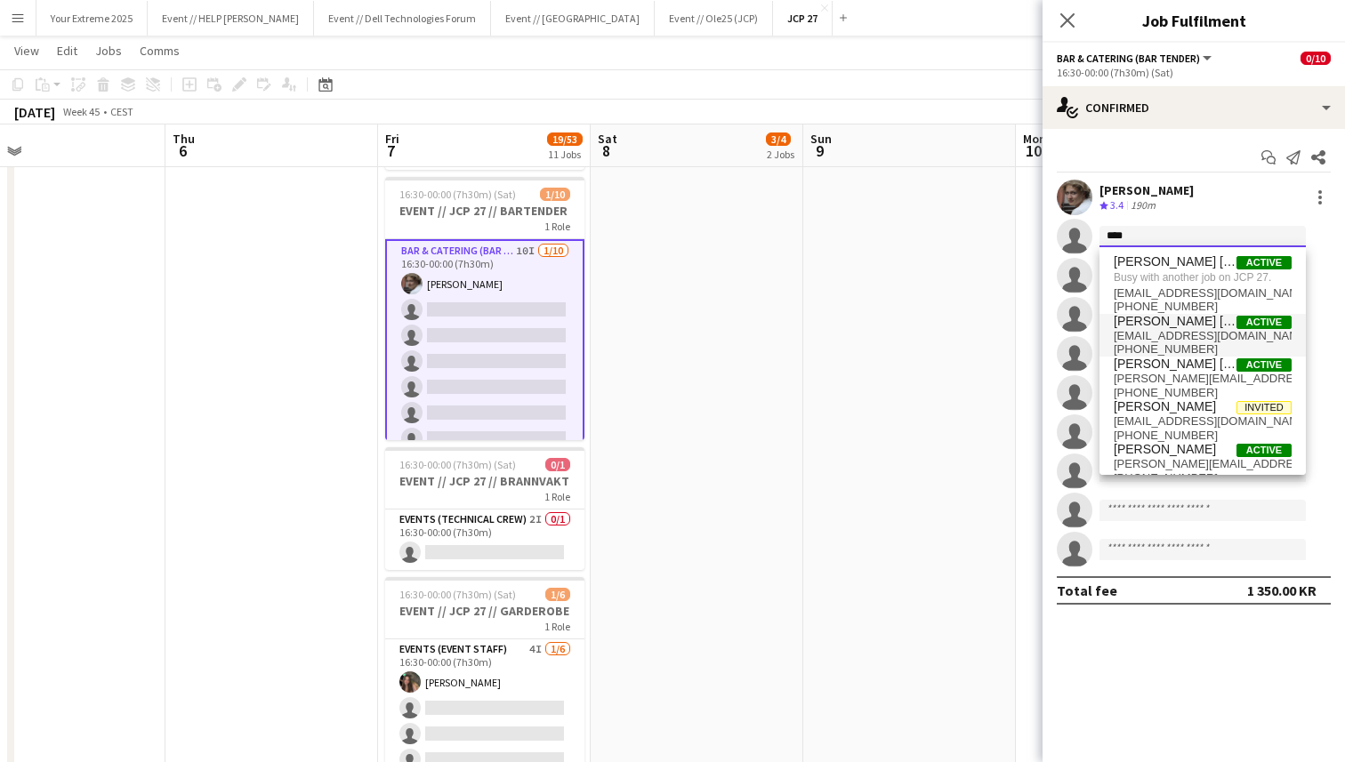
scroll to position [17, 0]
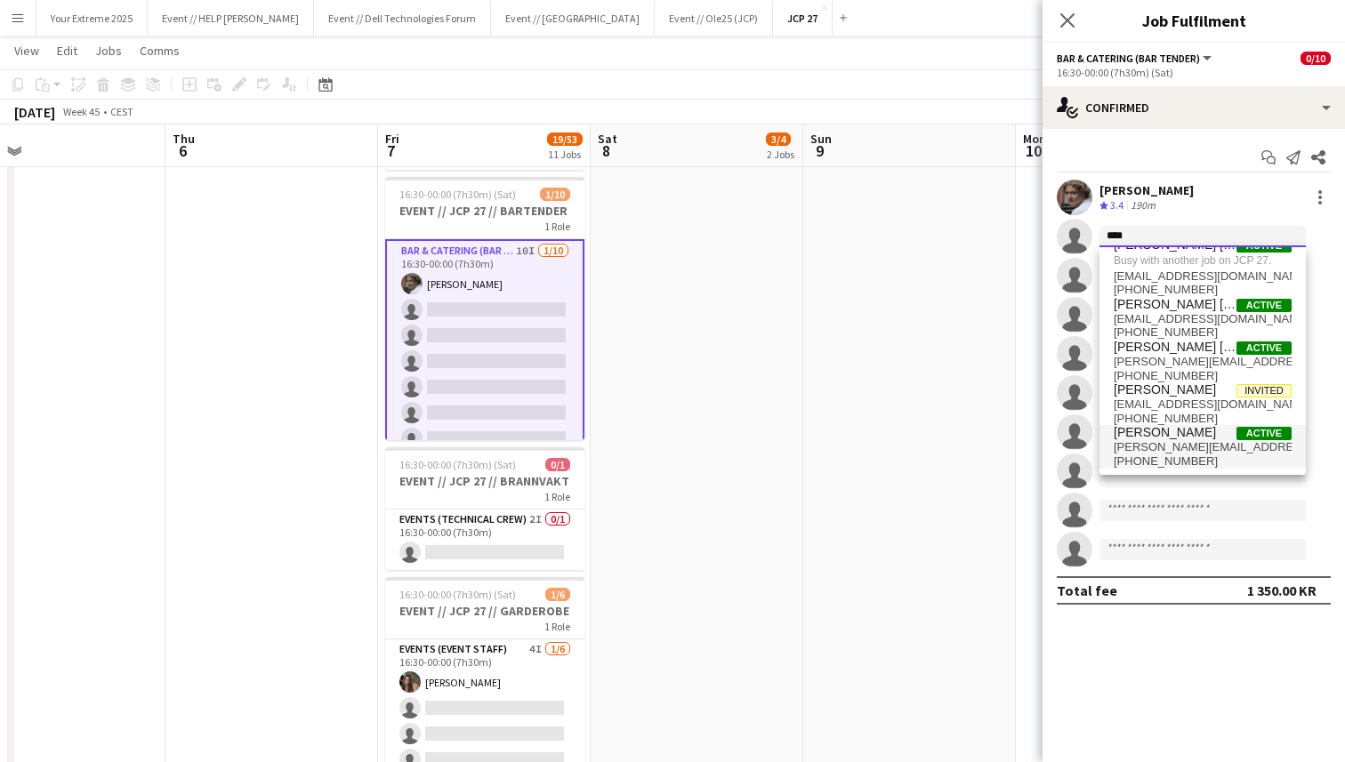
type input "****"
click at [1174, 444] on span "[PERSON_NAME][EMAIL_ADDRESS][PERSON_NAME][DOMAIN_NAME]" at bounding box center [1202, 447] width 178 height 14
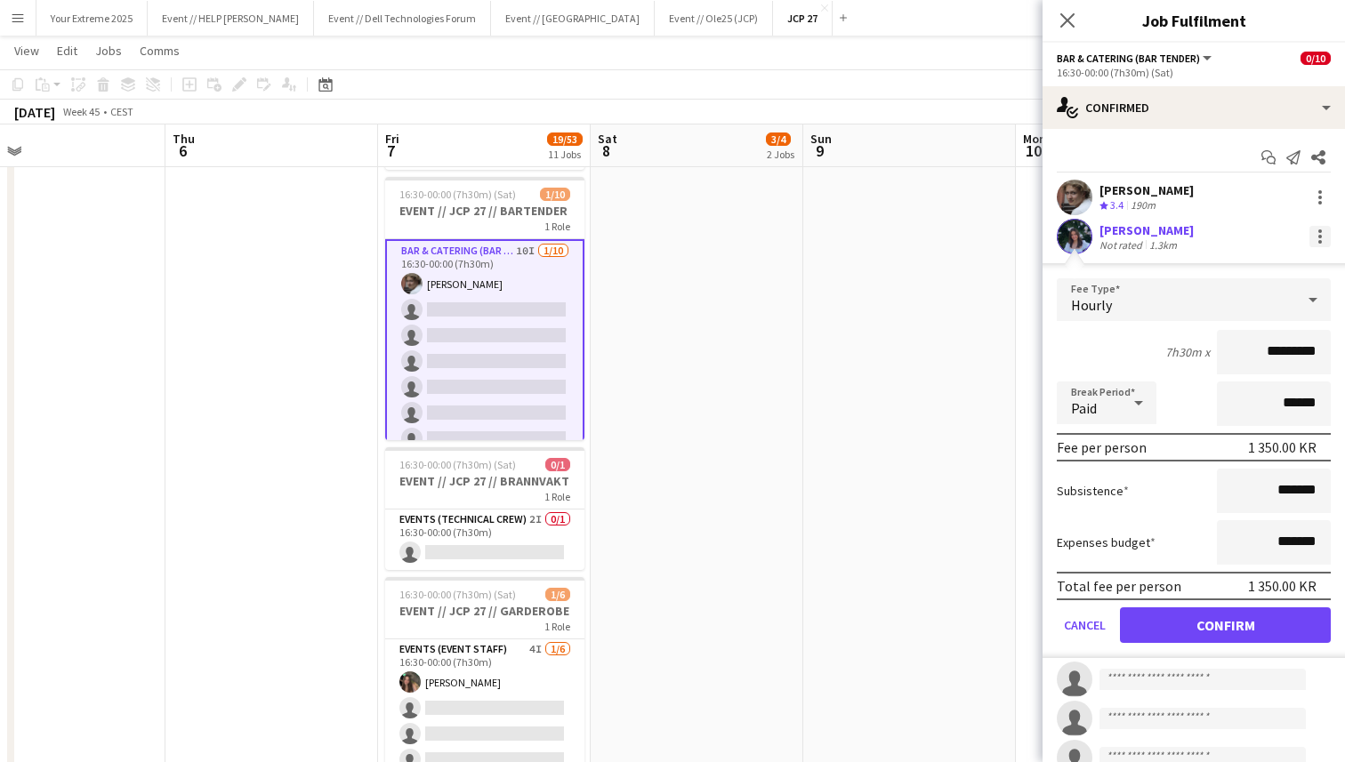
click at [1316, 234] on div at bounding box center [1319, 236] width 21 height 21
click at [1264, 389] on span "Remove" at bounding box center [1261, 397] width 110 height 16
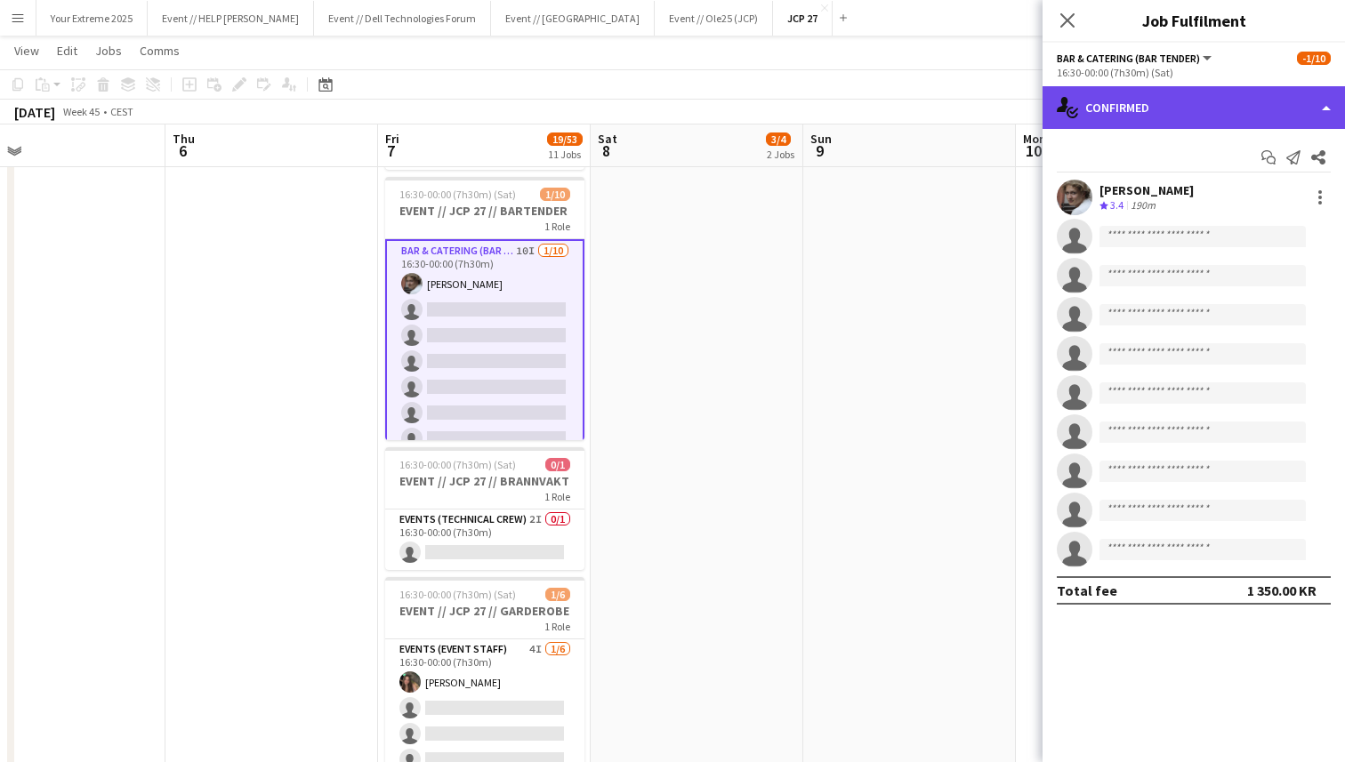
click at [1216, 118] on div "single-neutral-actions-check-2 Confirmed" at bounding box center [1193, 107] width 302 height 43
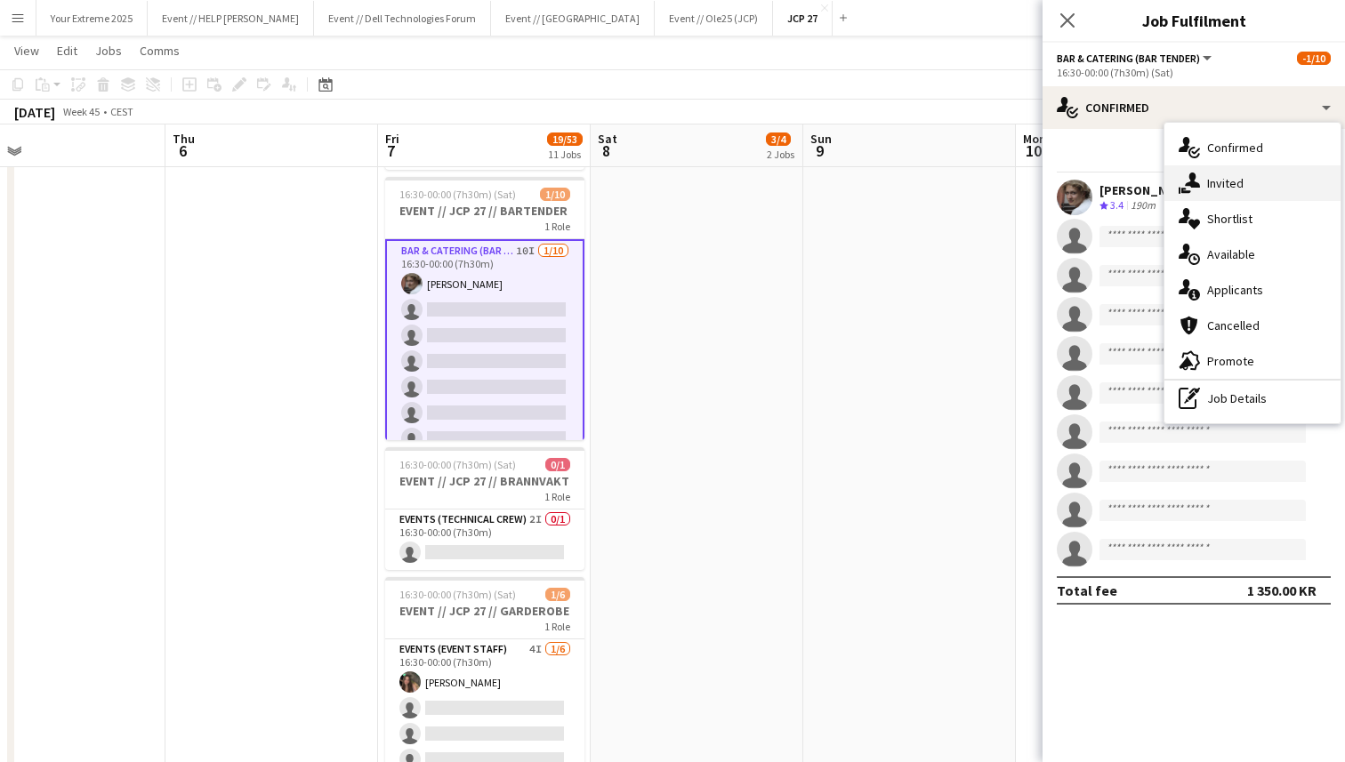
click at [1247, 188] on div "single-neutral-actions-share-1 Invited" at bounding box center [1252, 183] width 176 height 36
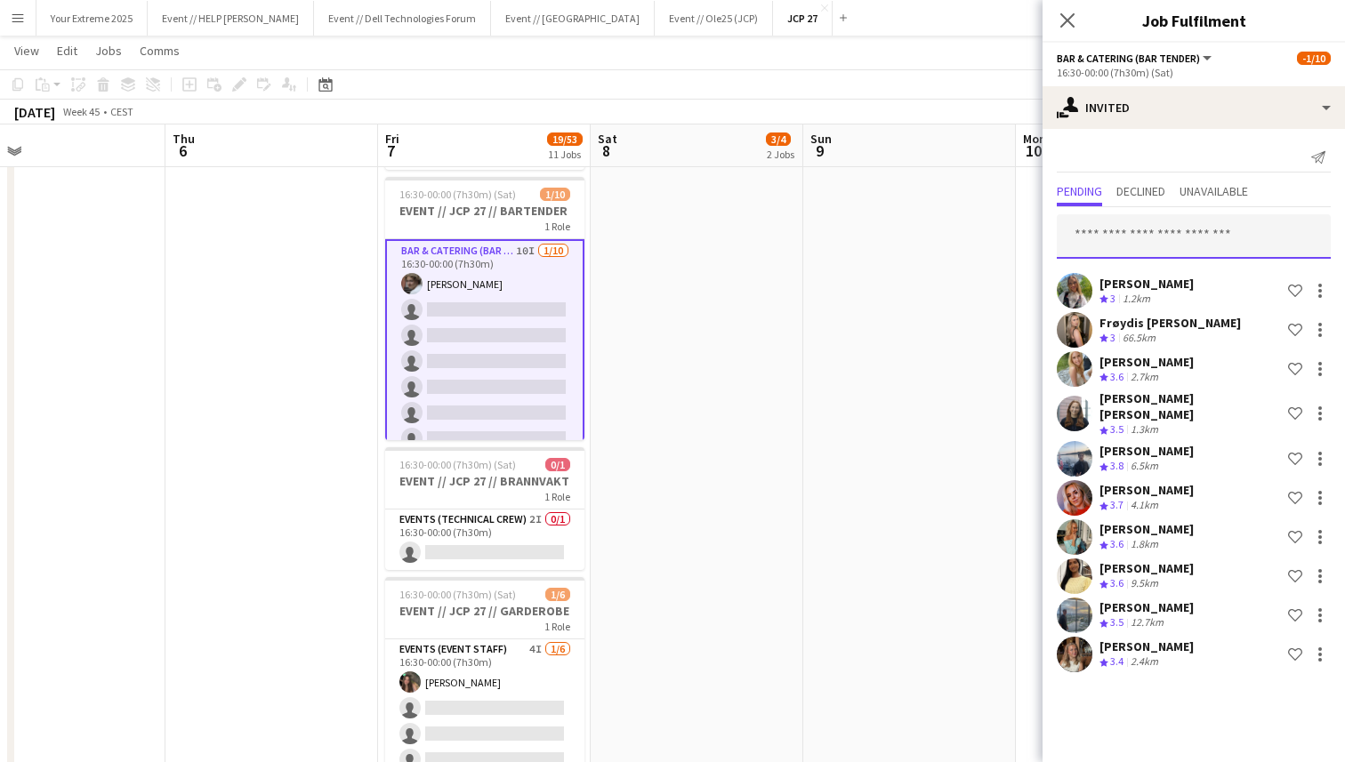
click at [1187, 238] on input "text" at bounding box center [1193, 236] width 274 height 44
click at [1072, 638] on app-user-avatar at bounding box center [1074, 655] width 36 height 36
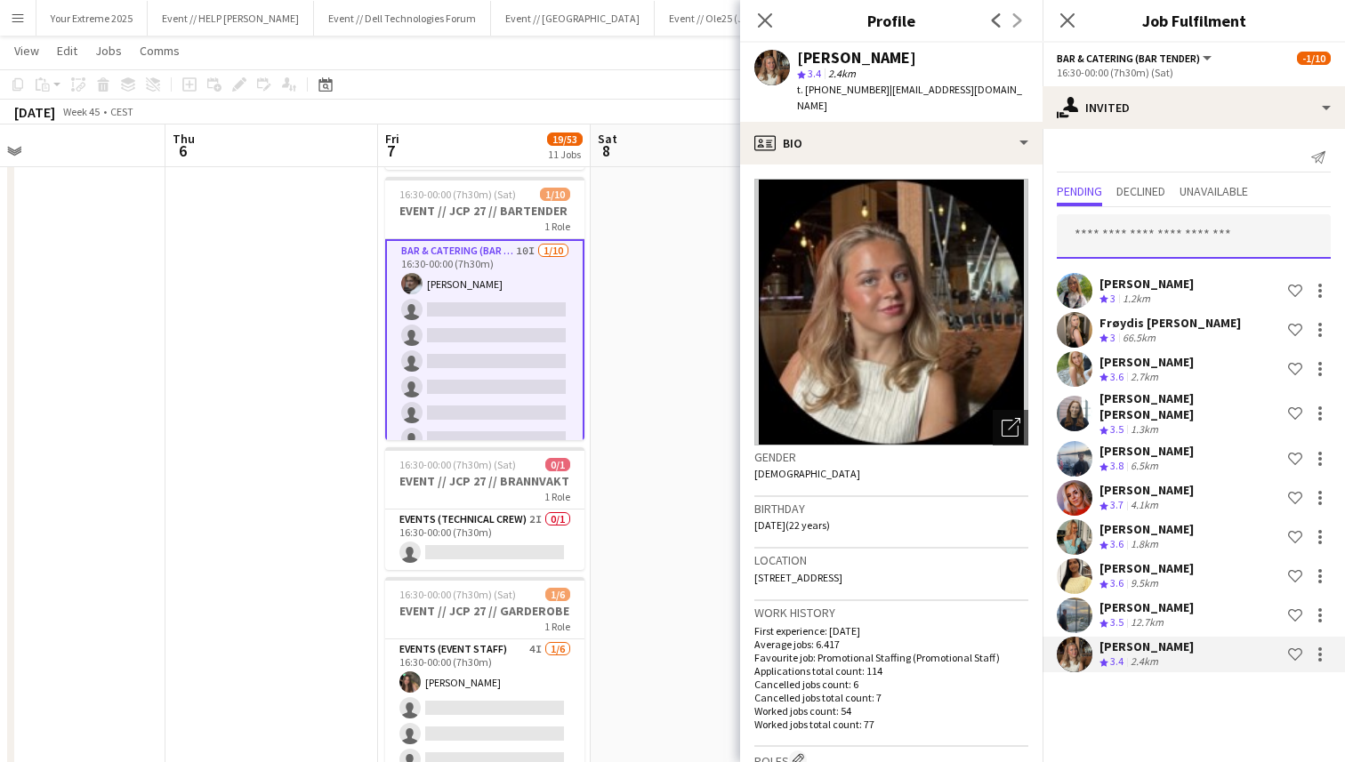
click at [1200, 243] on input "text" at bounding box center [1193, 236] width 274 height 44
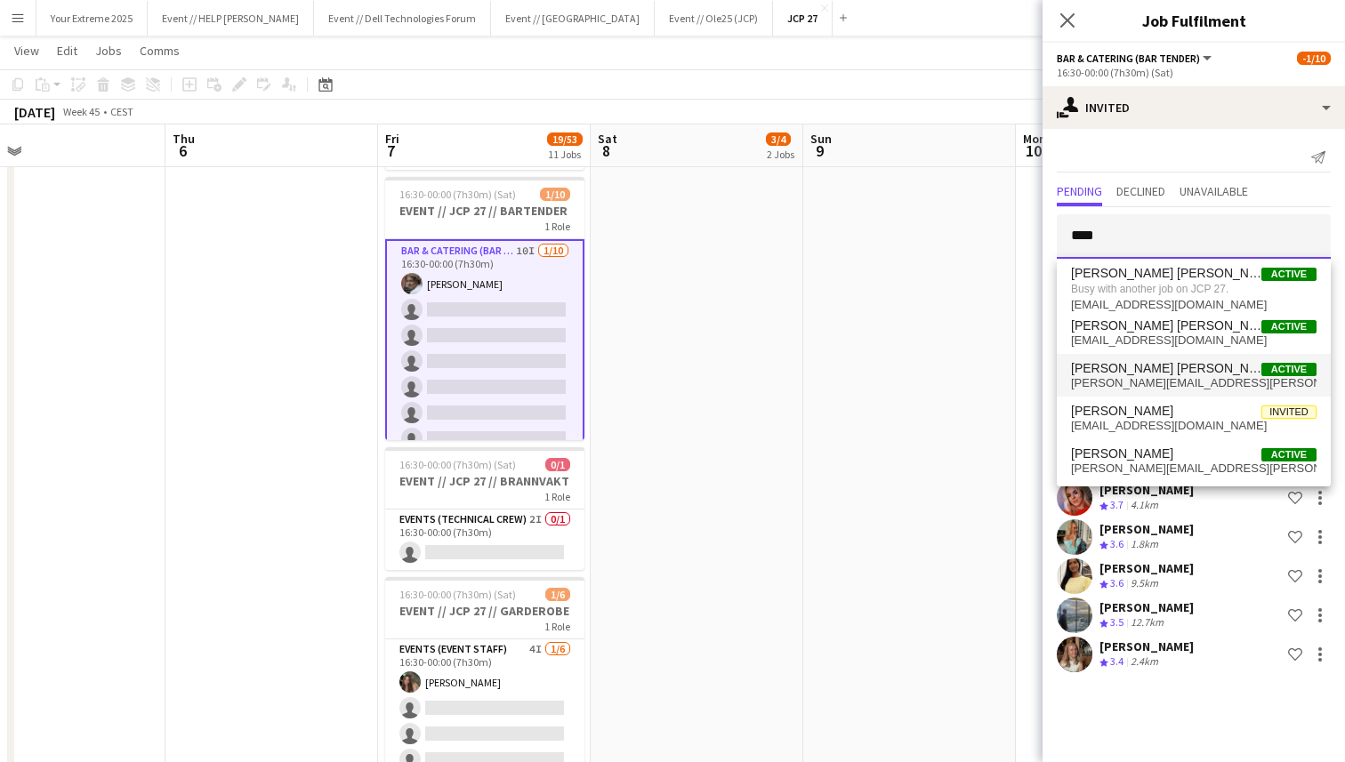
scroll to position [3, 0]
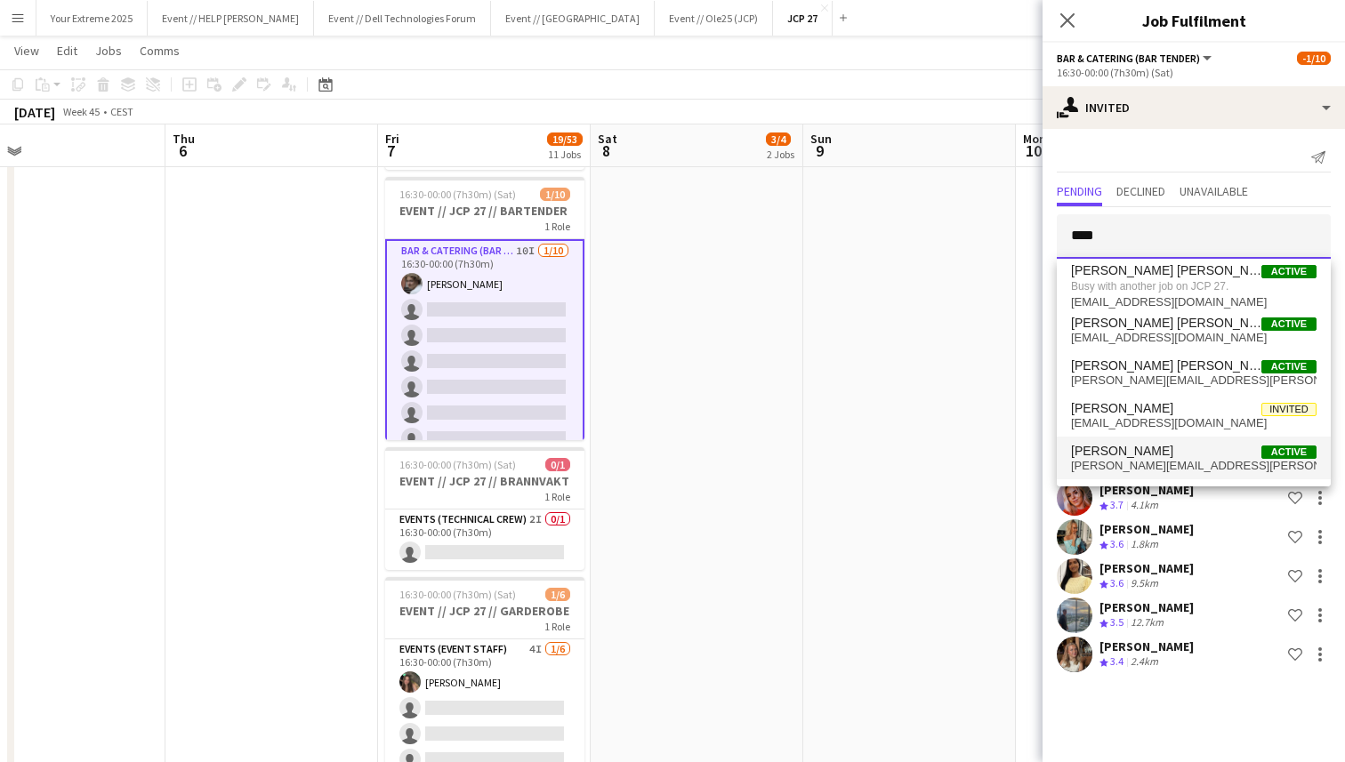
type input "****"
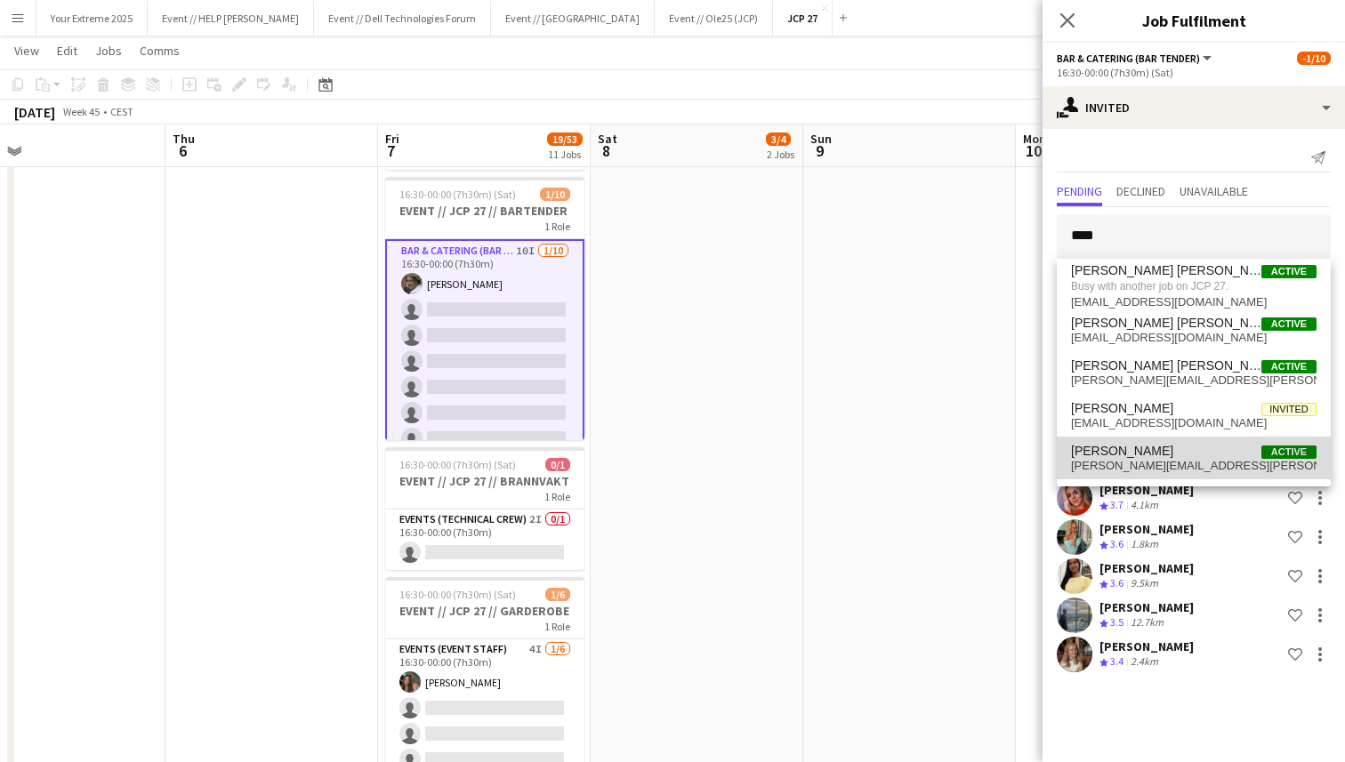
click at [1162, 464] on span "[PERSON_NAME][EMAIL_ADDRESS][PERSON_NAME][DOMAIN_NAME]" at bounding box center [1193, 466] width 245 height 14
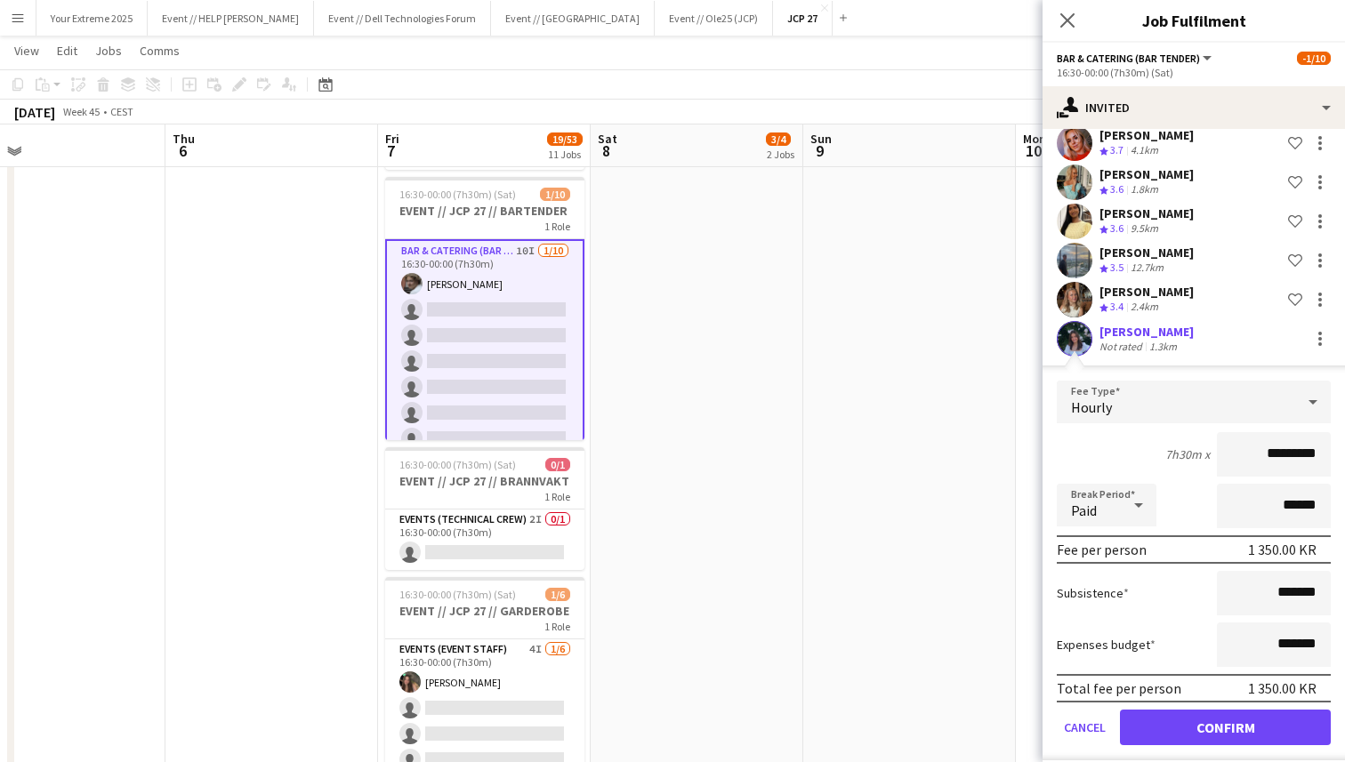
scroll to position [359, 0]
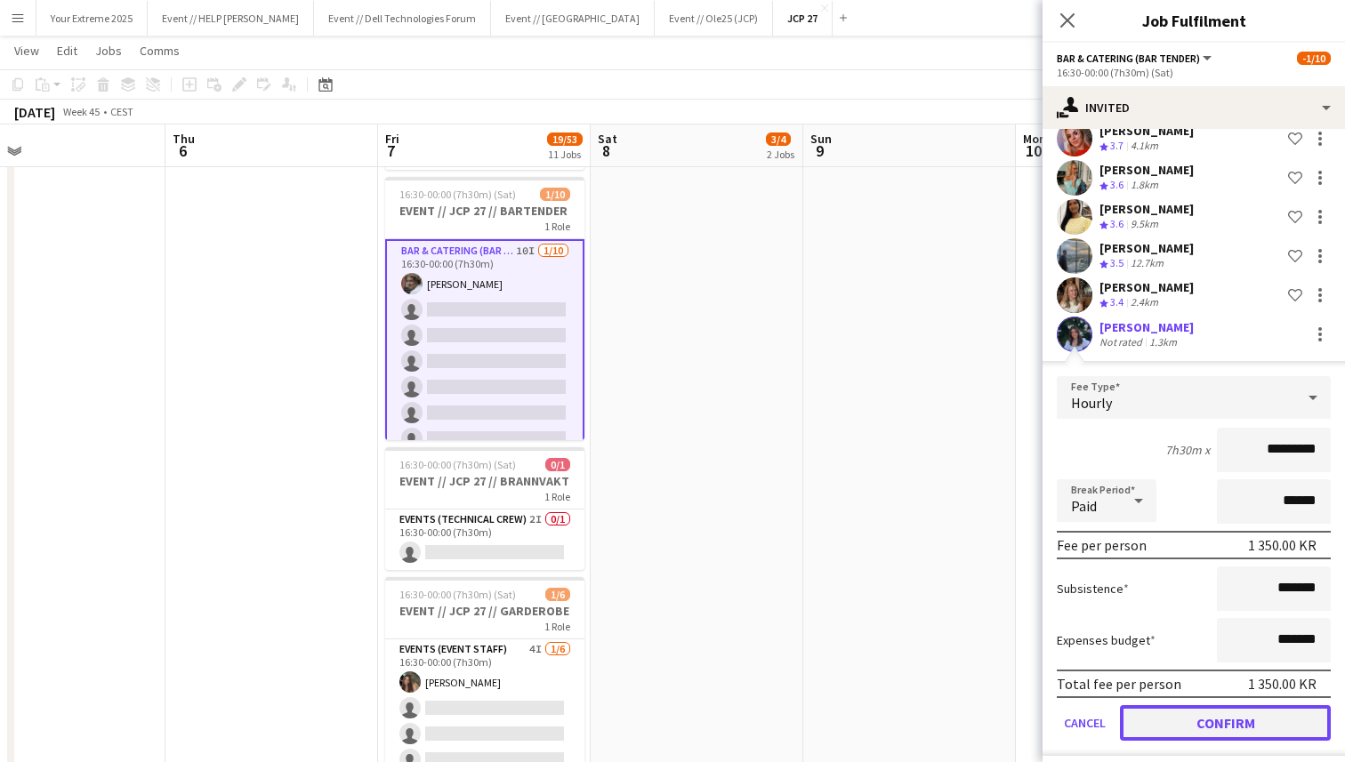
click at [1211, 705] on button "Confirm" at bounding box center [1225, 723] width 211 height 36
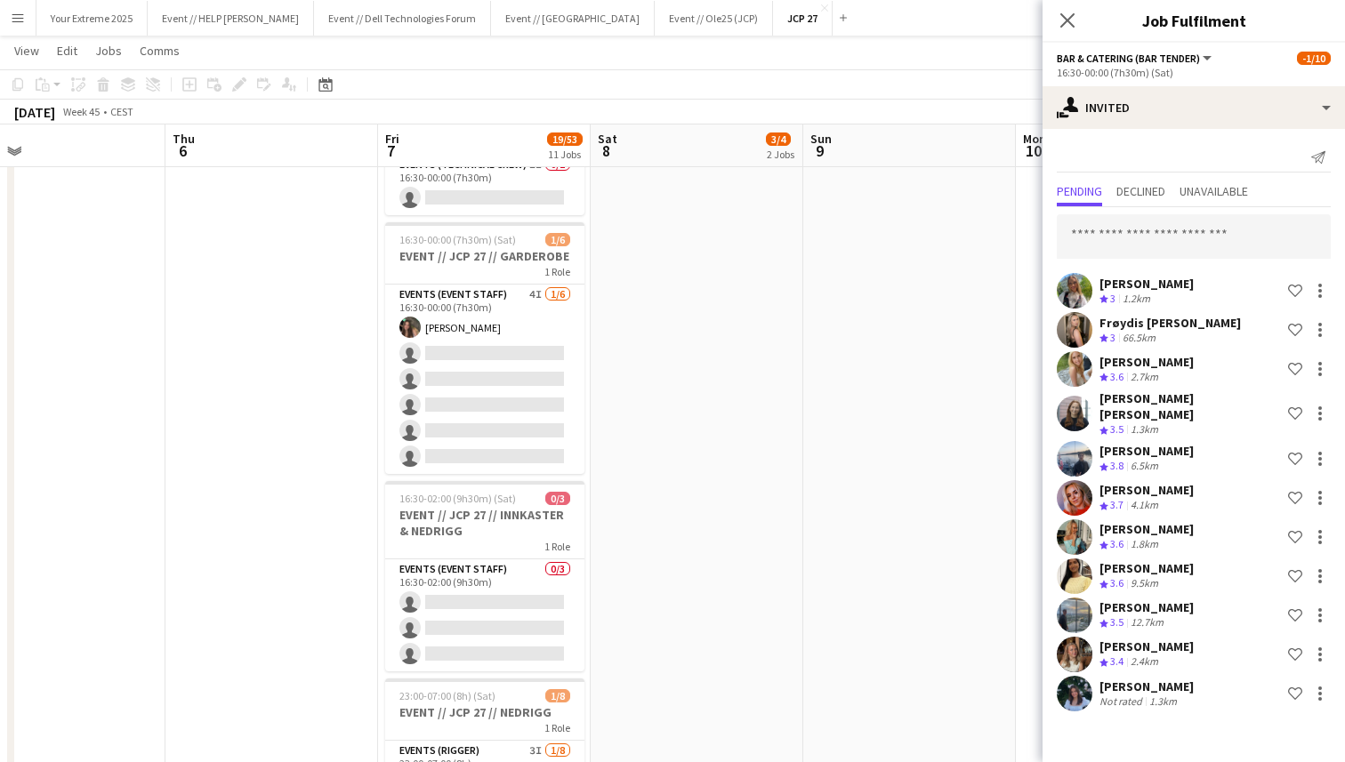
scroll to position [1642, 0]
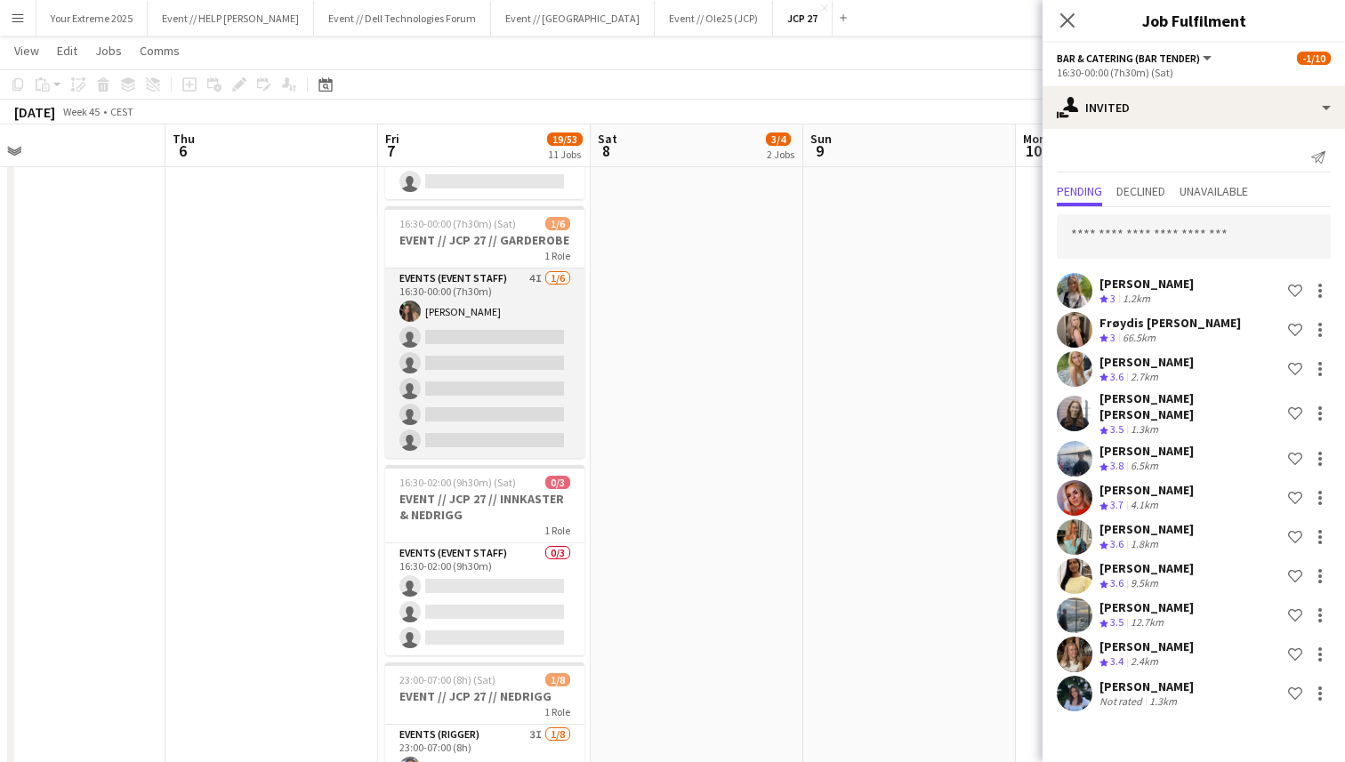
click at [502, 381] on app-card-role "Events (Event Staff) 4I [DATE] 16:30-00:00 (7h30m) [PERSON_NAME] single-neutral…" at bounding box center [484, 363] width 199 height 189
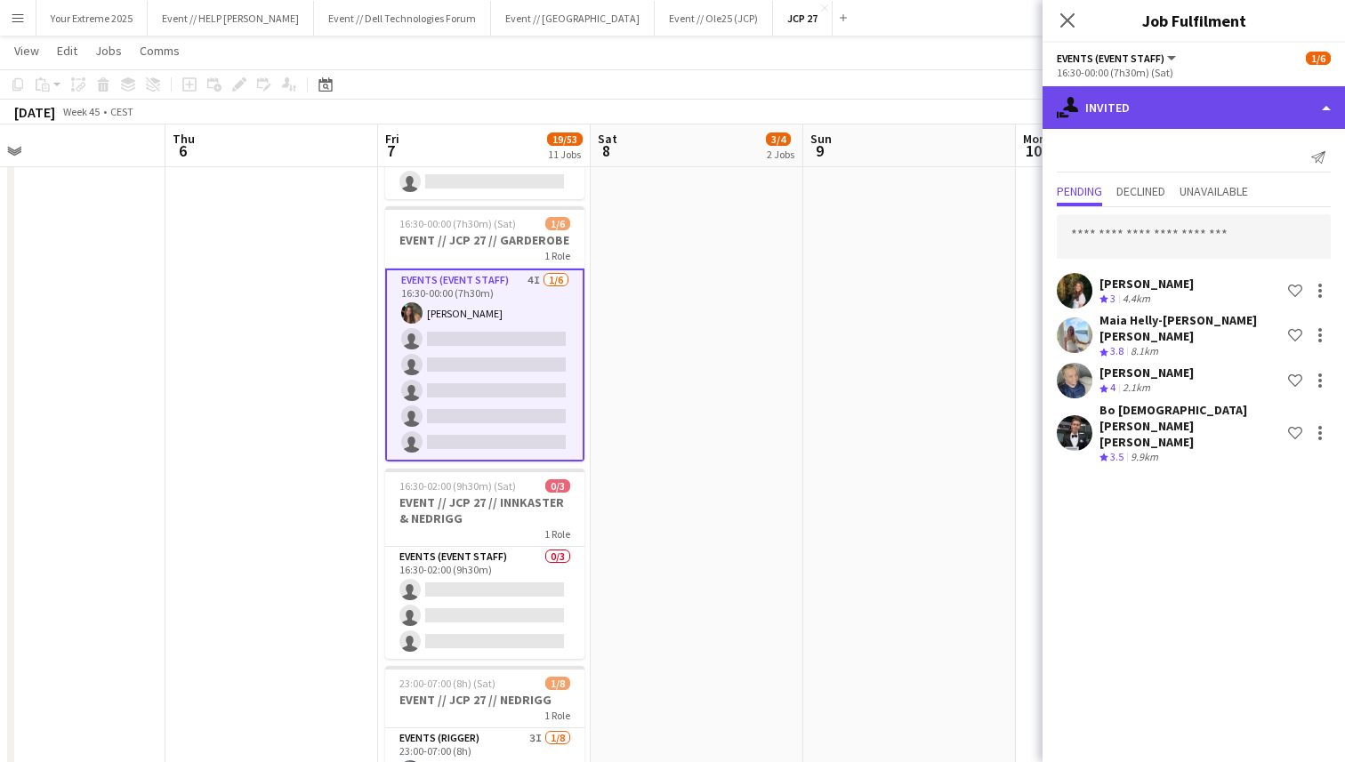
click at [1219, 109] on div "single-neutral-actions-share-1 Invited" at bounding box center [1193, 107] width 302 height 43
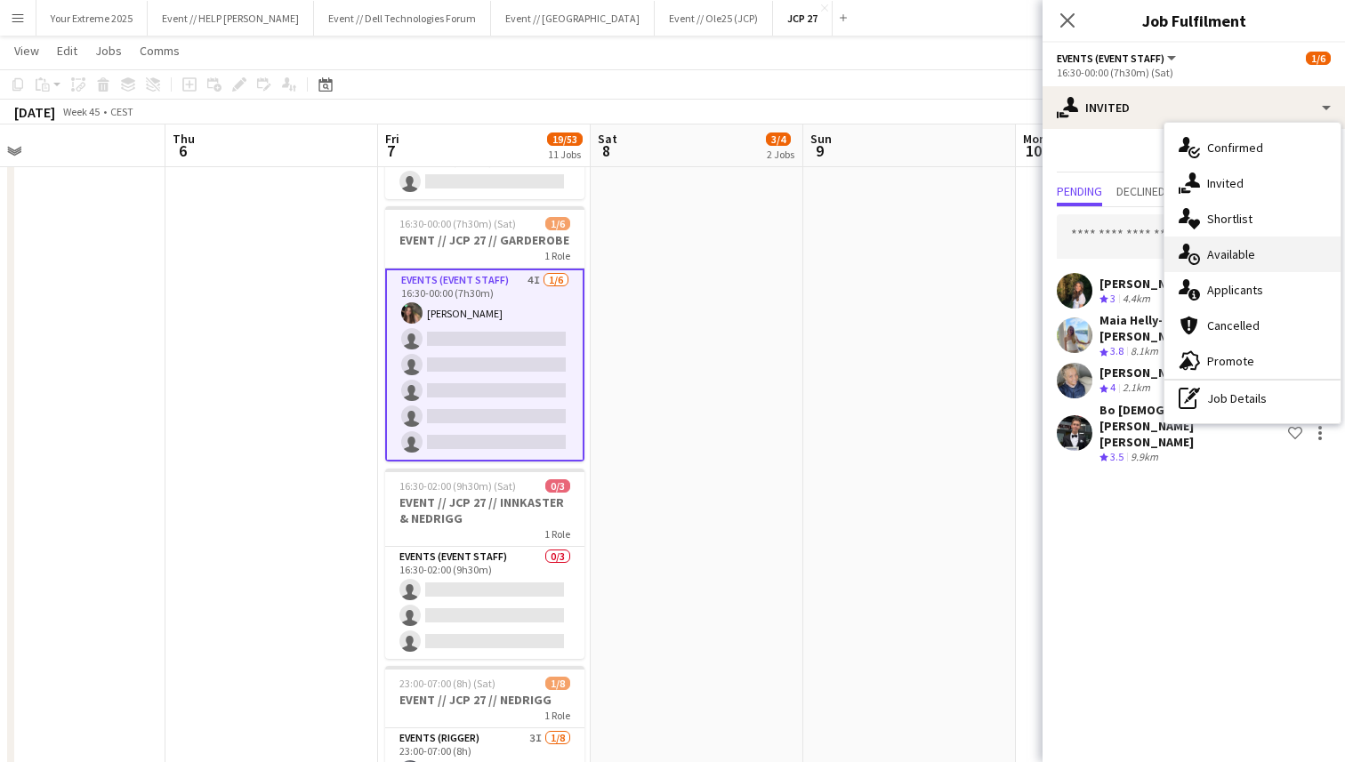
click at [1240, 262] on div "single-neutral-actions-upload Available" at bounding box center [1252, 255] width 176 height 36
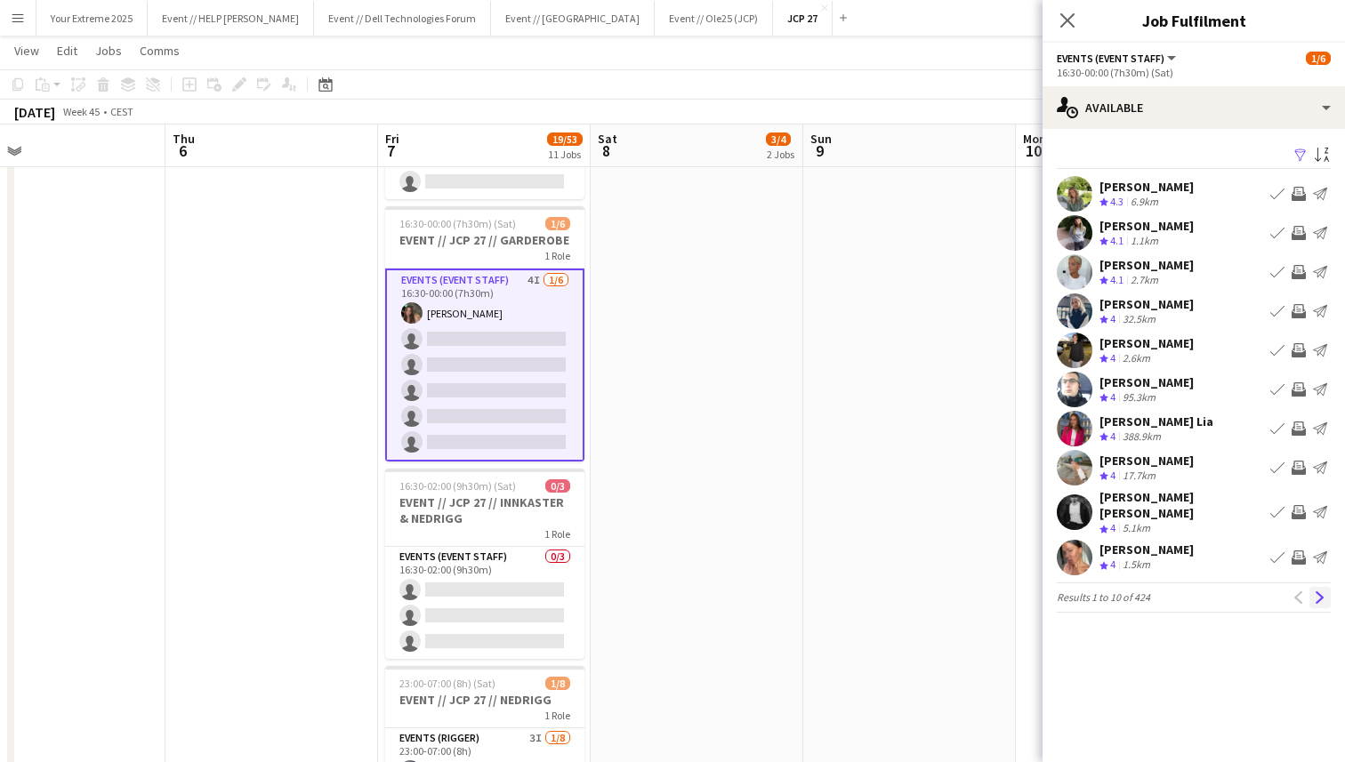
click at [1314, 591] on app-icon "Next" at bounding box center [1319, 597] width 12 height 12
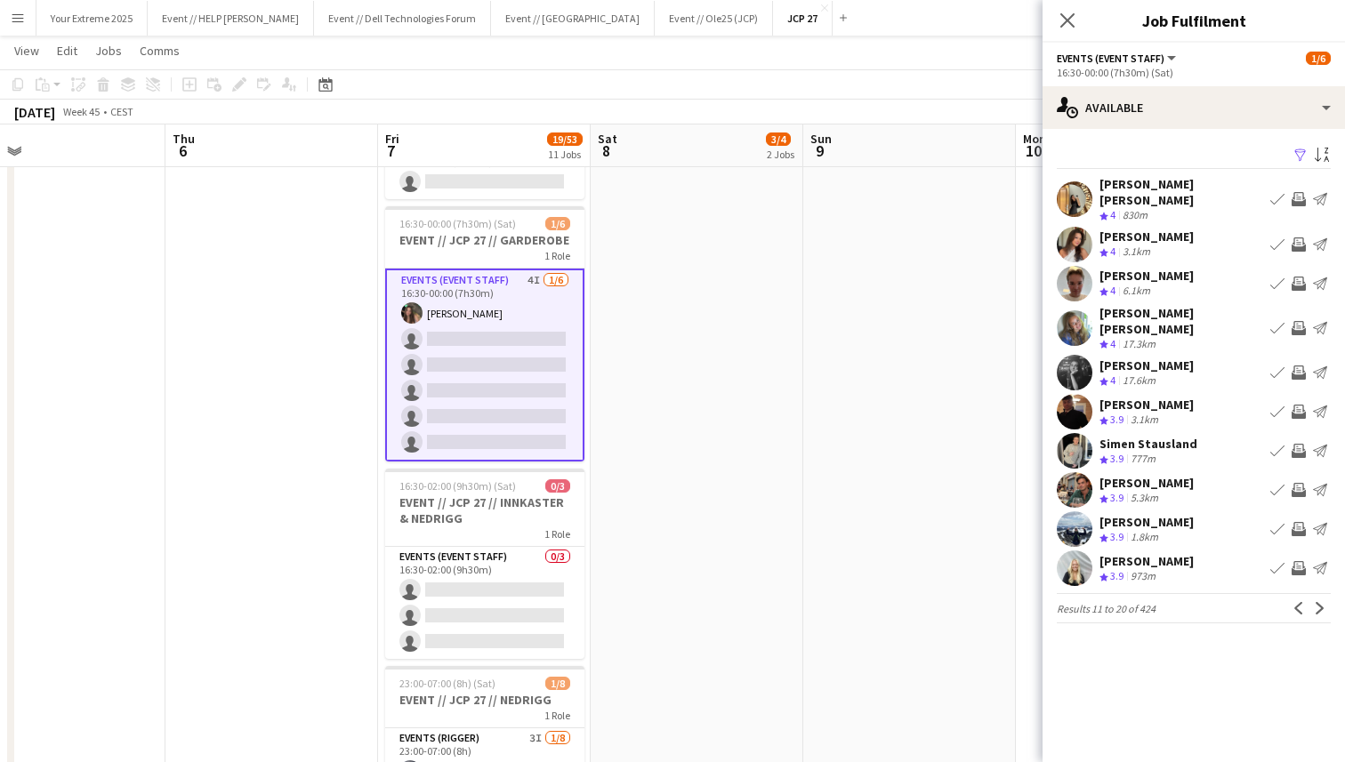
click at [1068, 266] on app-user-avatar at bounding box center [1074, 284] width 36 height 36
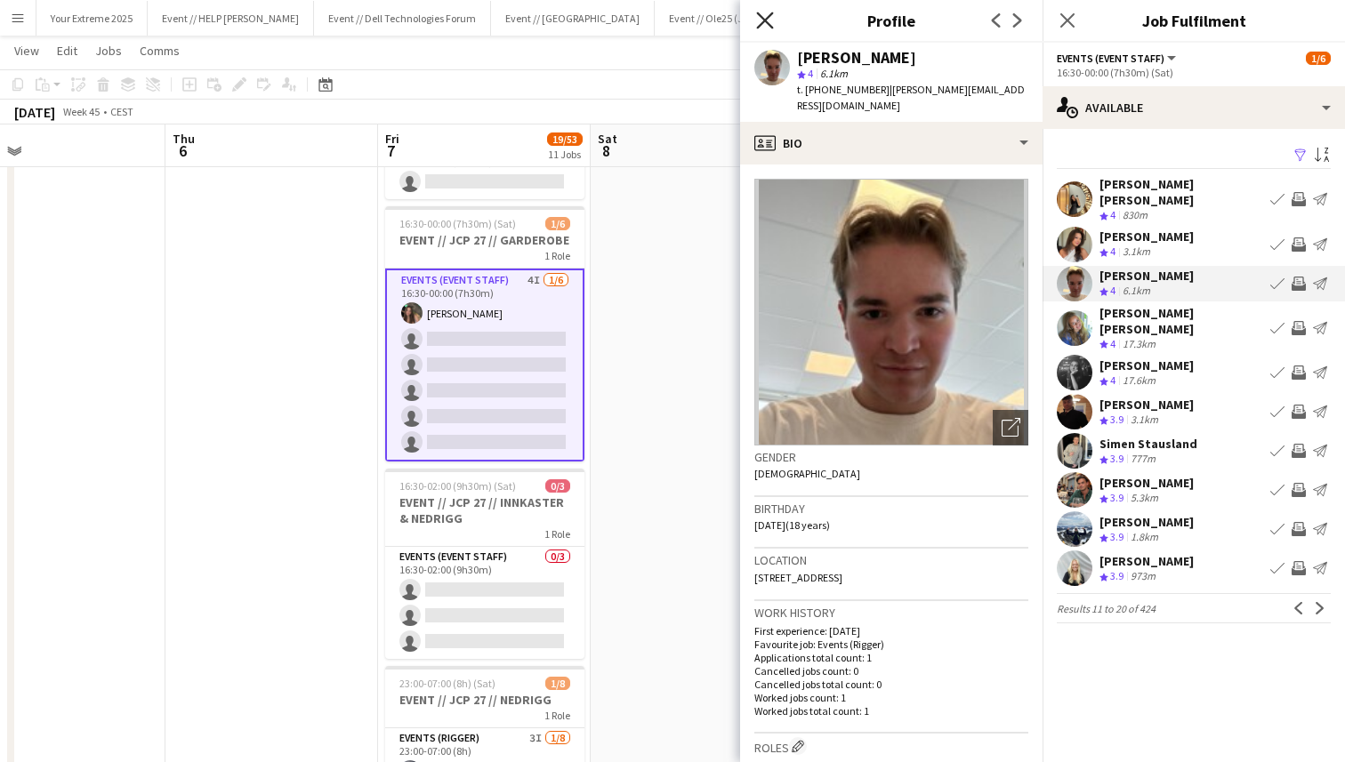
click at [759, 16] on icon at bounding box center [764, 20] width 17 height 17
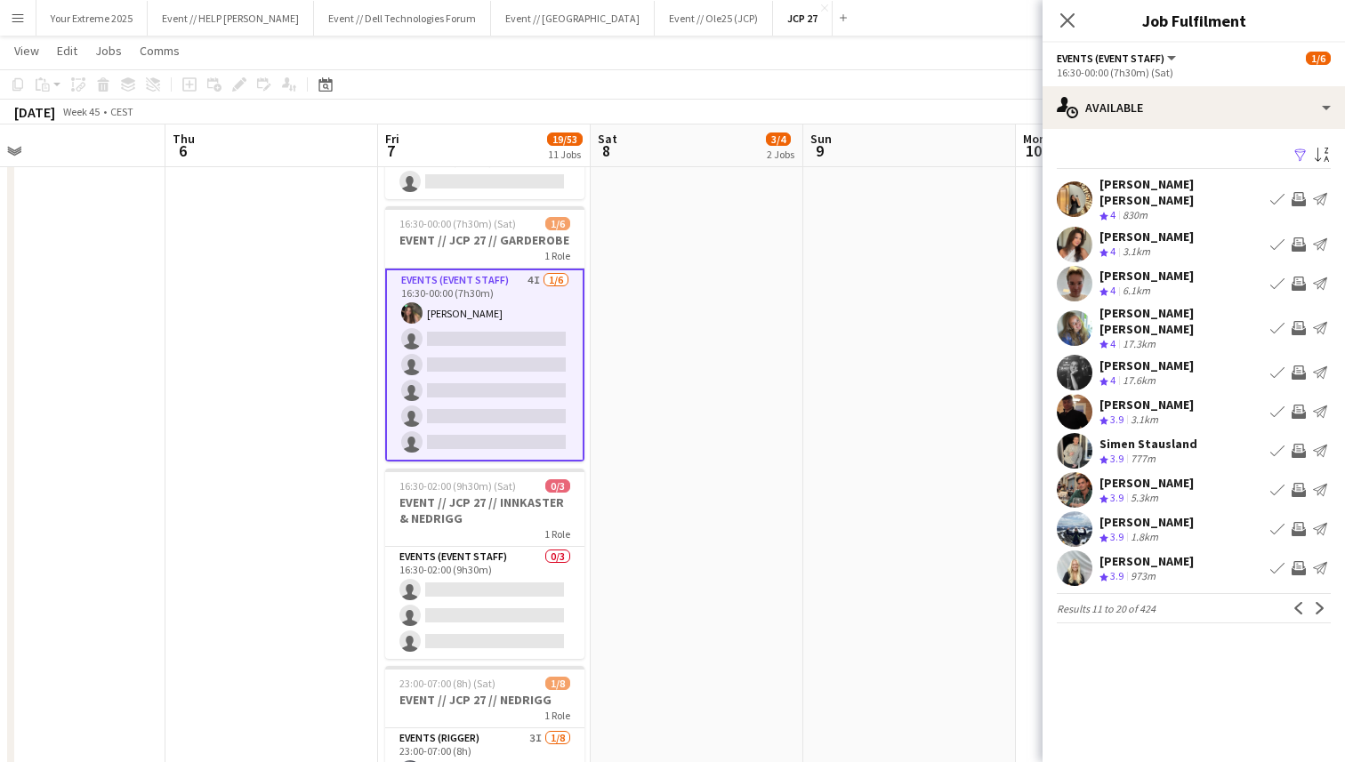
click at [1069, 227] on app-user-avatar at bounding box center [1074, 245] width 36 height 36
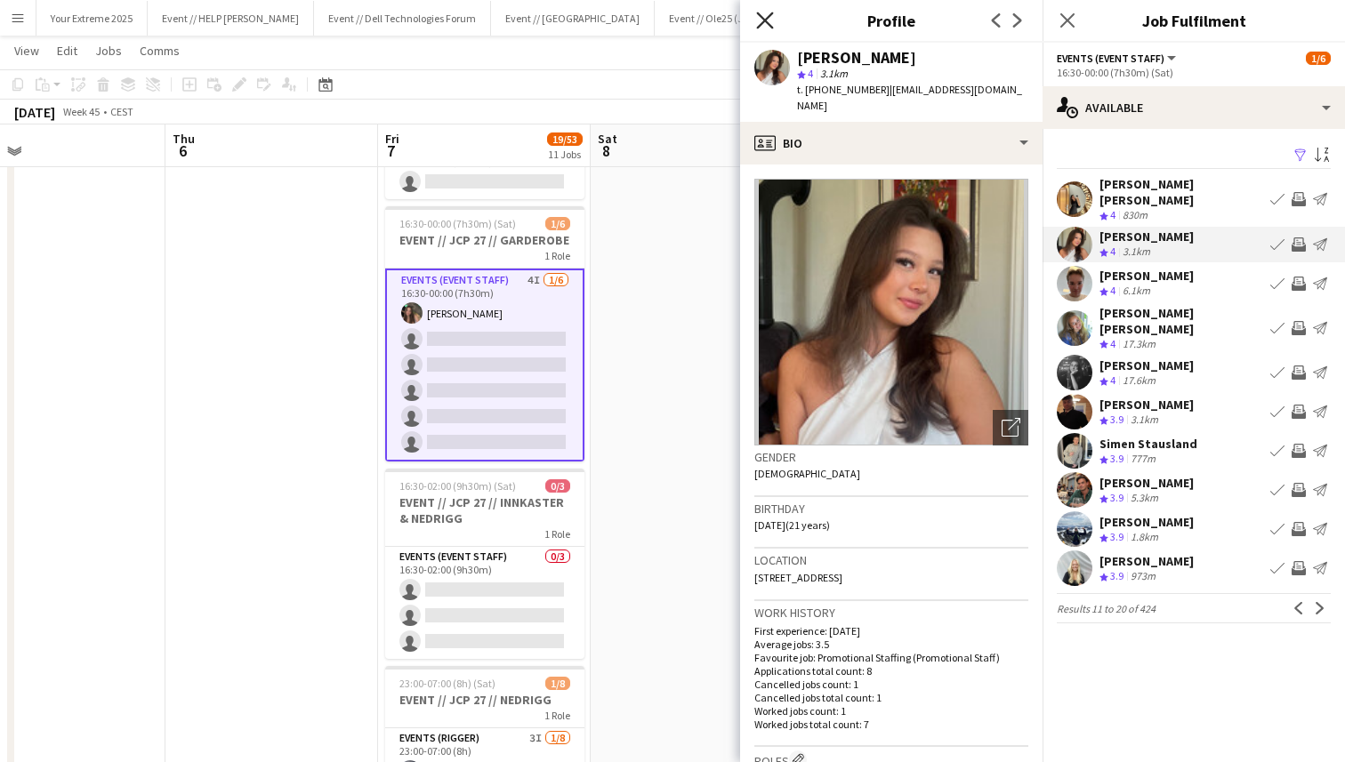
click at [765, 18] on icon at bounding box center [764, 20] width 17 height 17
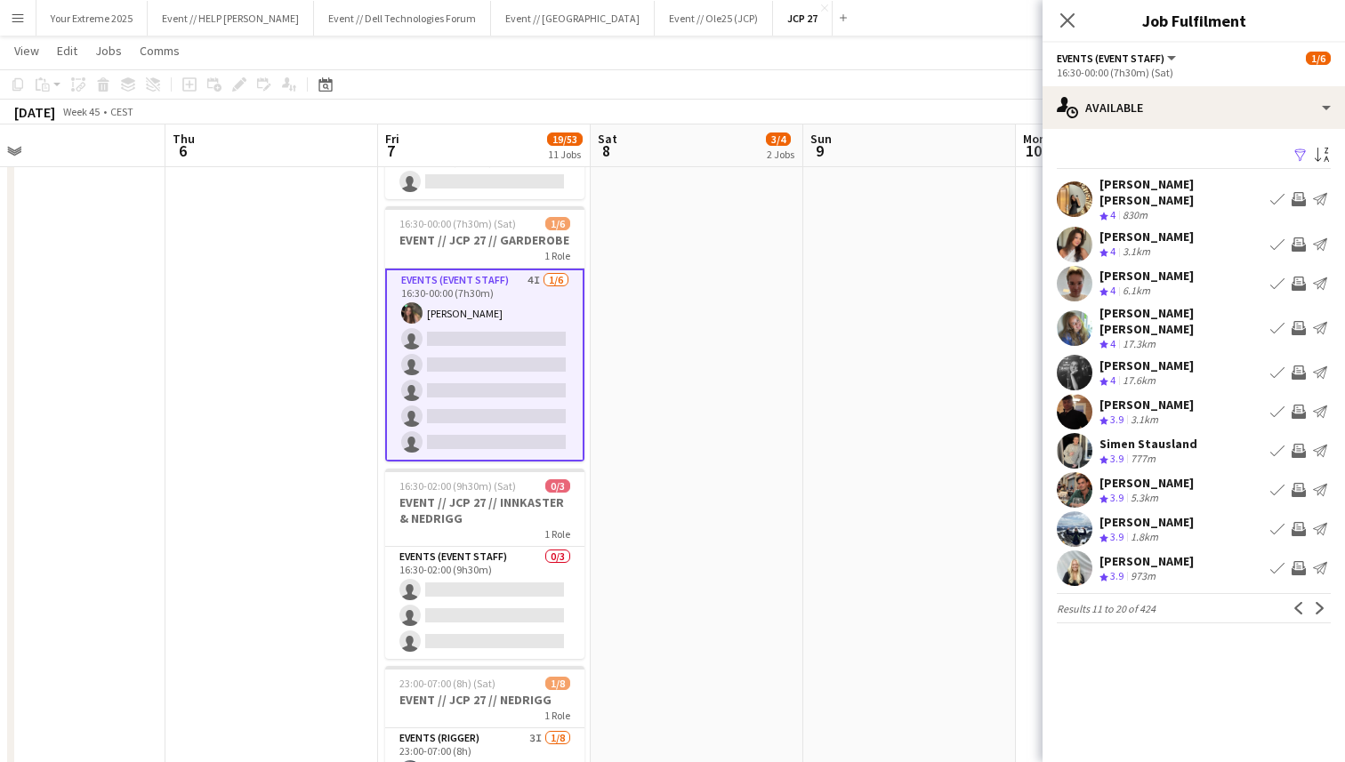
click at [1071, 191] on app-user-avatar at bounding box center [1074, 199] width 36 height 36
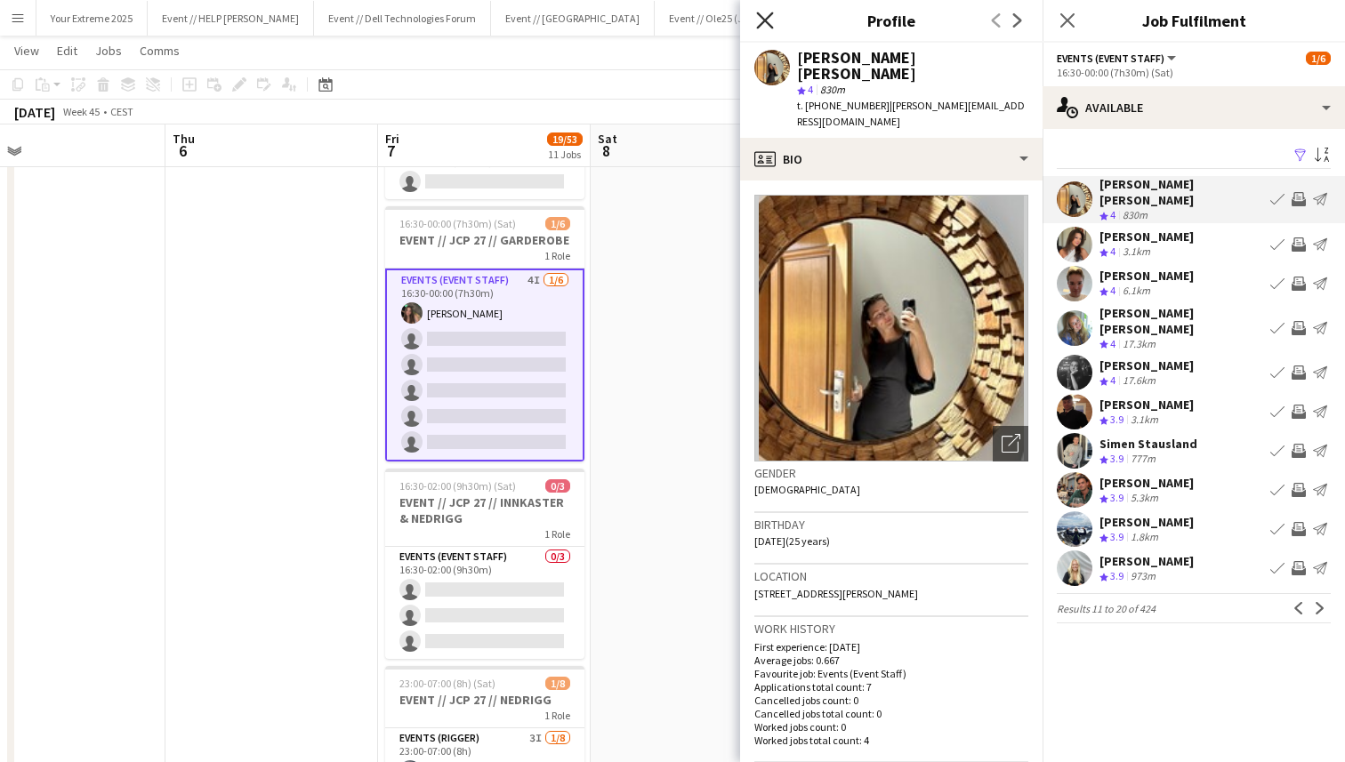
click at [761, 20] on icon "Close pop-in" at bounding box center [764, 20] width 17 height 17
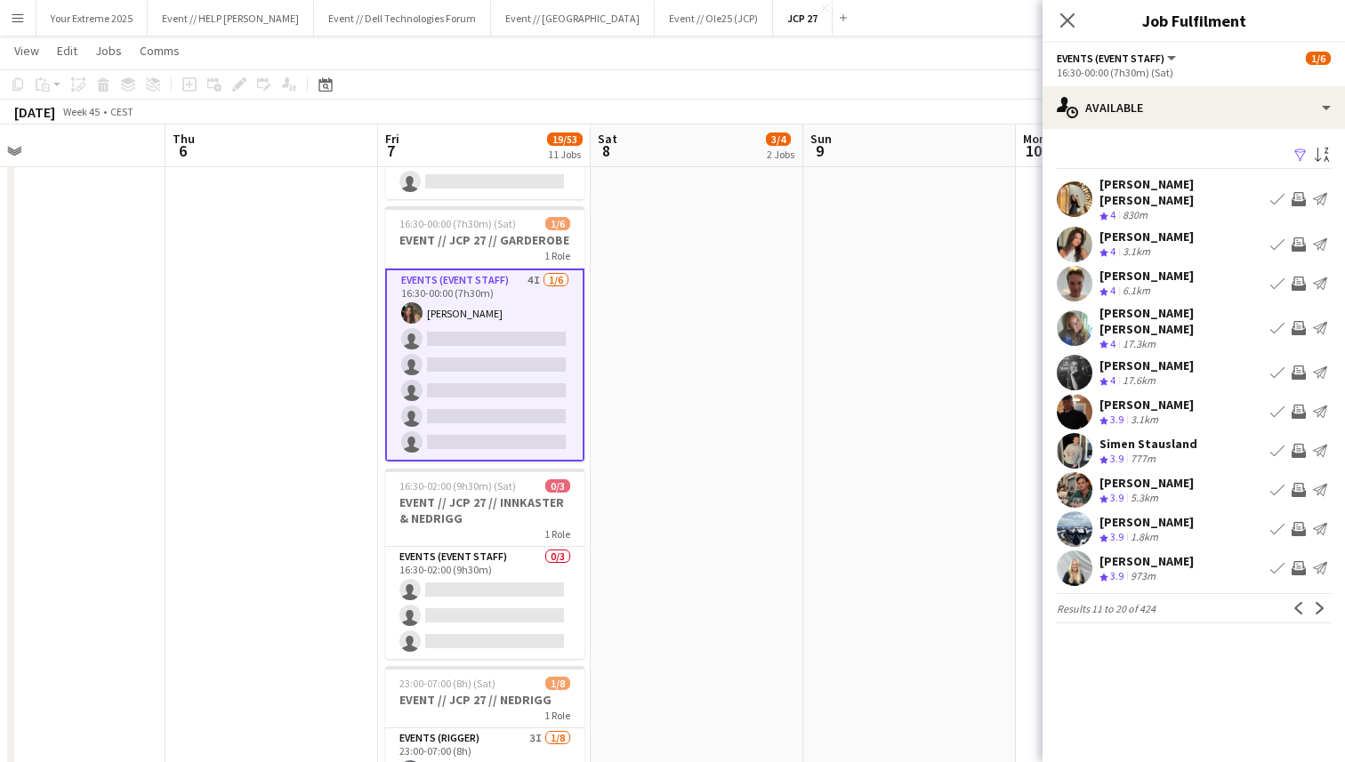
click at [1318, 192] on app-icon "Send notification" at bounding box center [1320, 199] width 14 height 14
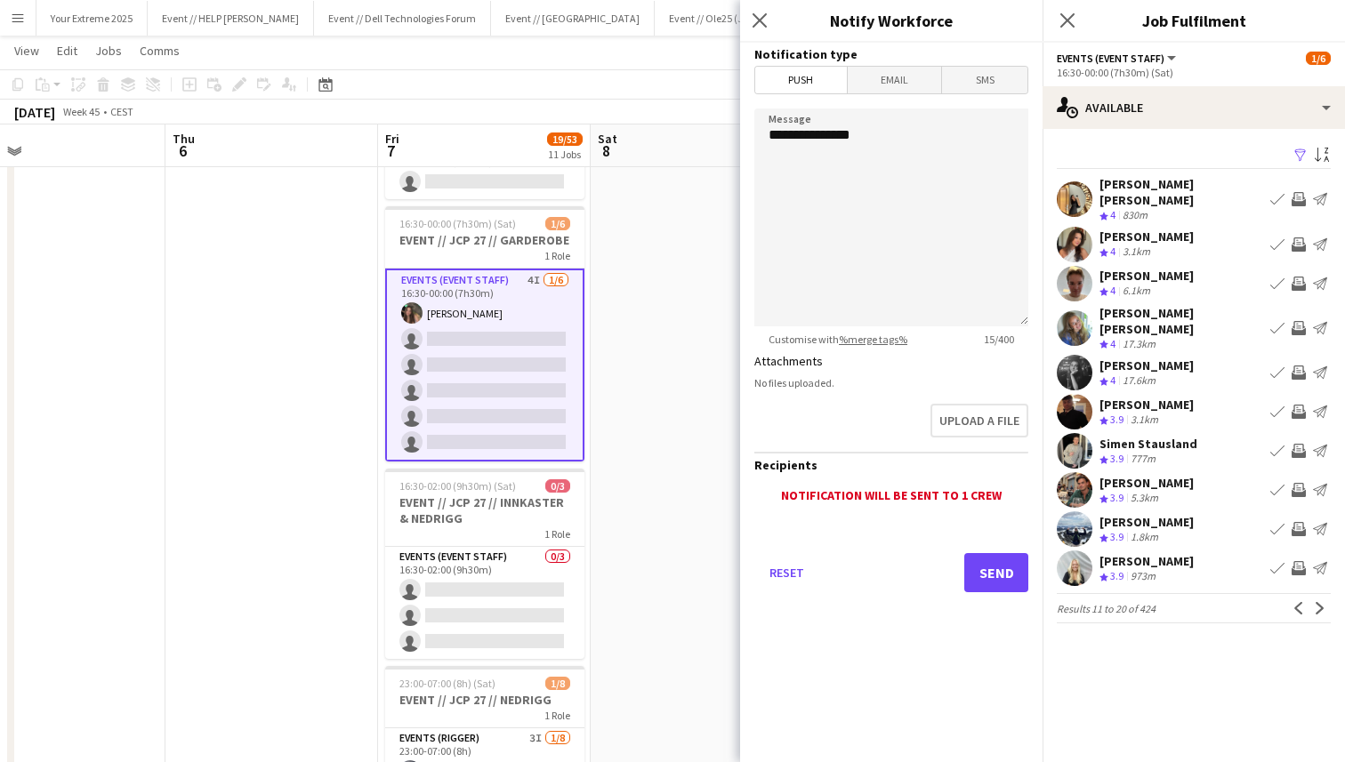
click at [906, 75] on span "Email" at bounding box center [894, 80] width 94 height 27
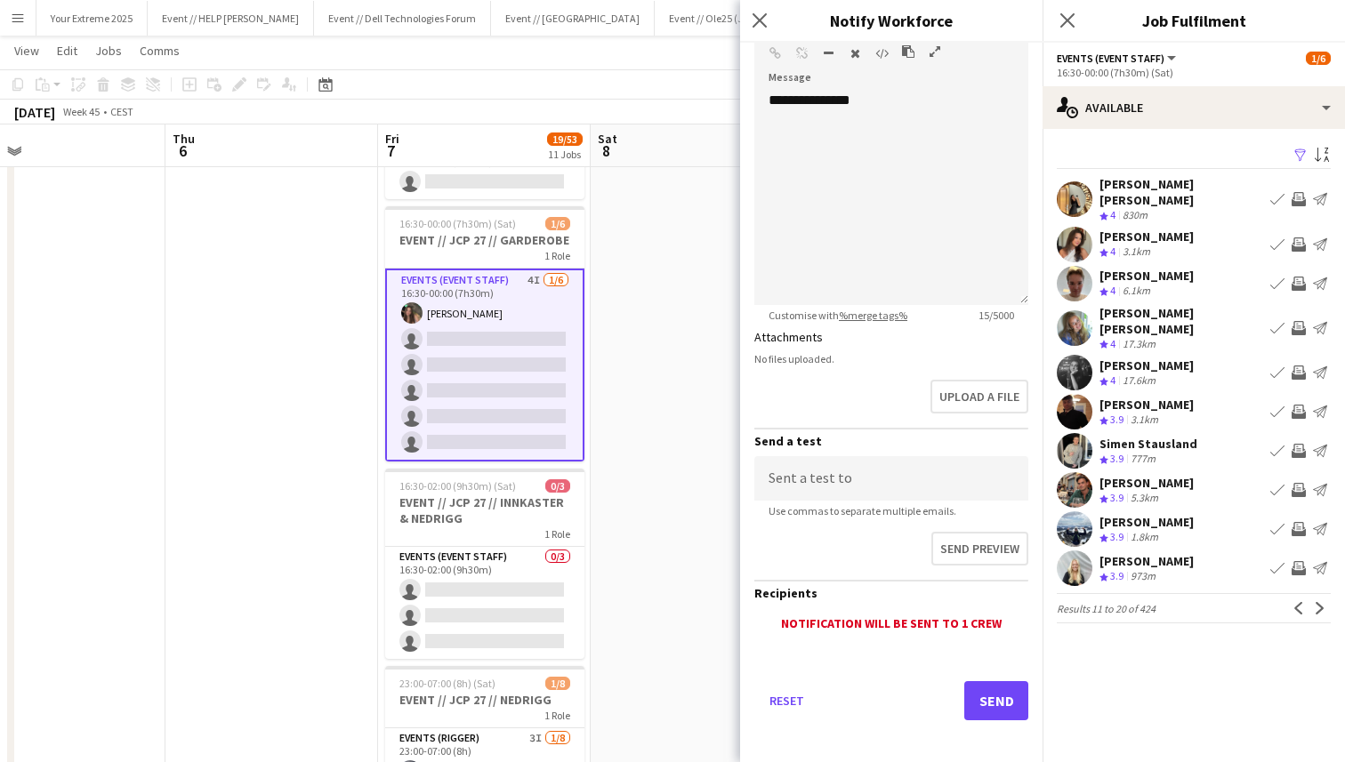
scroll to position [269, 0]
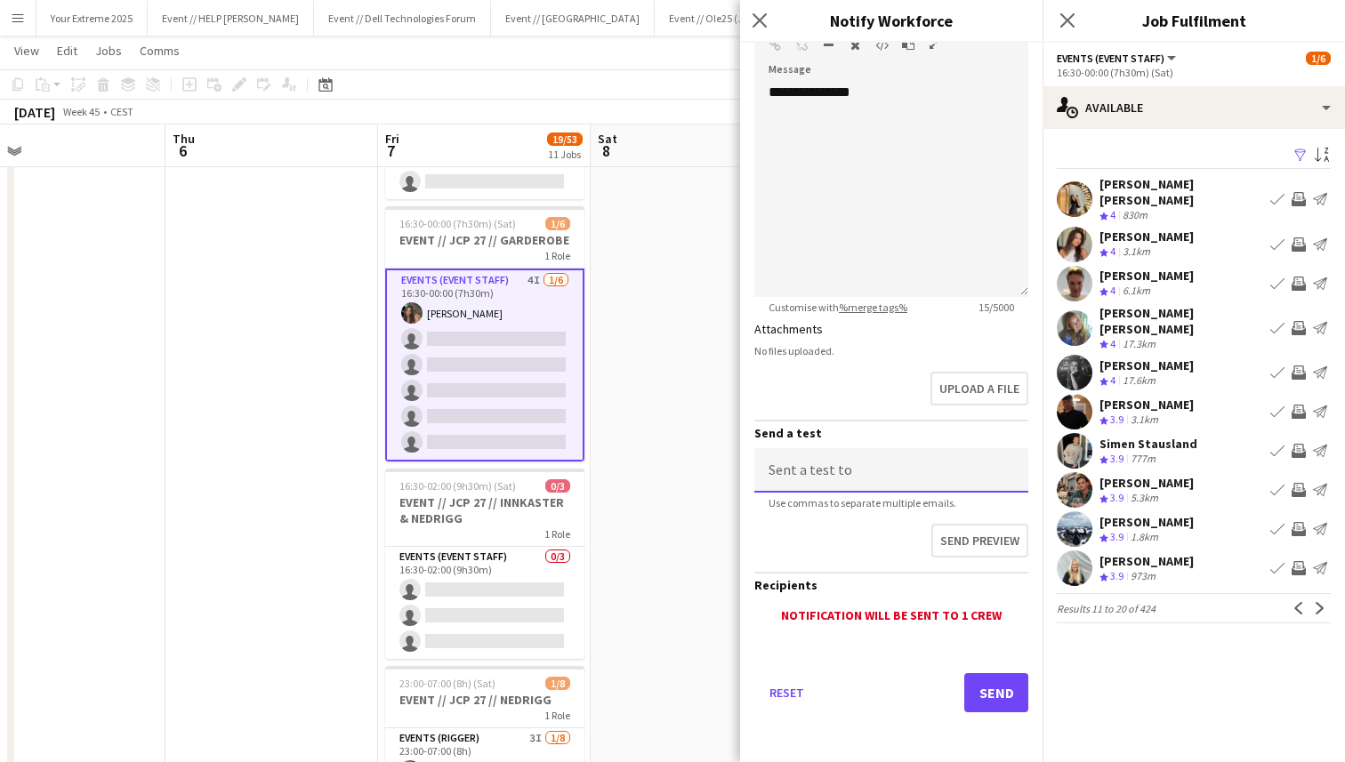
click at [940, 468] on input at bounding box center [891, 470] width 274 height 44
click at [838, 388] on div "Upload a file" at bounding box center [891, 392] width 274 height 55
click at [999, 694] on button "Send" at bounding box center [996, 692] width 64 height 39
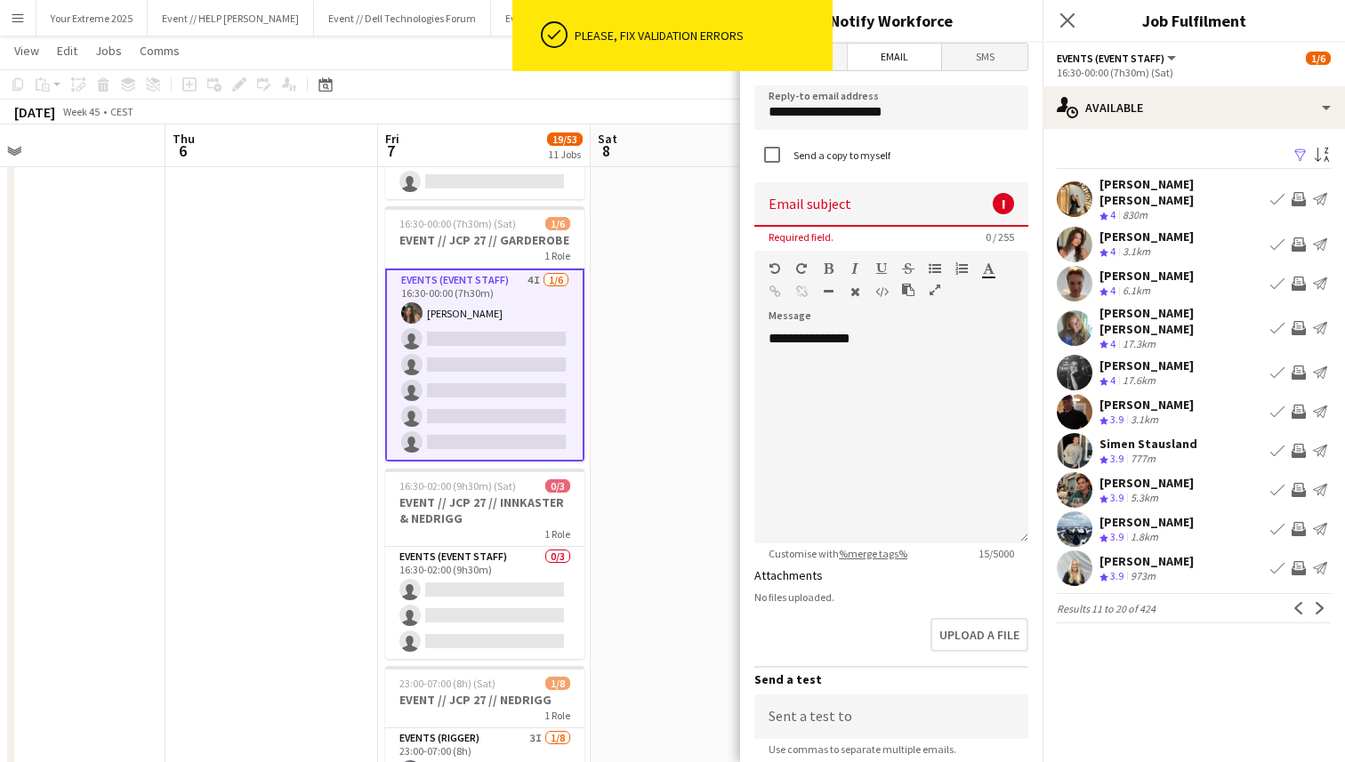
scroll to position [0, 0]
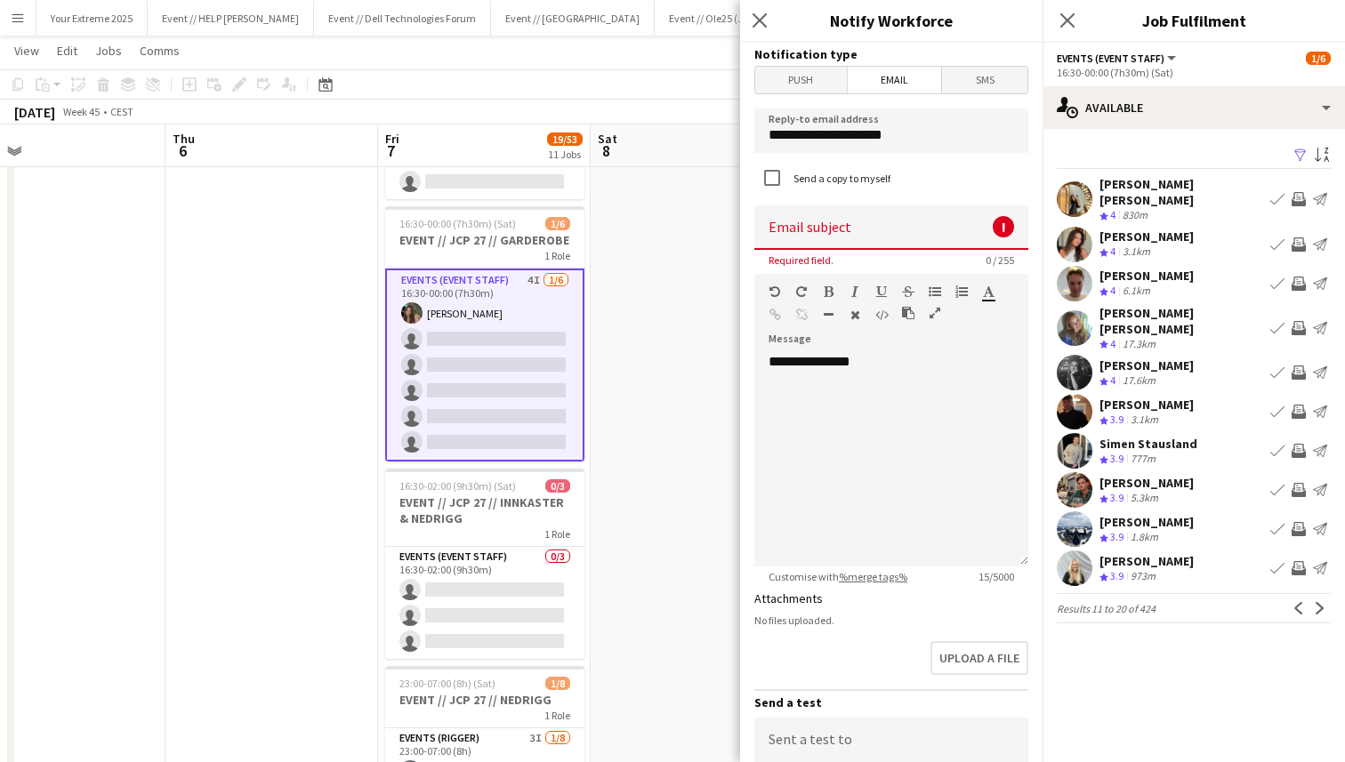
click at [877, 225] on input at bounding box center [891, 227] width 274 height 44
click at [966, 163] on div "Send a copy to myself" at bounding box center [891, 179] width 274 height 38
click at [757, 16] on icon "Close pop-in" at bounding box center [759, 20] width 17 height 17
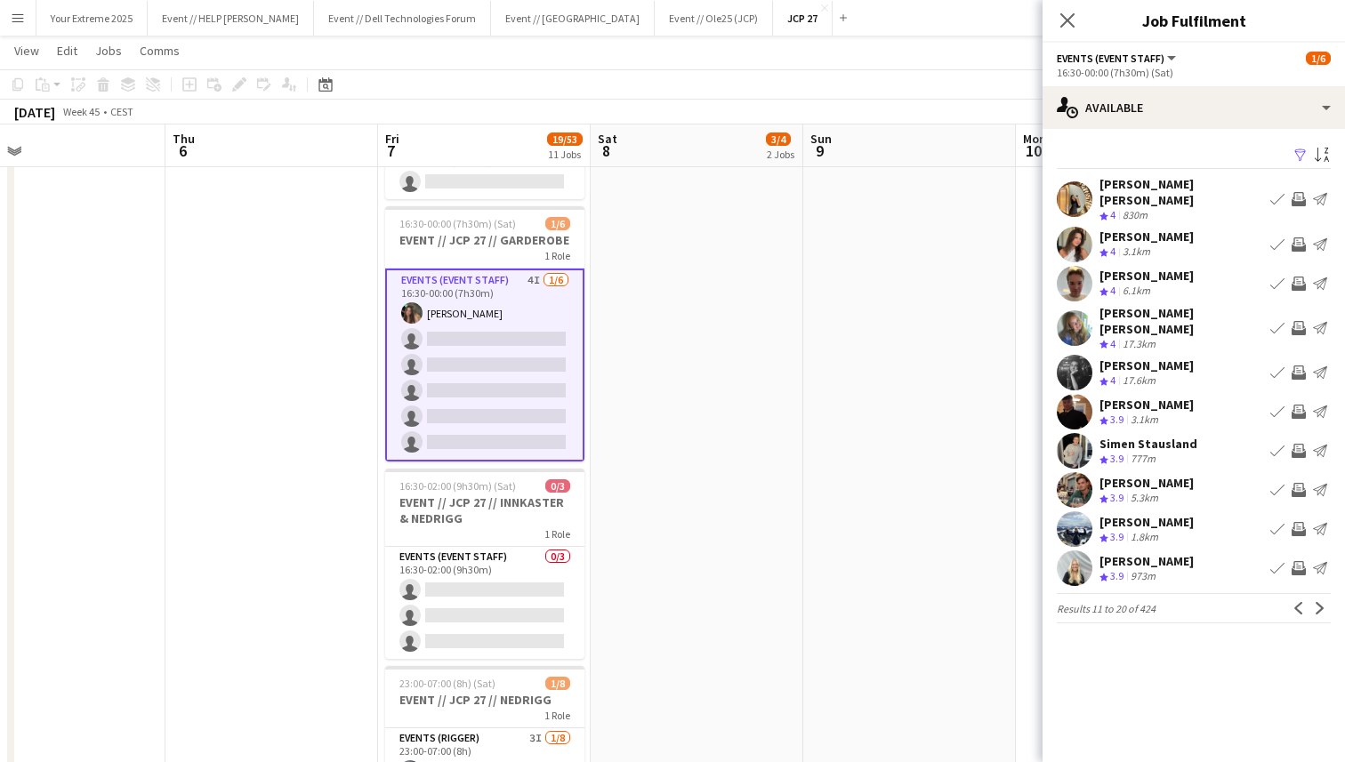
click at [1073, 394] on app-user-avatar at bounding box center [1074, 412] width 36 height 36
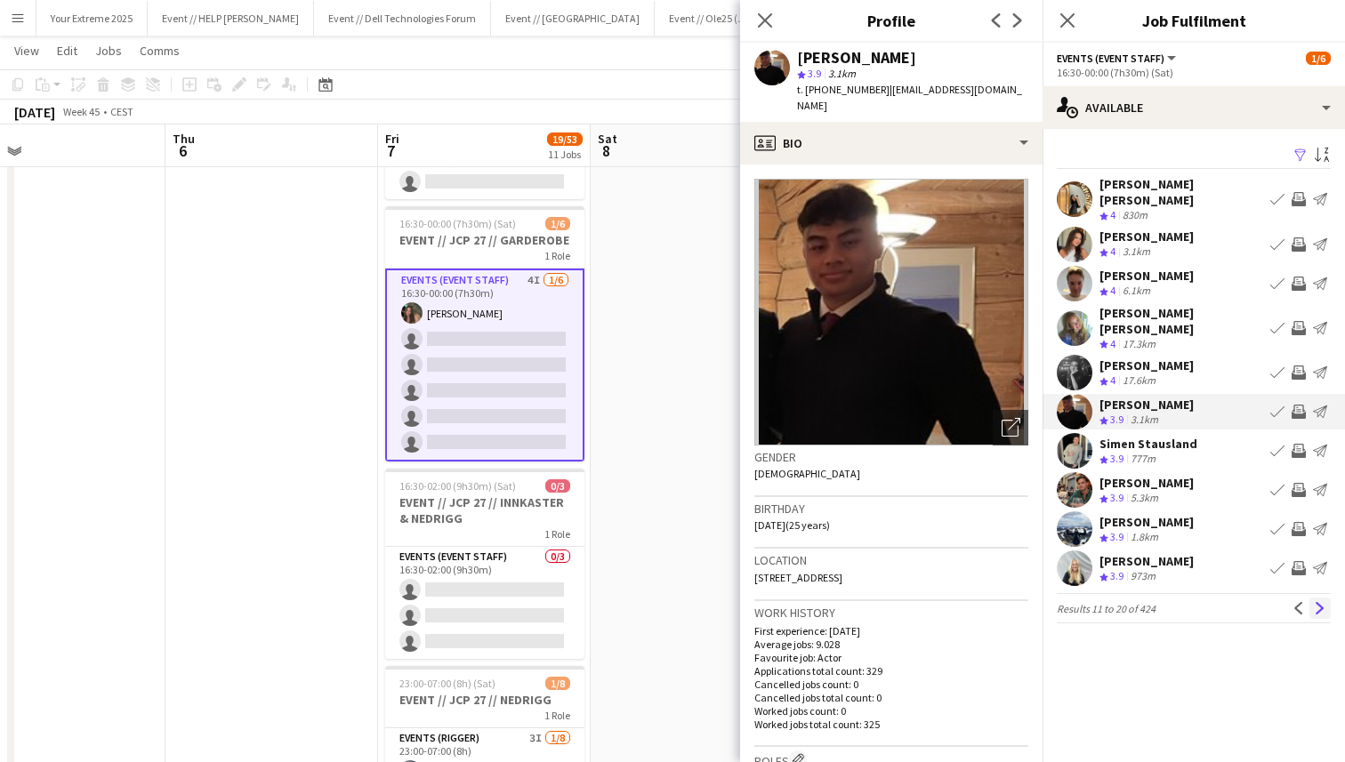
click at [1318, 602] on app-icon "Next" at bounding box center [1319, 608] width 12 height 12
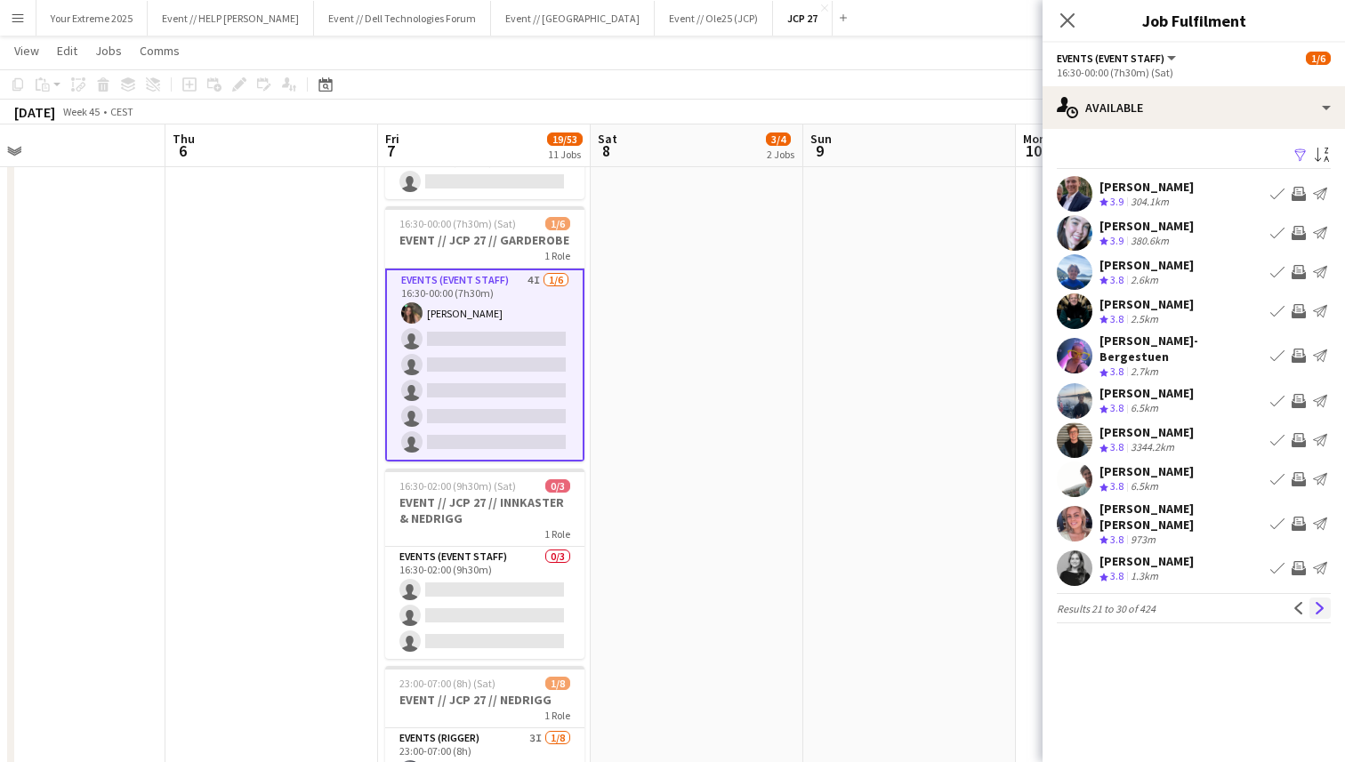
click at [1318, 602] on app-icon "Next" at bounding box center [1319, 608] width 12 height 12
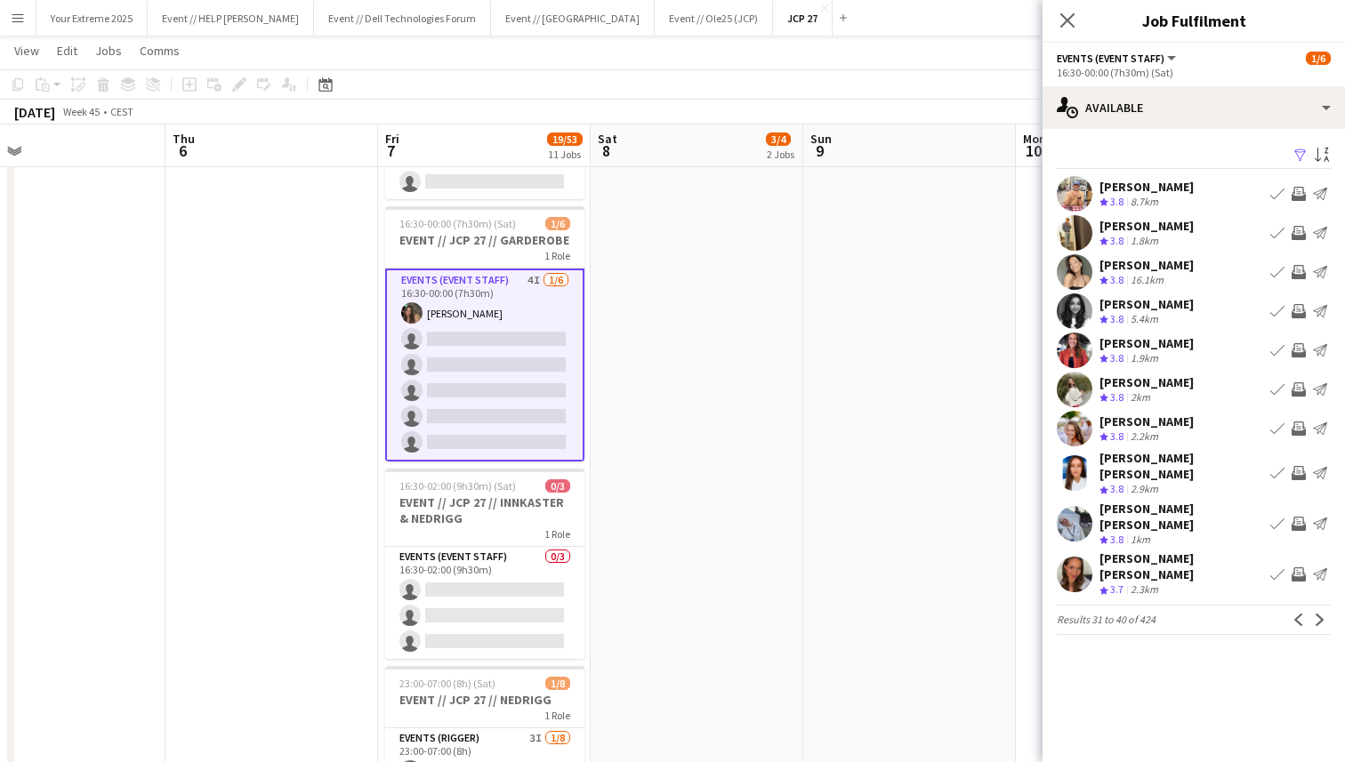
click at [1318, 614] on app-icon "Next" at bounding box center [1319, 620] width 12 height 12
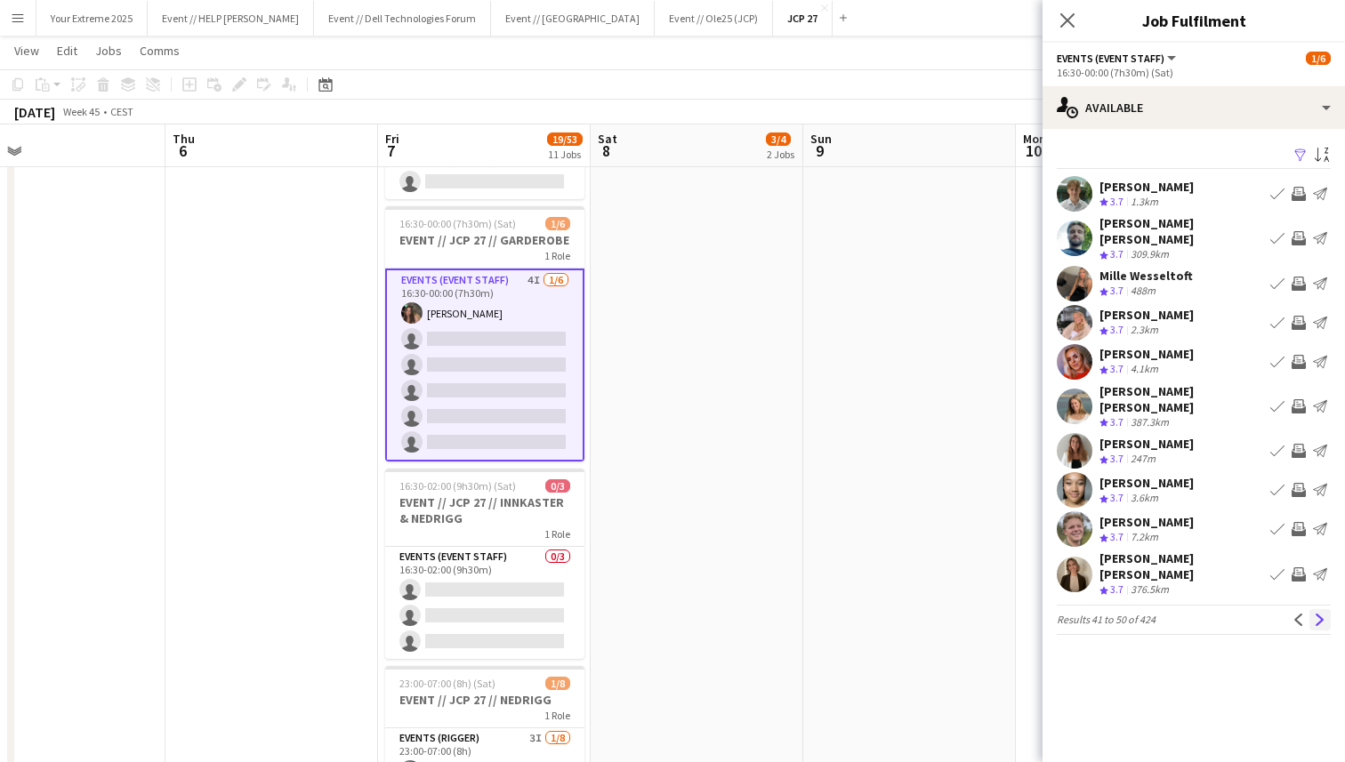
click at [1321, 614] on app-icon "Next" at bounding box center [1319, 620] width 12 height 12
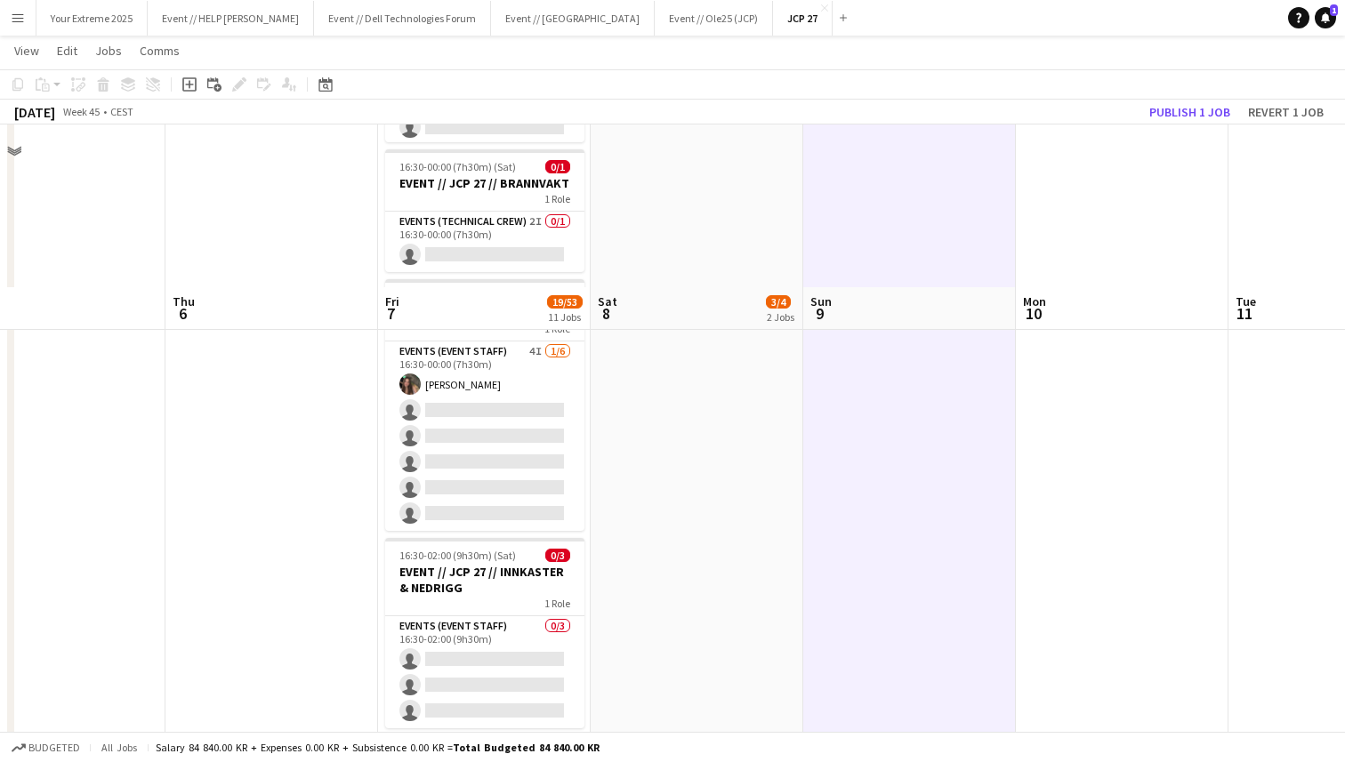
scroll to position [1938, 0]
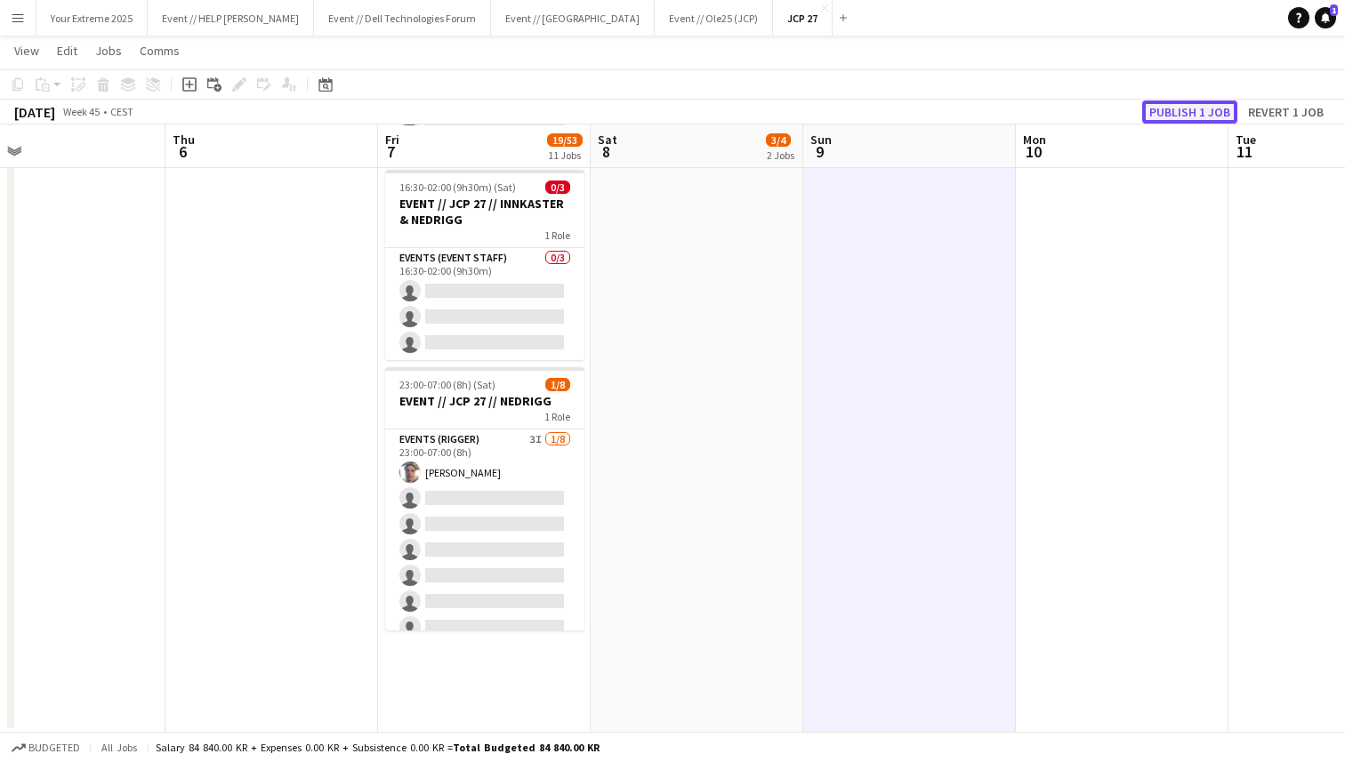
click at [1172, 116] on button "Publish 1 job" at bounding box center [1189, 111] width 95 height 23
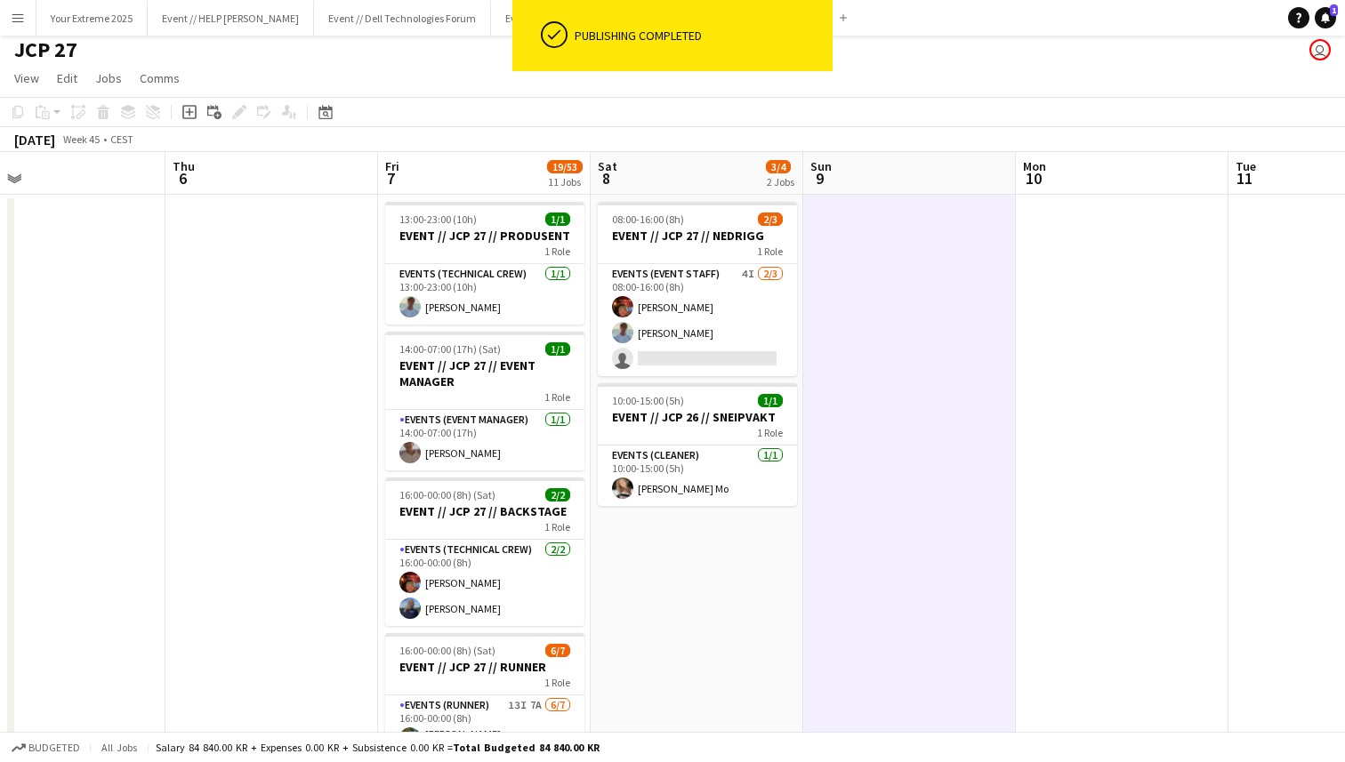
scroll to position [0, 0]
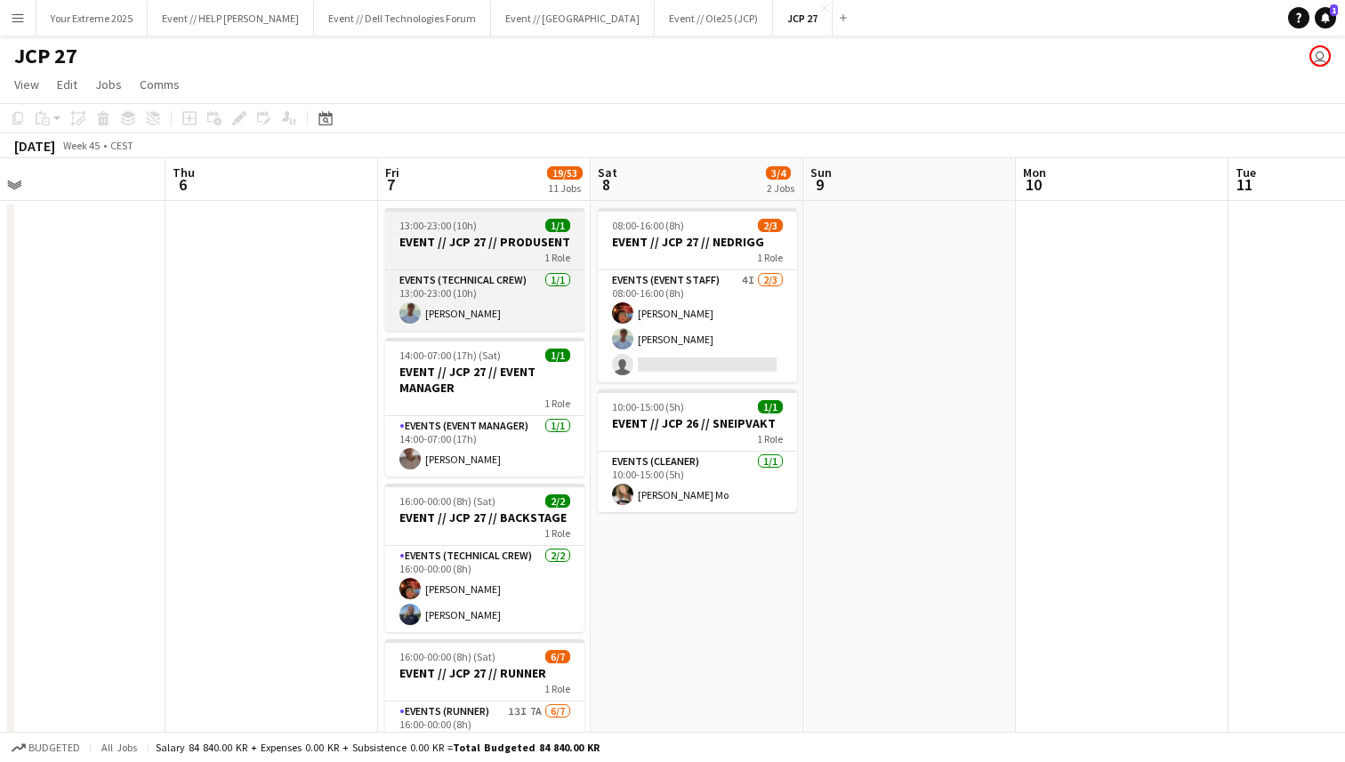
click at [444, 237] on h3 "EVENT // JCP 27 // PRODUSENT" at bounding box center [484, 242] width 199 height 16
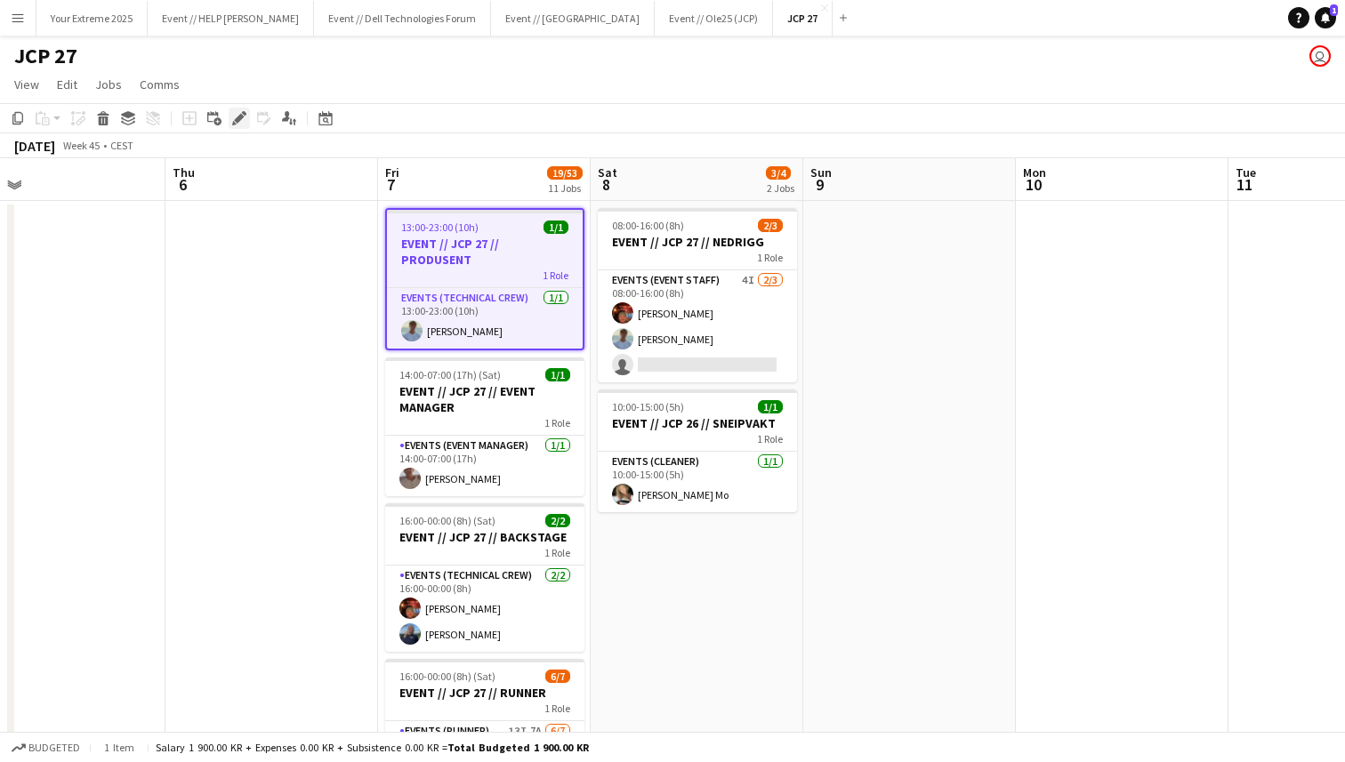
click at [236, 118] on icon at bounding box center [239, 119] width 10 height 10
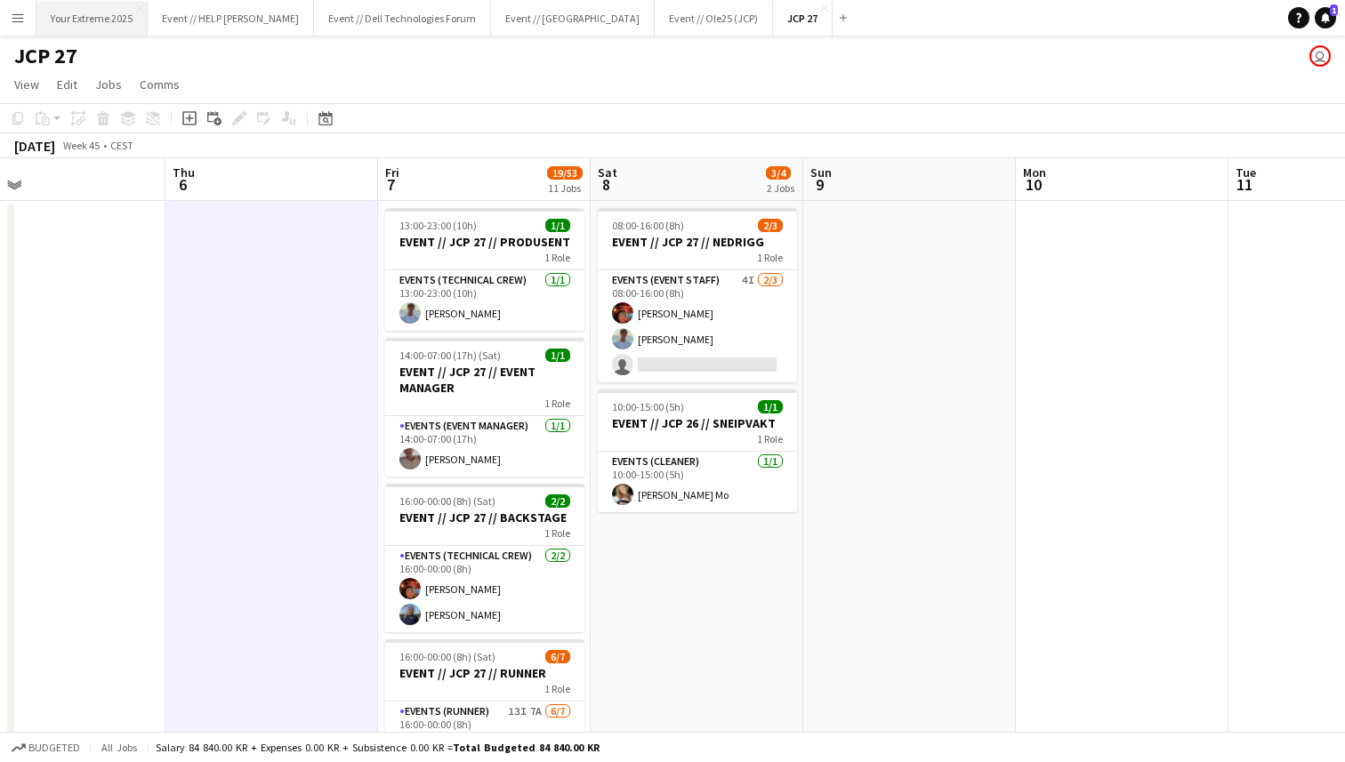
click at [100, 19] on button "Your Extreme 2025 Close" at bounding box center [91, 18] width 111 height 35
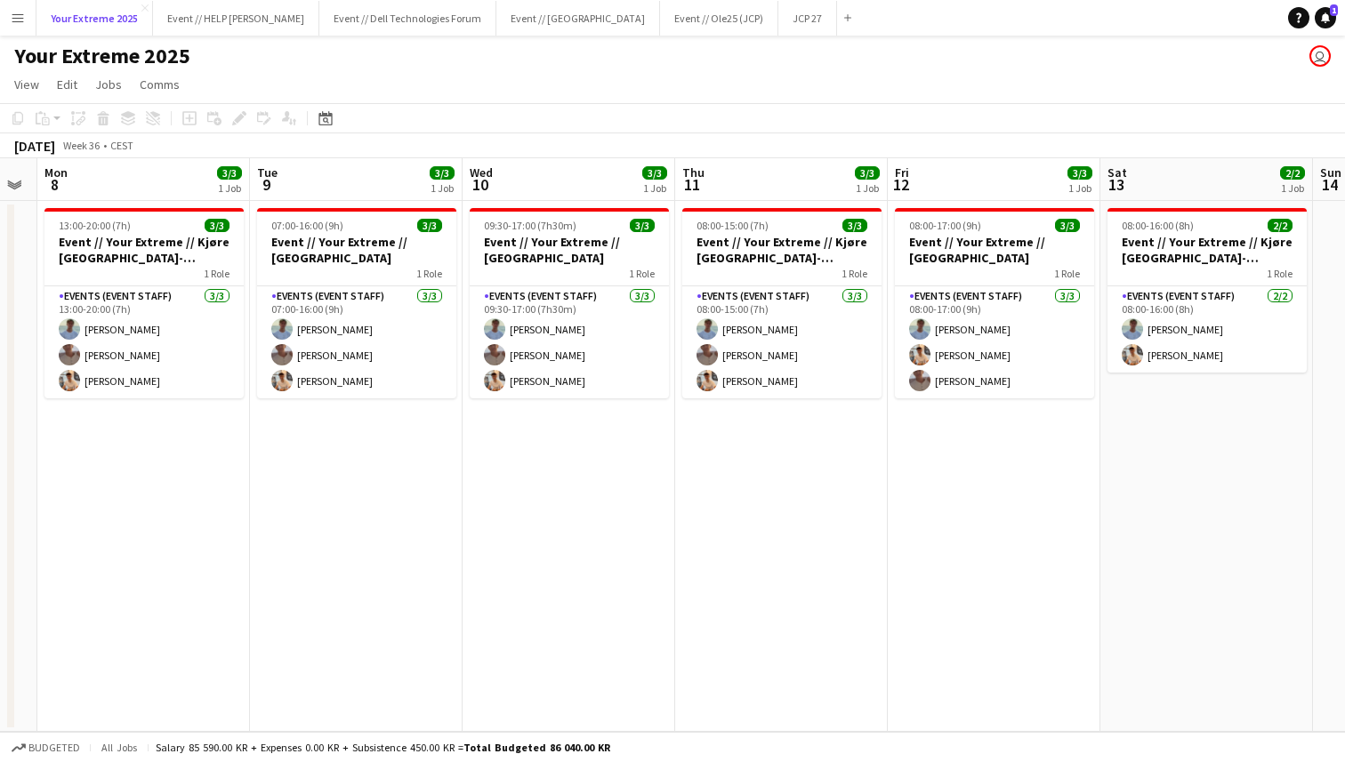
scroll to position [0, 815]
click at [485, 76] on app-page-menu "View Day view expanded Day view collapsed Month view Date picker Jump to [DATE]…" at bounding box center [672, 86] width 1345 height 34
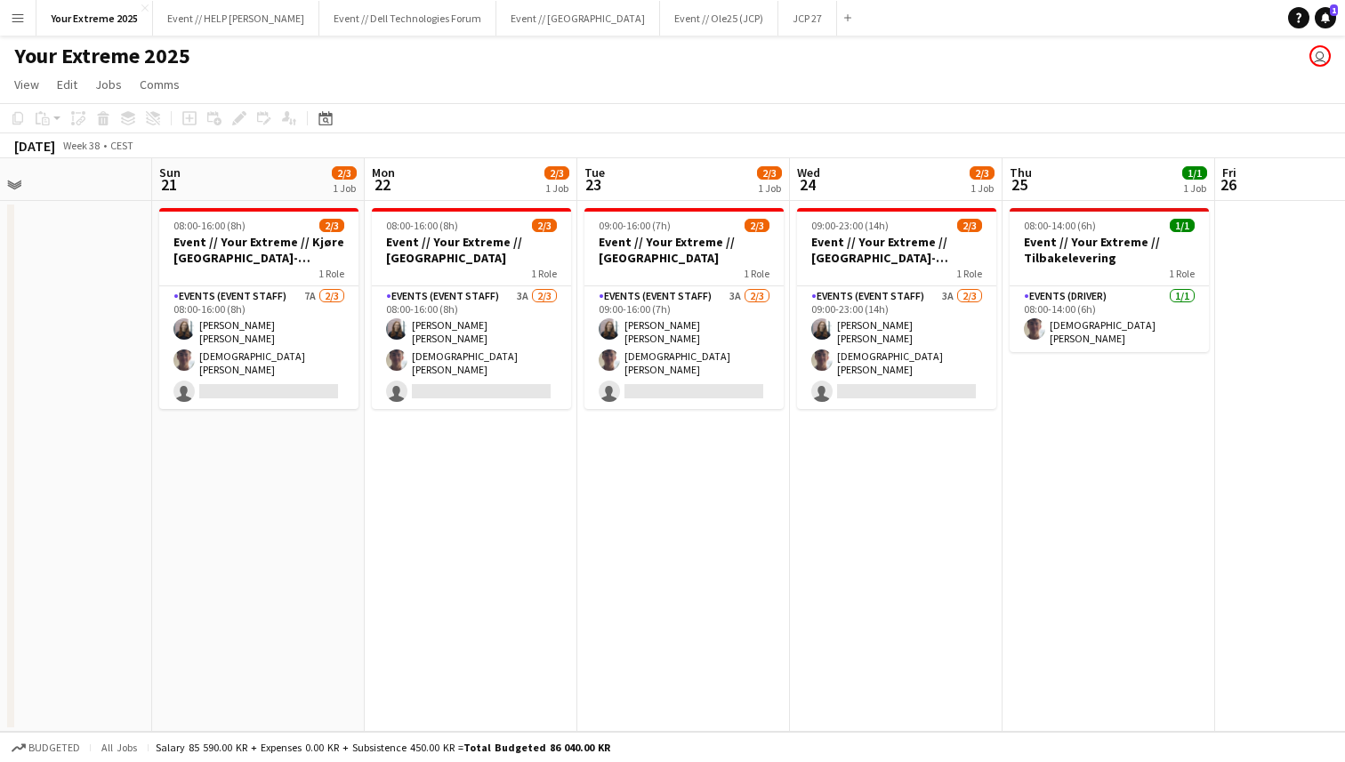
scroll to position [0, 713]
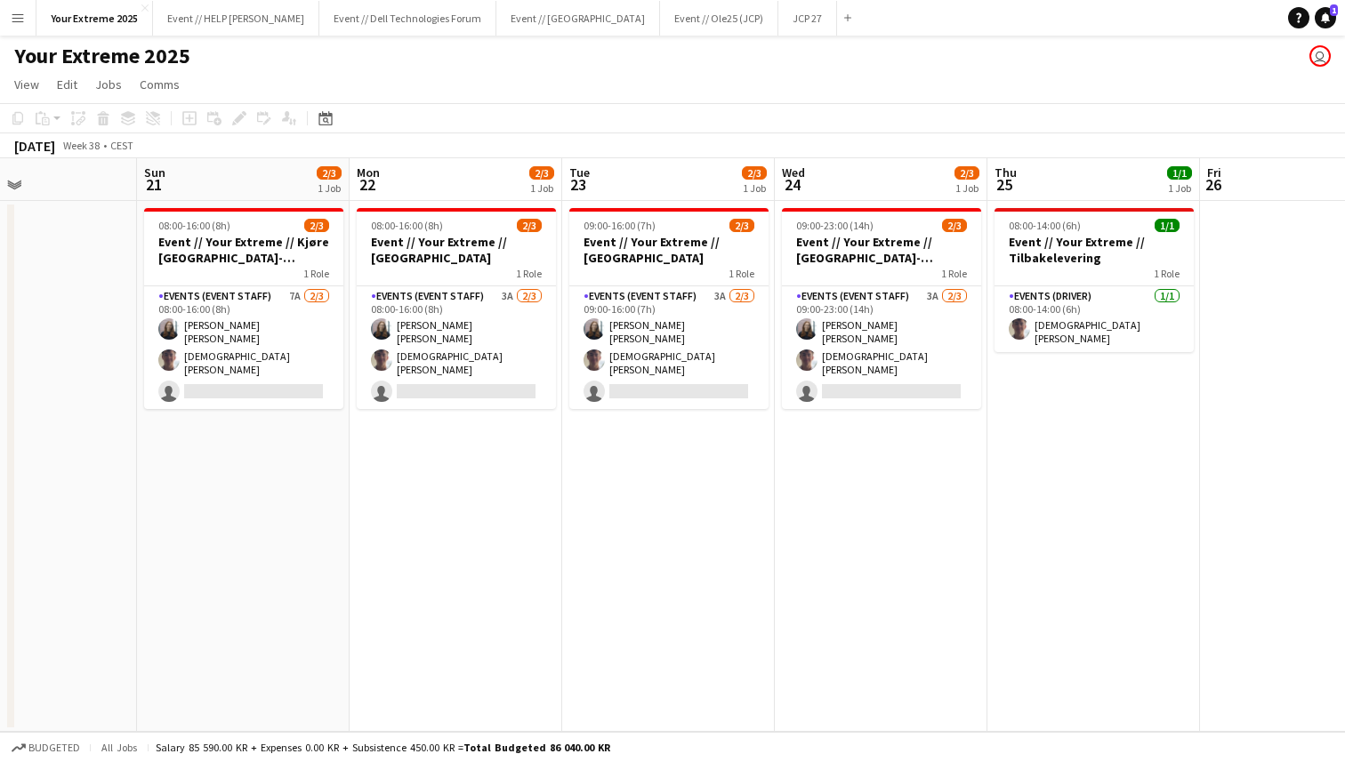
click at [614, 66] on div "Your Extreme 2025 user" at bounding box center [672, 53] width 1345 height 34
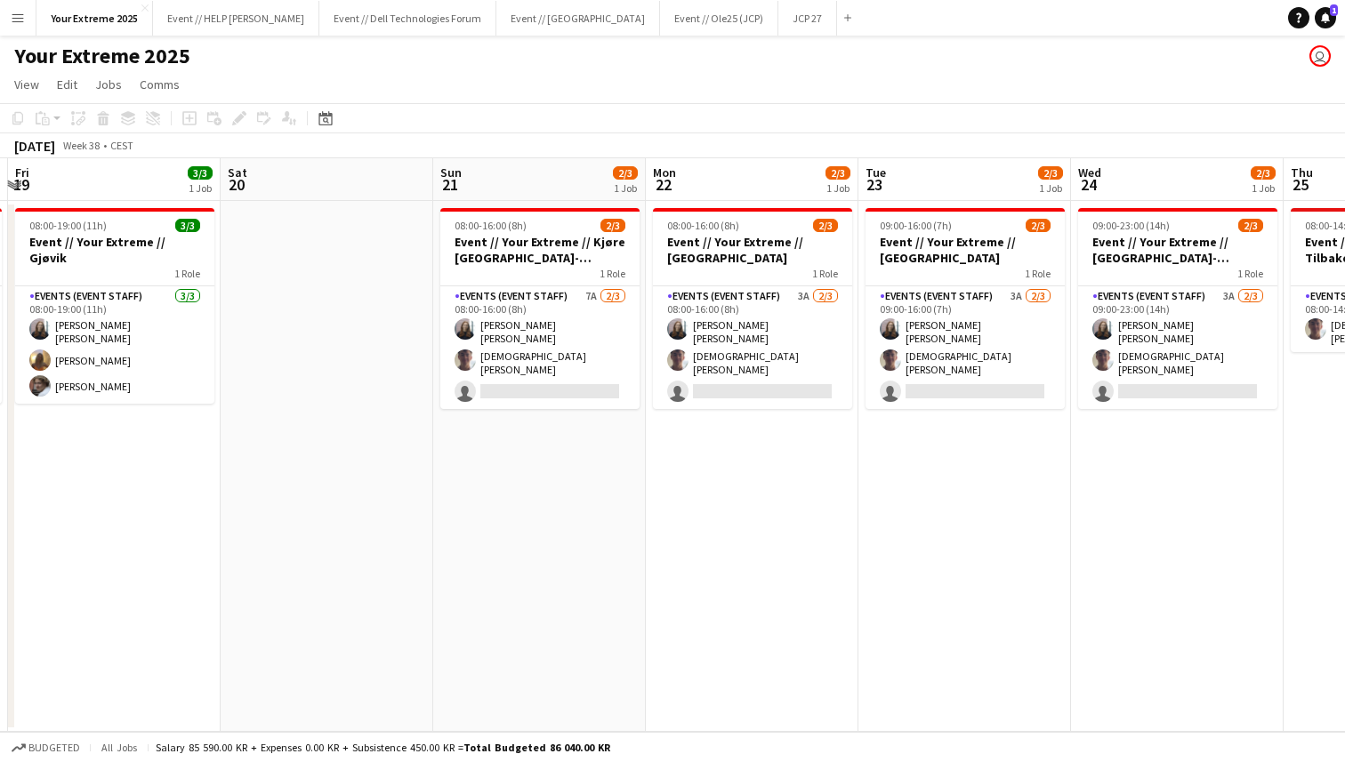
scroll to position [0, 413]
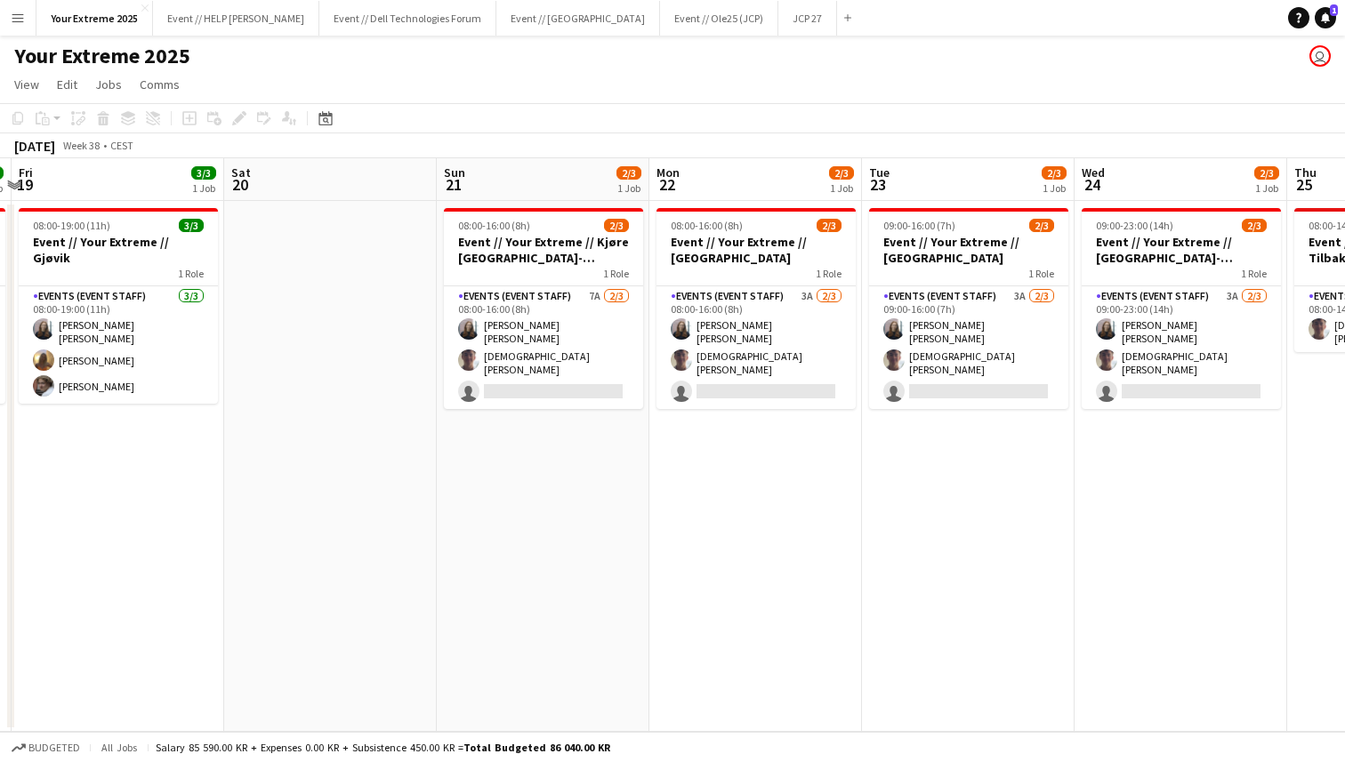
click at [351, 454] on app-date-cell at bounding box center [330, 466] width 213 height 531
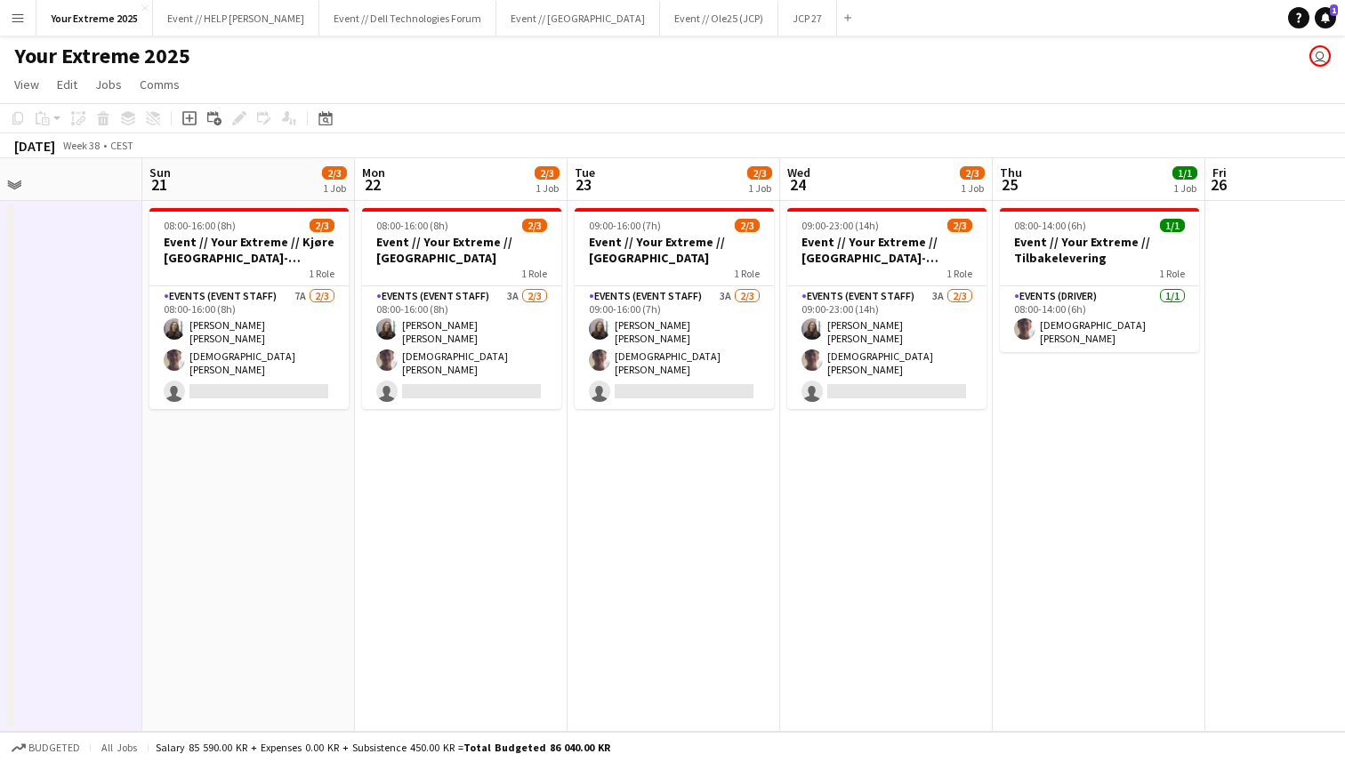
scroll to position [0, 469]
